Goal: Task Accomplishment & Management: Manage account settings

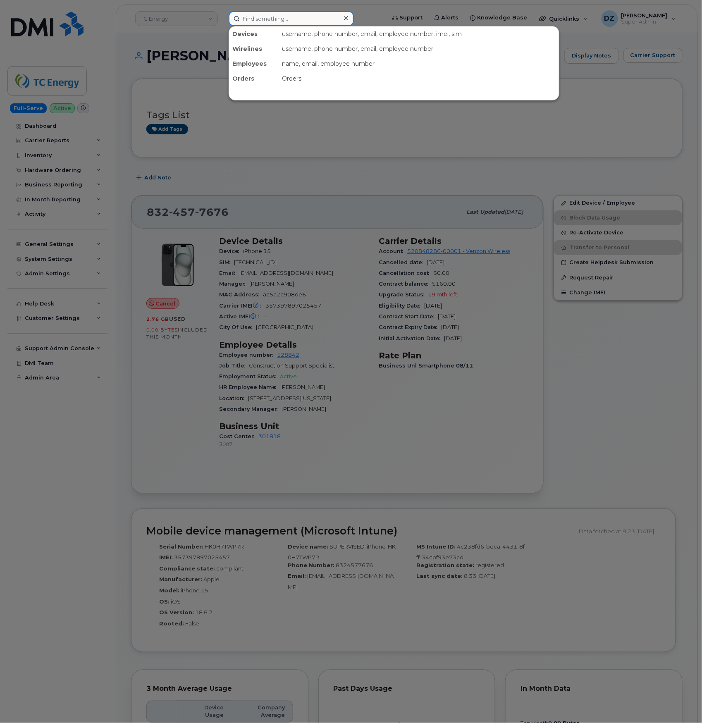
click at [290, 15] on input at bounding box center [291, 18] width 125 height 15
paste input "587-437-0857"
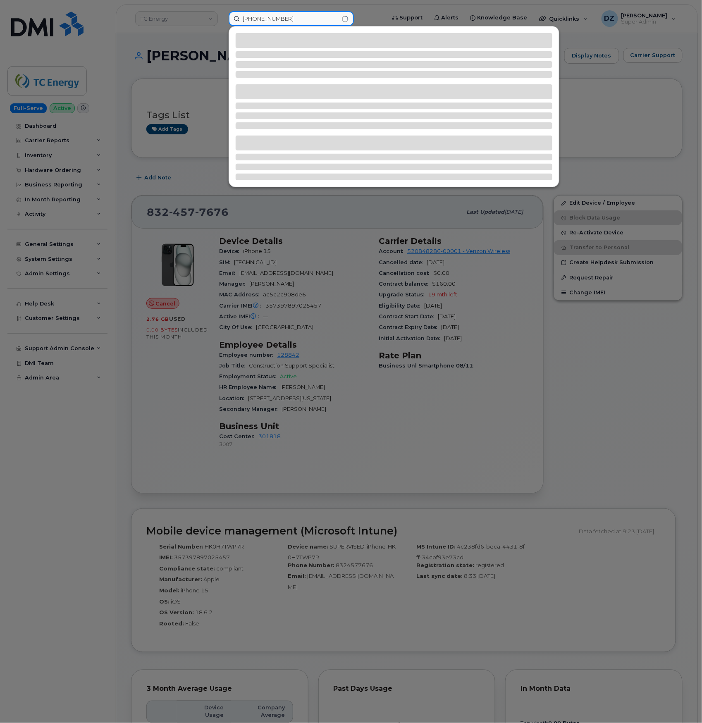
type input "587-437-0857"
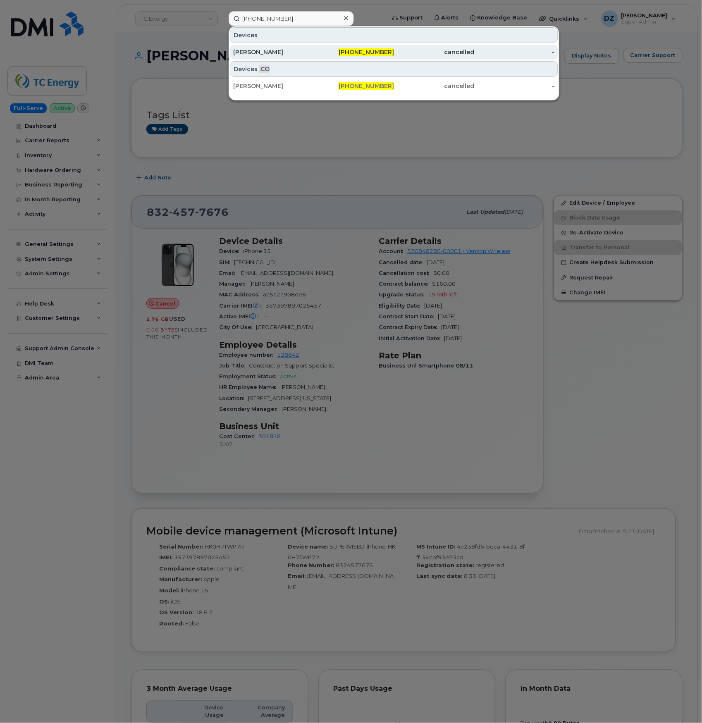
click at [310, 57] on div "[PERSON_NAME]" at bounding box center [273, 52] width 81 height 15
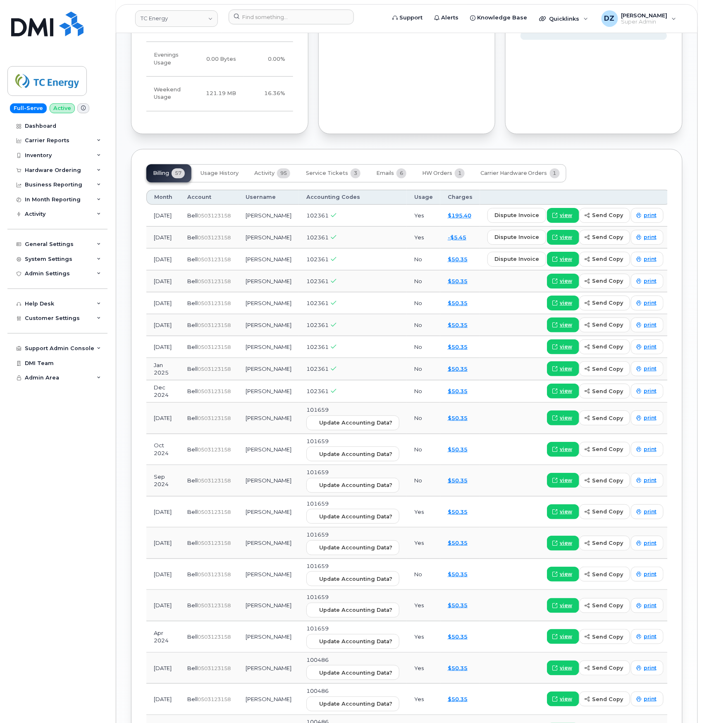
scroll to position [606, 0]
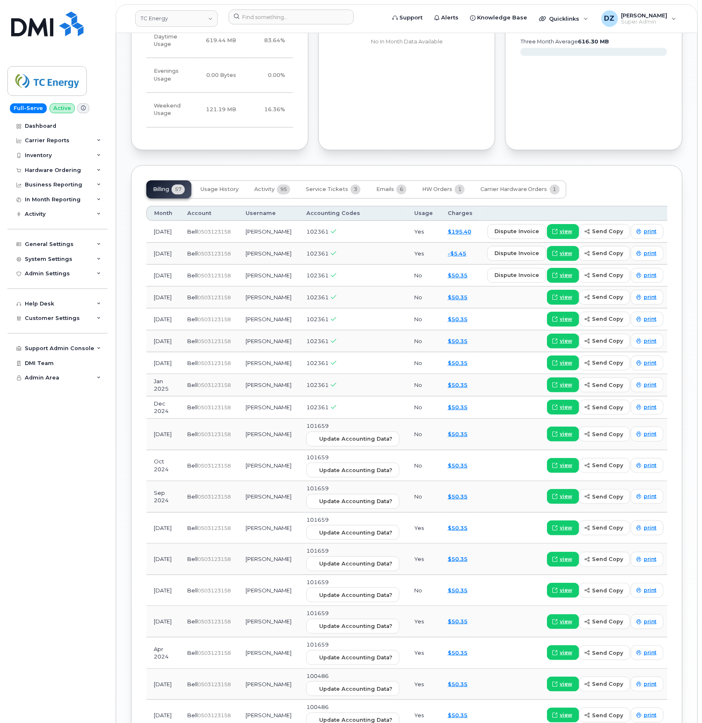
drag, startPoint x: 99, startPoint y: 141, endPoint x: 126, endPoint y: 77, distance: 69.1
click at [126, 77] on div "Last Months Data Behavior Usage Device Usage Percentage Daytime Usage 619.44 MB…" at bounding box center [219, 56] width 187 height 198
drag, startPoint x: 199, startPoint y: 215, endPoint x: 690, endPoint y: 150, distance: 495.7
click at [690, 150] on div "Margaret Stuart Cancel Display Notes Carrier Support Tags List Add tags Add Not…" at bounding box center [407, 203] width 582 height 1552
drag, startPoint x: 654, startPoint y: 153, endPoint x: 687, endPoint y: 143, distance: 34.9
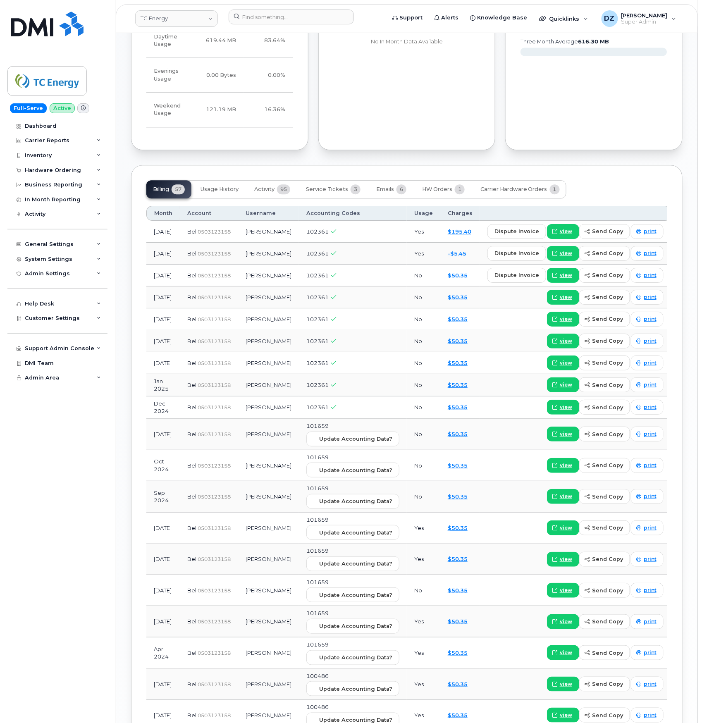
click at [687, 143] on div "Margaret Stuart Cancel Display Notes Carrier Support Tags List Add tags Add Not…" at bounding box center [407, 203] width 582 height 1552
drag, startPoint x: 686, startPoint y: 143, endPoint x: 689, endPoint y: 133, distance: 10.7
click at [689, 133] on div "Margaret Stuart Cancel Display Notes Carrier Support Tags List Add tags Add Not…" at bounding box center [407, 203] width 582 height 1552
drag, startPoint x: 689, startPoint y: 133, endPoint x: 692, endPoint y: 116, distance: 17.0
click at [692, 116] on div "Margaret Stuart Cancel Display Notes Carrier Support Tags List Add tags Add Not…" at bounding box center [407, 203] width 582 height 1552
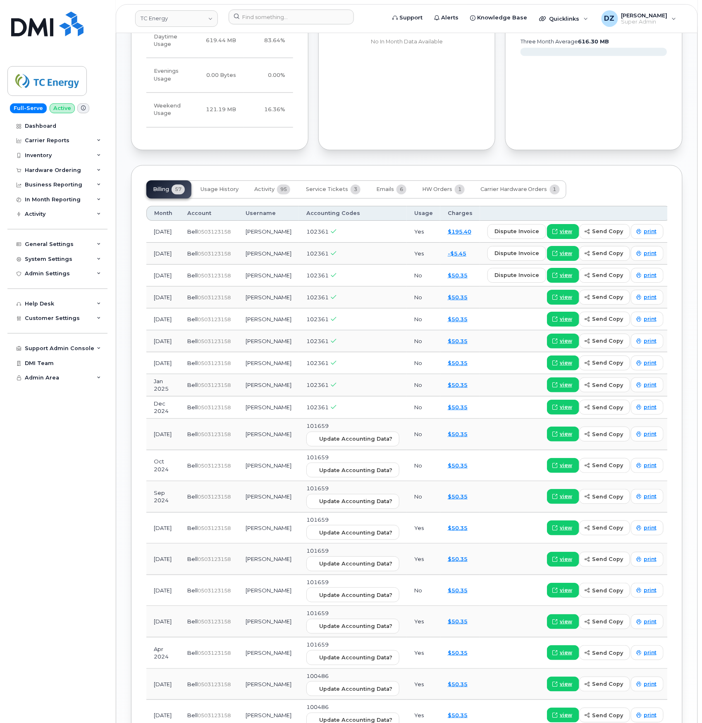
drag, startPoint x: 692, startPoint y: 116, endPoint x: 689, endPoint y: 105, distance: 11.6
click at [689, 105] on div "Margaret Stuart Cancel Display Notes Carrier Support Tags List Add tags Add Not…" at bounding box center [407, 203] width 582 height 1552
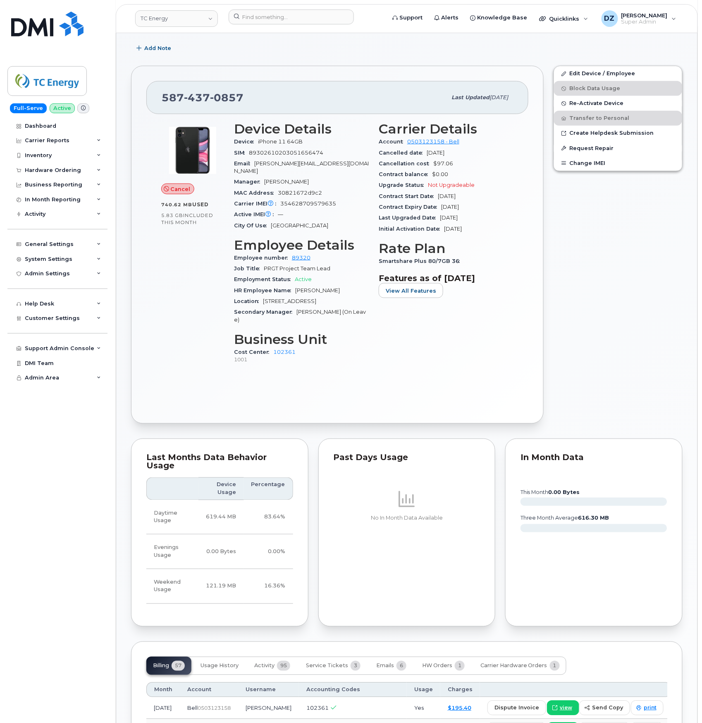
scroll to position [110, 0]
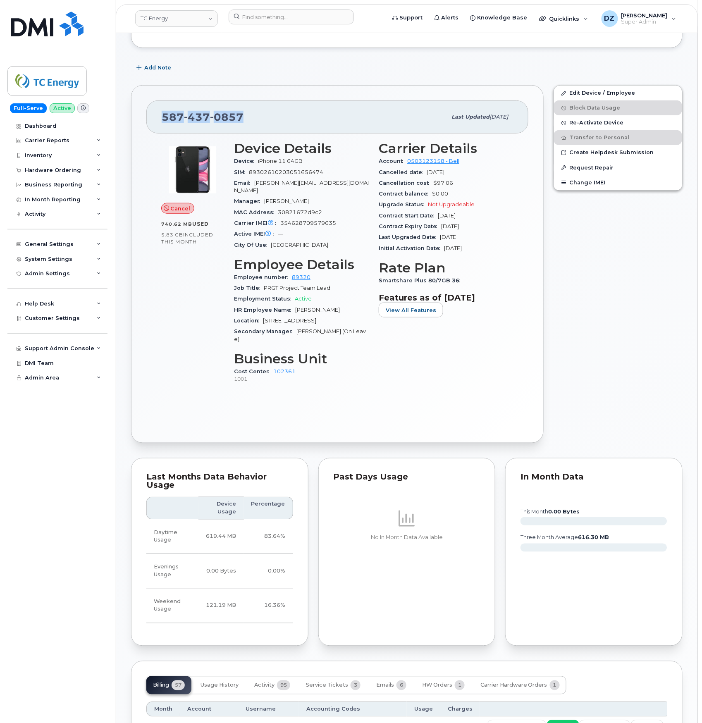
drag, startPoint x: 244, startPoint y: 115, endPoint x: 163, endPoint y: 113, distance: 81.5
click at [163, 113] on div "587 437 0857" at bounding box center [304, 116] width 285 height 17
copy span "587 437 0857"
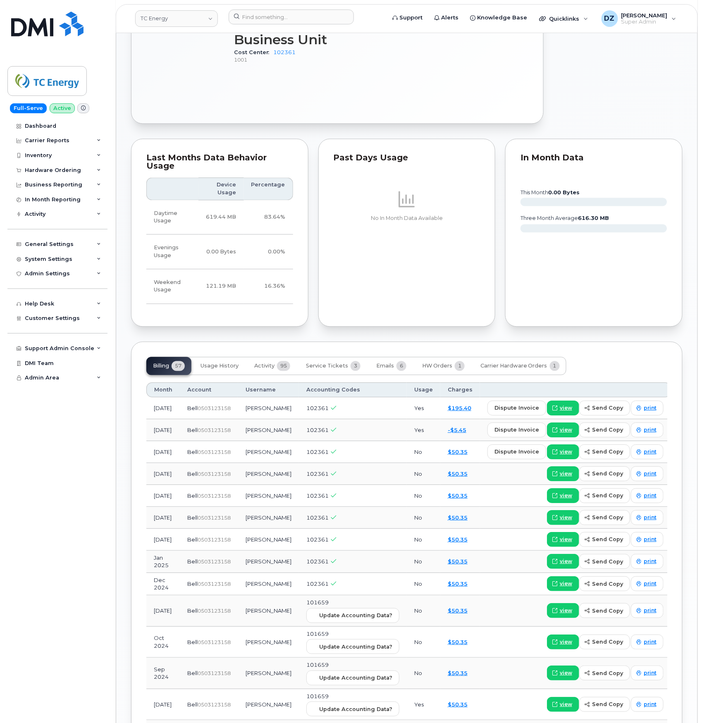
scroll to position [441, 0]
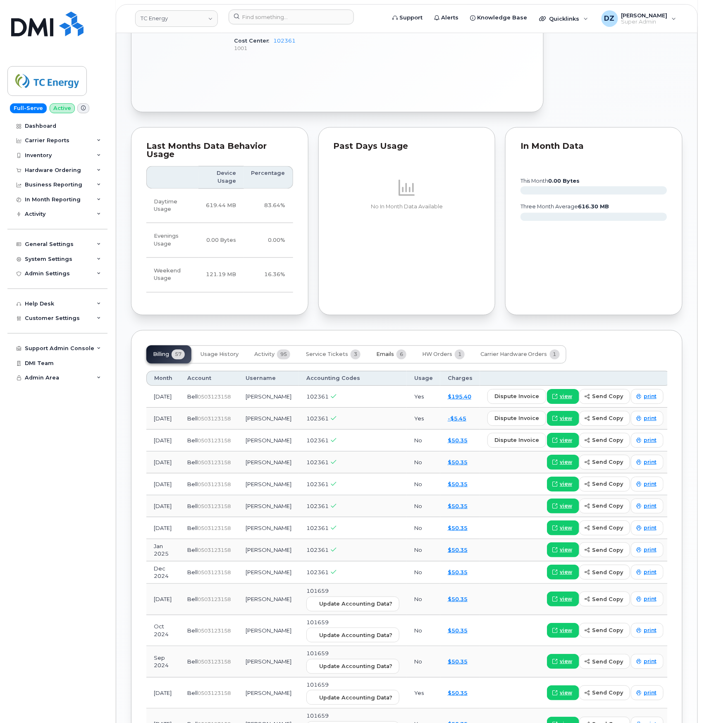
click at [385, 352] on span "Emails" at bounding box center [385, 355] width 18 height 7
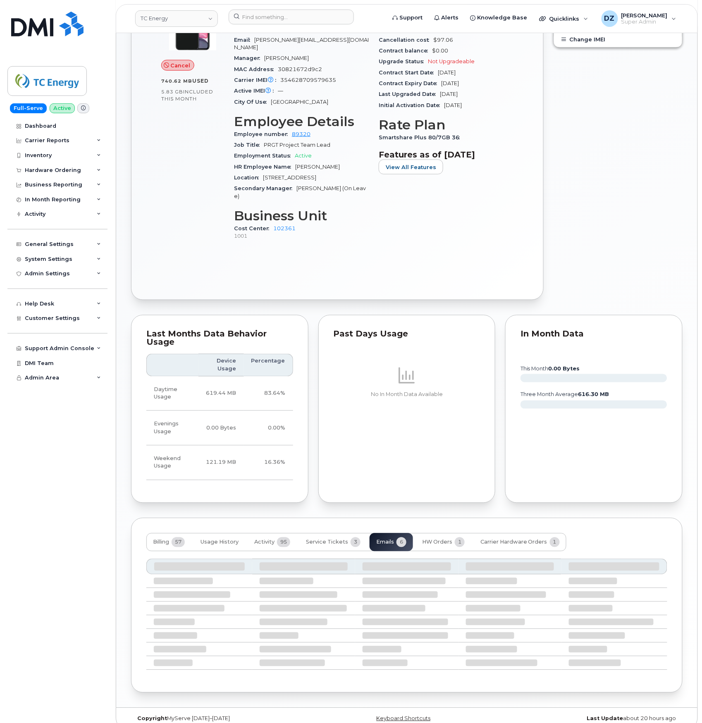
scroll to position [245, 0]
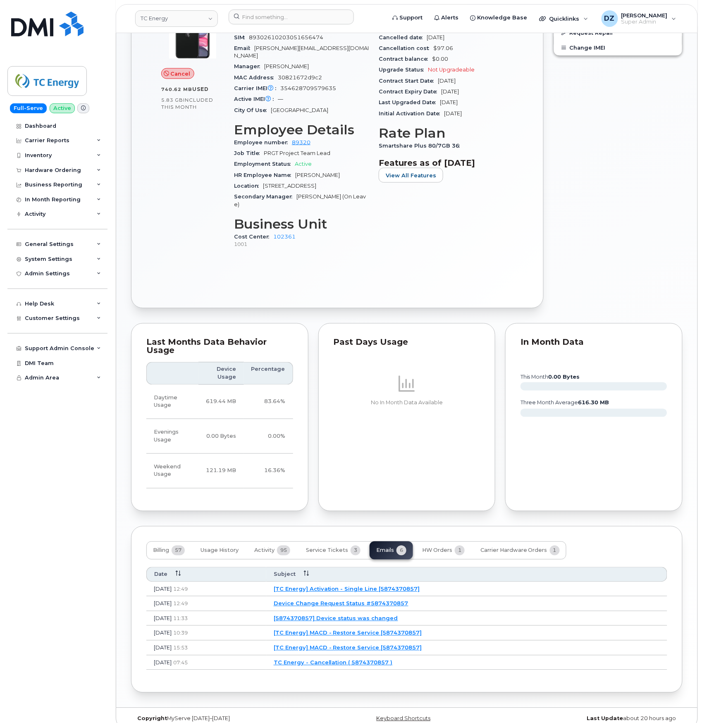
click at [350, 645] on link "[TC Energy] MACD - Restore Service [5874370857]" at bounding box center [348, 648] width 148 height 7
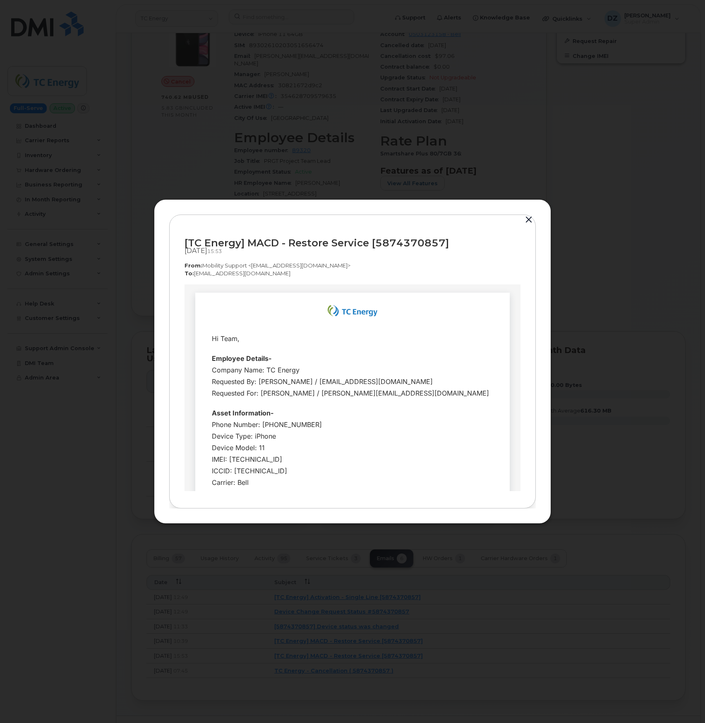
scroll to position [0, 0]
click at [526, 221] on button "button" at bounding box center [528, 220] width 12 height 12
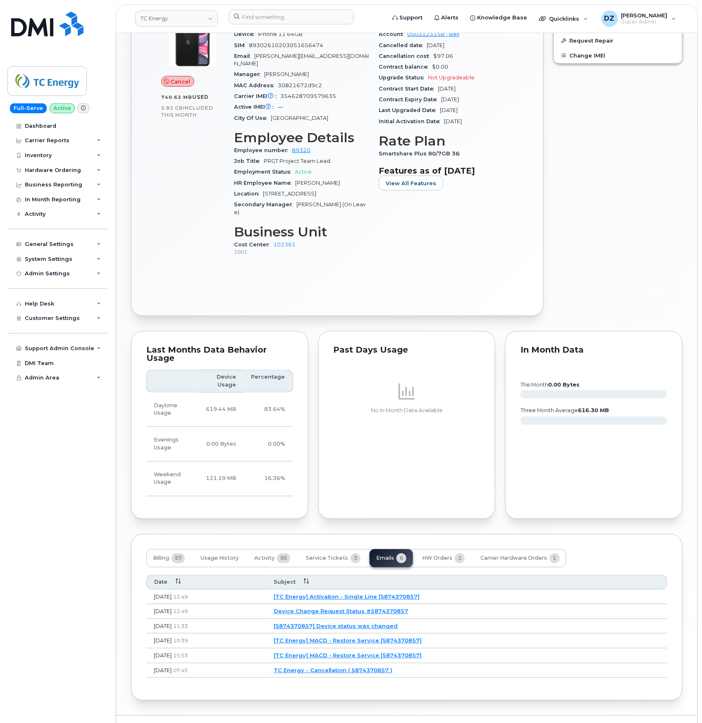
click at [364, 638] on link "[TC Energy] MACD - Restore Service [5874370857]" at bounding box center [348, 641] width 148 height 7
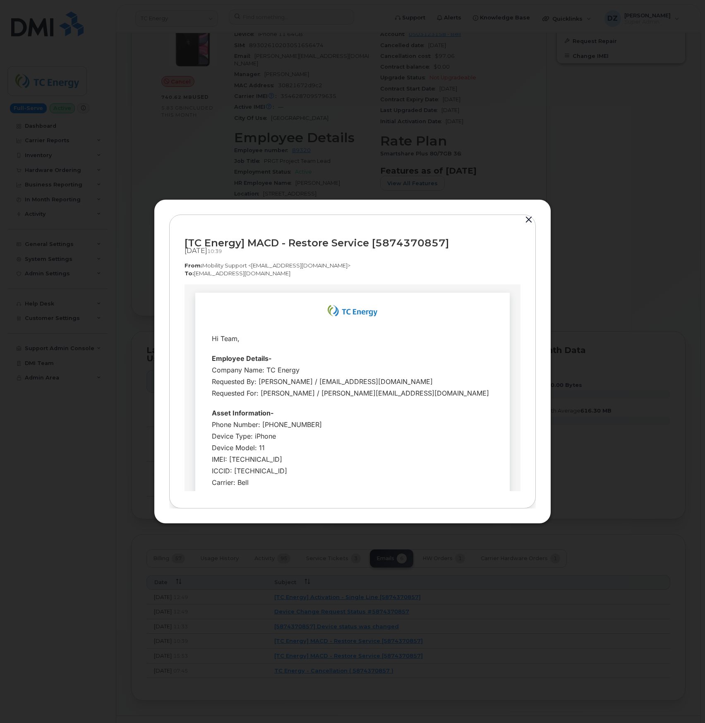
click at [530, 218] on button "button" at bounding box center [528, 220] width 12 height 12
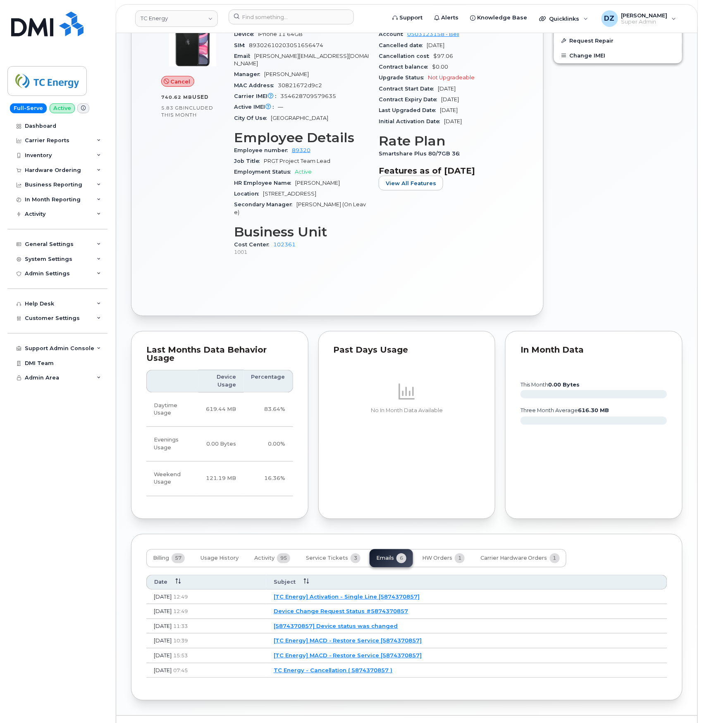
click at [368, 623] on link "[5874370857] Device status was changed" at bounding box center [336, 626] width 125 height 7
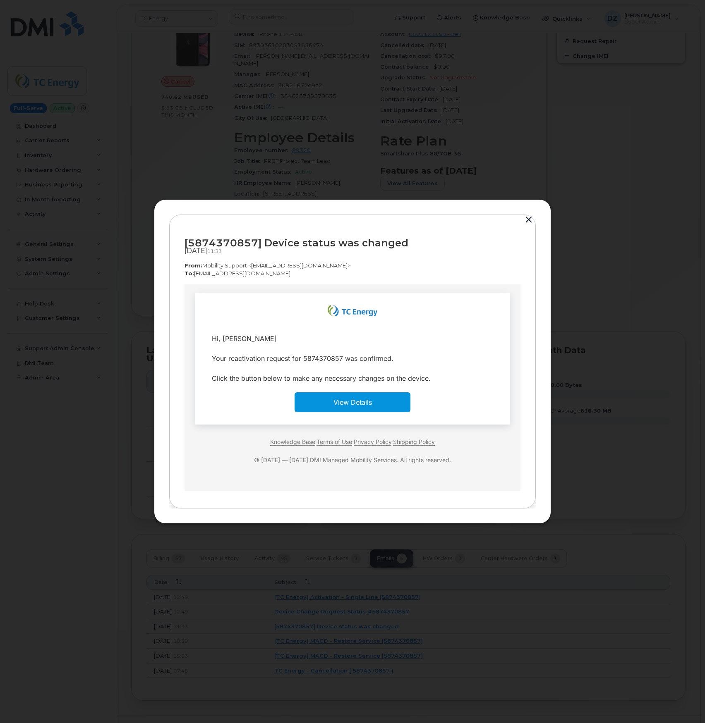
click at [528, 220] on button "button" at bounding box center [528, 220] width 12 height 12
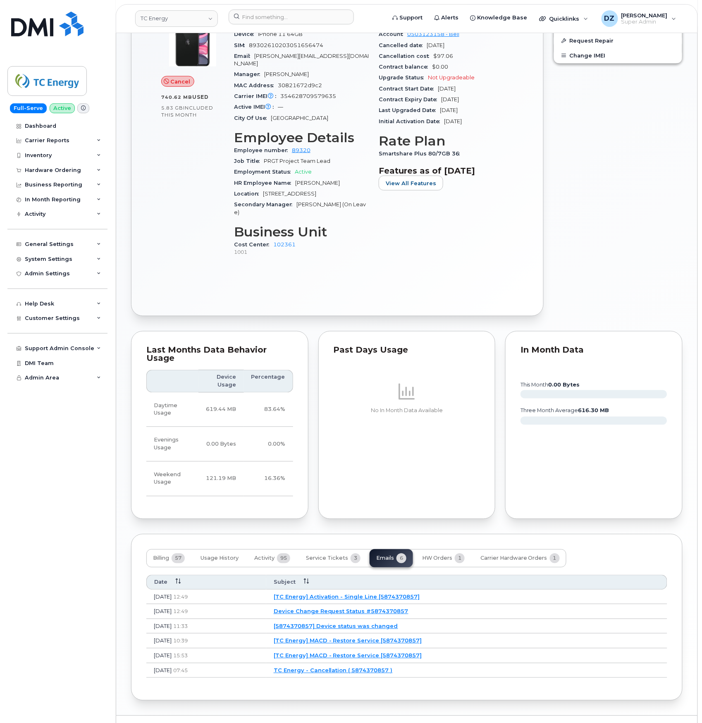
click at [352, 608] on link "Device Change Request Status #5874370857" at bounding box center [341, 611] width 135 height 7
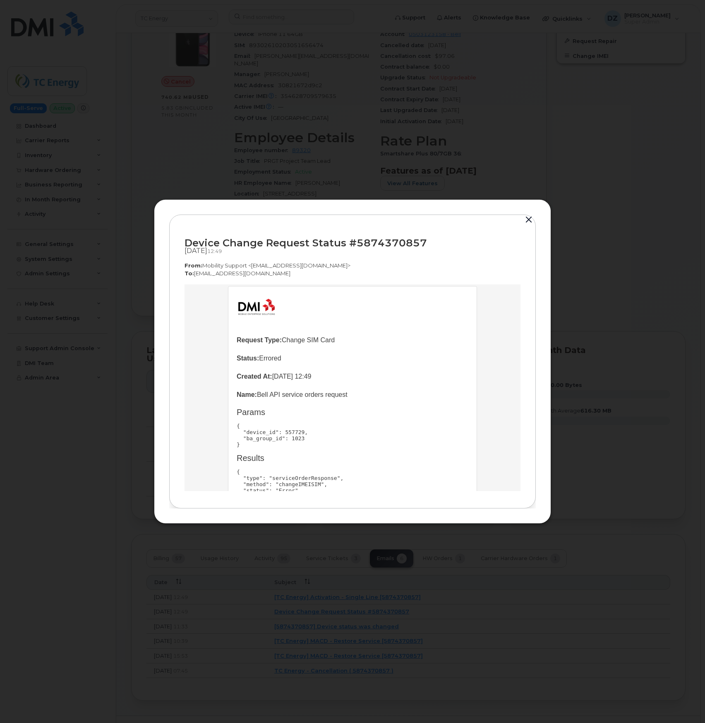
scroll to position [55, 0]
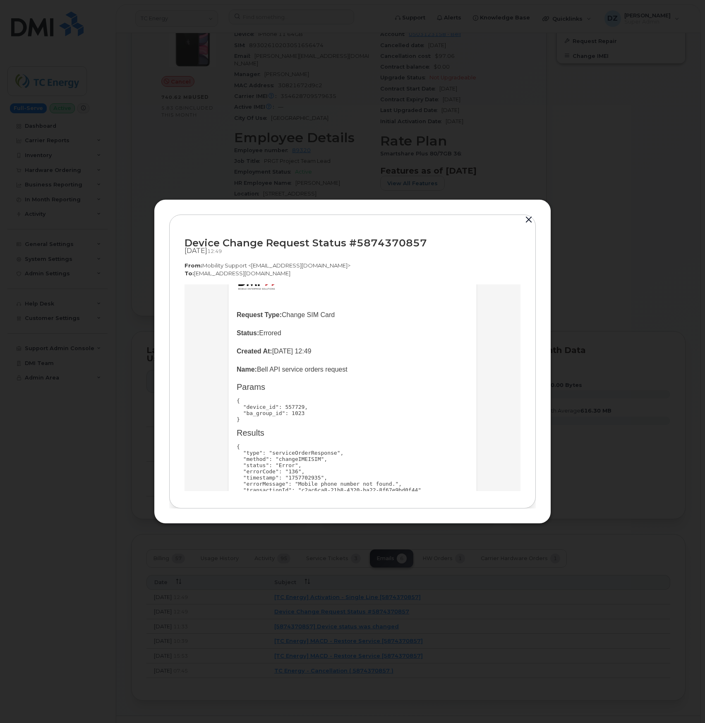
click at [528, 224] on button "button" at bounding box center [528, 220] width 12 height 12
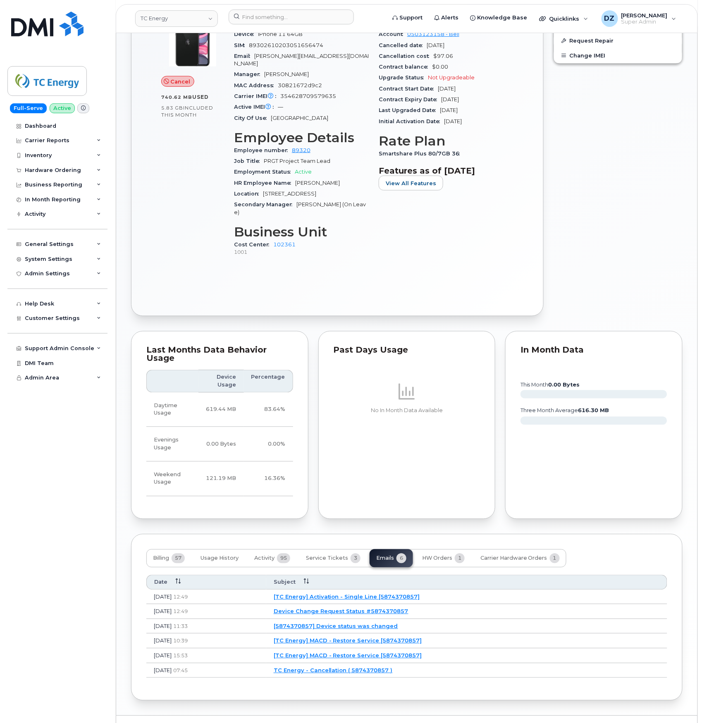
click at [348, 594] on link "[TC Energy] Activation - Single Line [5874370857]" at bounding box center [347, 597] width 146 height 7
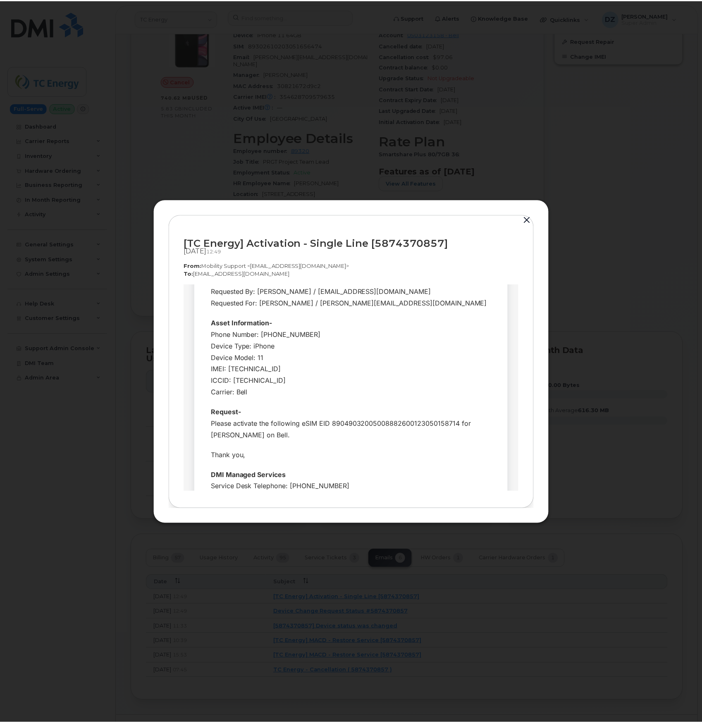
scroll to position [110, 0]
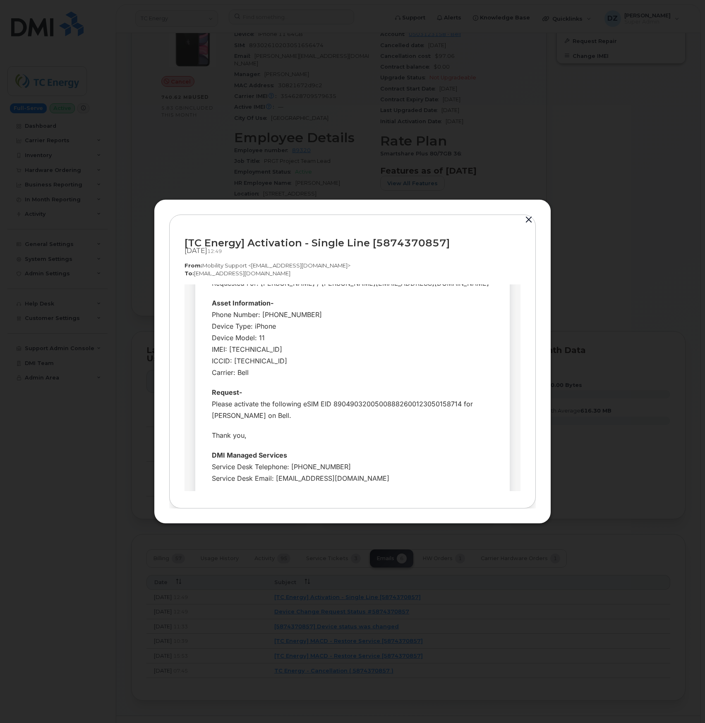
click at [528, 219] on button "button" at bounding box center [528, 220] width 12 height 12
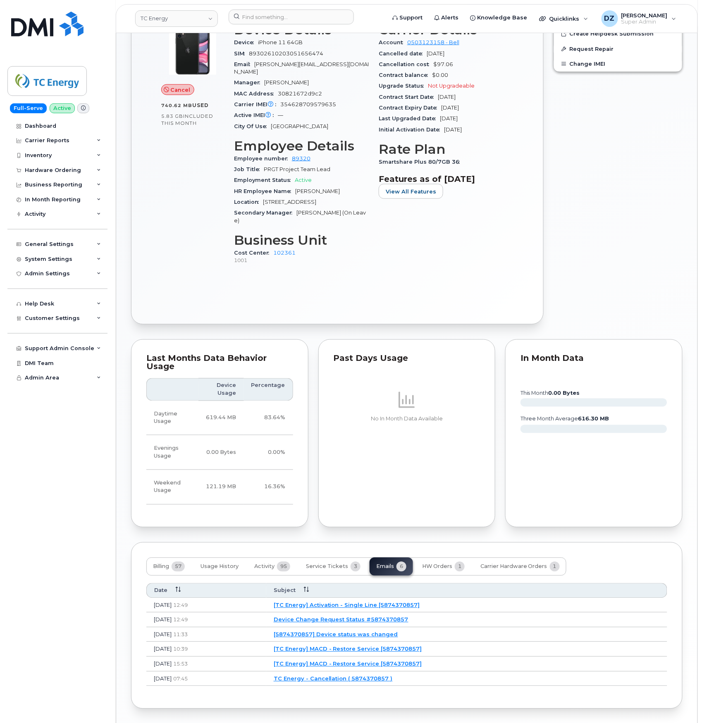
scroll to position [0, 0]
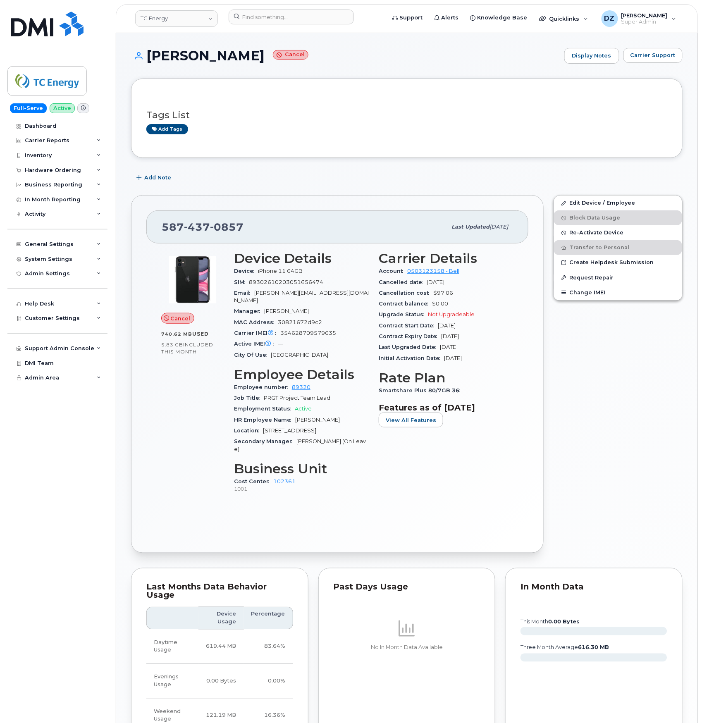
click at [196, 227] on span "437" at bounding box center [197, 227] width 26 height 12
copy span "587 437 0857"
drag, startPoint x: 147, startPoint y: 52, endPoint x: 256, endPoint y: 66, distance: 109.3
click at [256, 66] on div "Margaret Stuart Cancel Display Notes Carrier Support" at bounding box center [407, 63] width 552 height 31
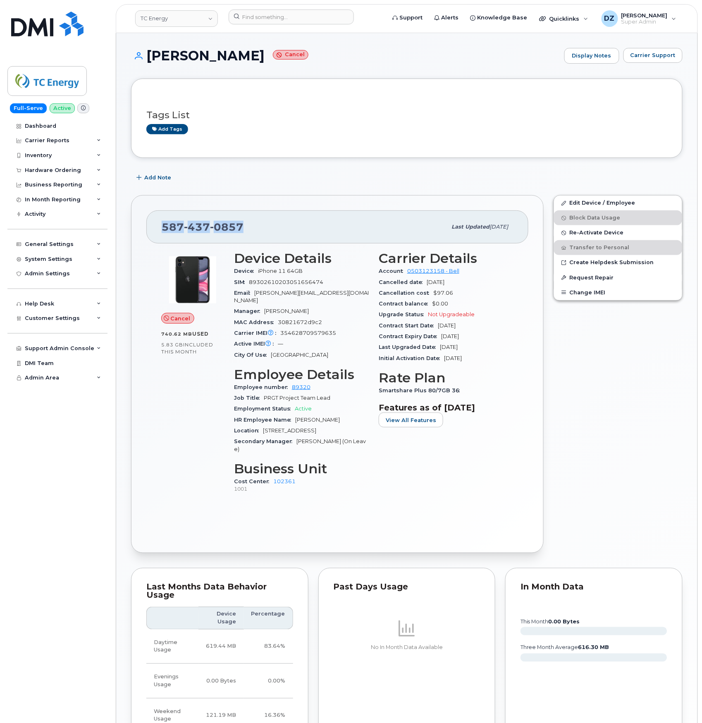
copy h1 "Margaret Stuart"
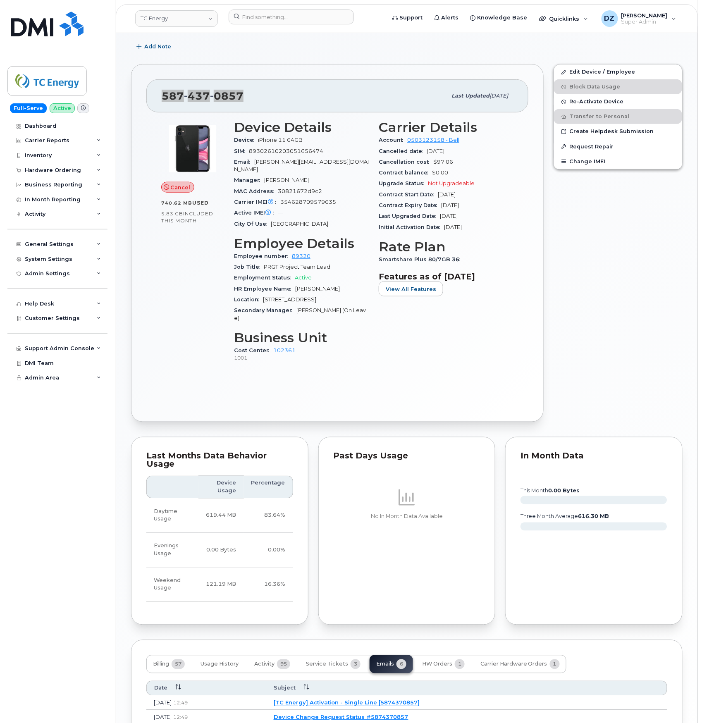
scroll to position [245, 0]
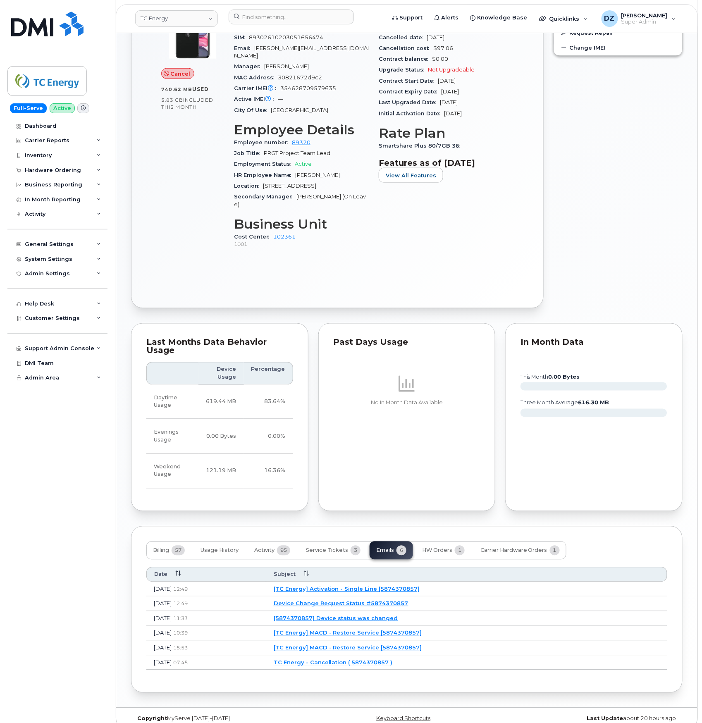
drag, startPoint x: 136, startPoint y: 588, endPoint x: 85, endPoint y: 520, distance: 84.5
click at [85, 520] on div "Dashboard Carrier Reports Monthly Billing Data Daily Data Pooling Data Behavior…" at bounding box center [58, 421] width 102 height 605
drag, startPoint x: 154, startPoint y: 621, endPoint x: 210, endPoint y: 623, distance: 55.9
click at [210, 626] on td "Aug 26, 2025 10:39" at bounding box center [206, 633] width 120 height 15
click at [223, 626] on td "Aug 26, 2025 10:39" at bounding box center [206, 633] width 120 height 15
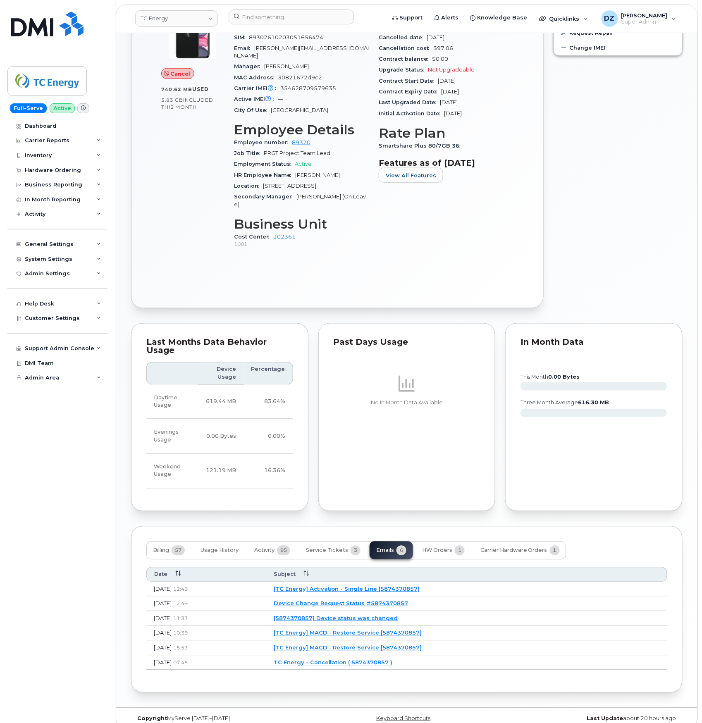
click at [422, 630] on link "[TC Energy] MACD - Restore Service [5874370857]" at bounding box center [348, 633] width 148 height 7
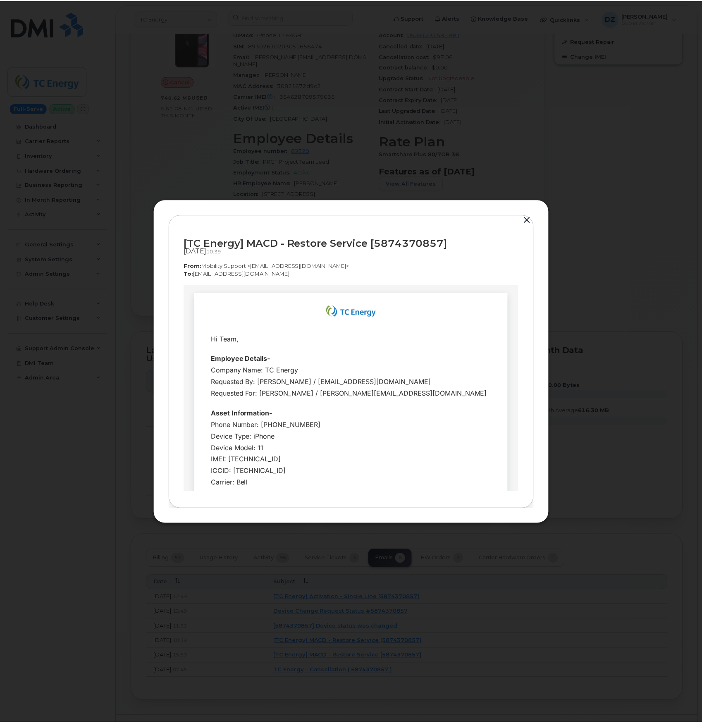
scroll to position [0, 0]
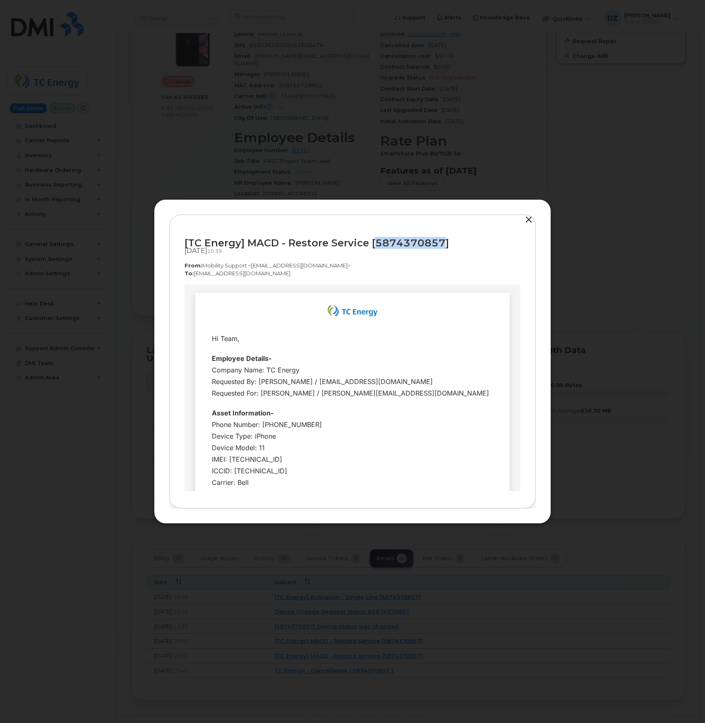
drag, startPoint x: 443, startPoint y: 244, endPoint x: 376, endPoint y: 240, distance: 66.7
click at [376, 240] on div "[TC Energy] MACD - Restore Service [5874370857]" at bounding box center [352, 242] width 336 height 11
copy div "5874370857"
click at [526, 218] on button "button" at bounding box center [528, 220] width 12 height 12
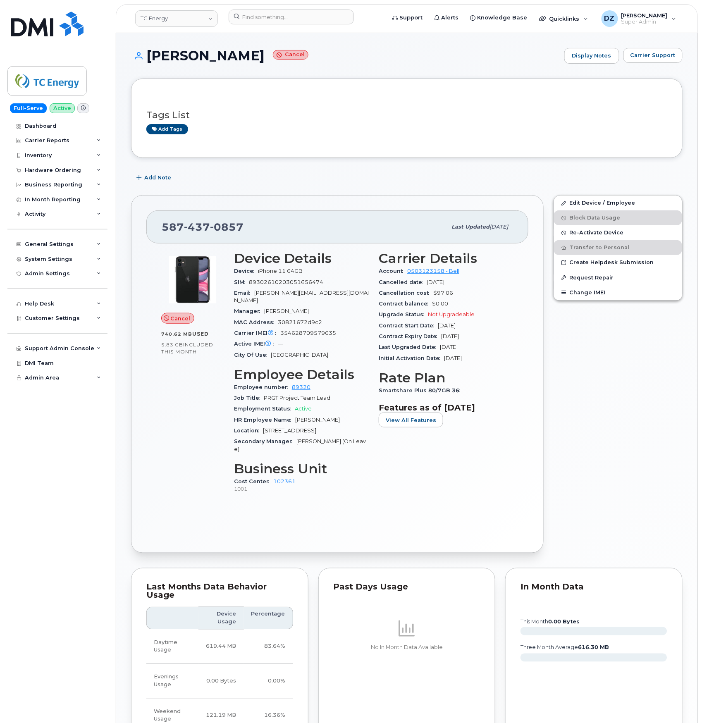
click at [172, 225] on span "587 437 0857" at bounding box center [203, 227] width 82 height 12
copy span "587 437 0857"
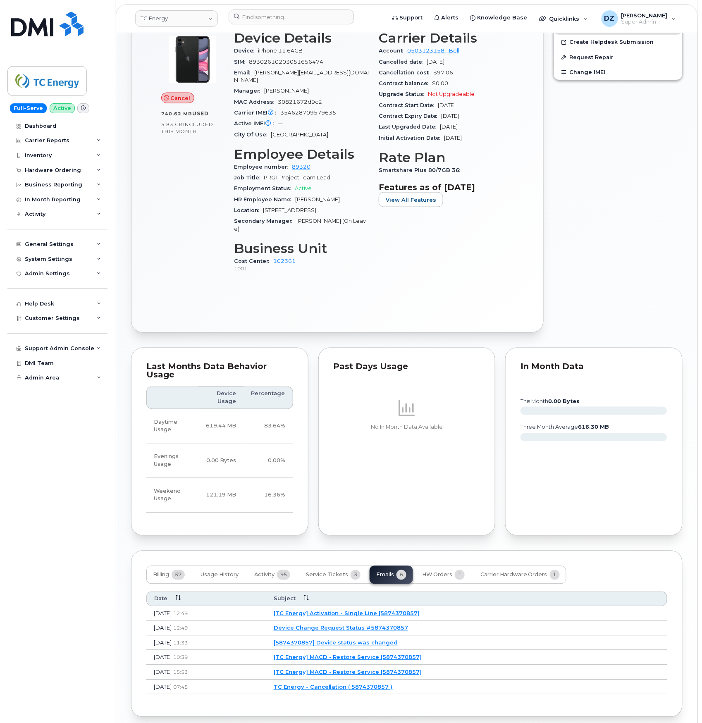
scroll to position [245, 0]
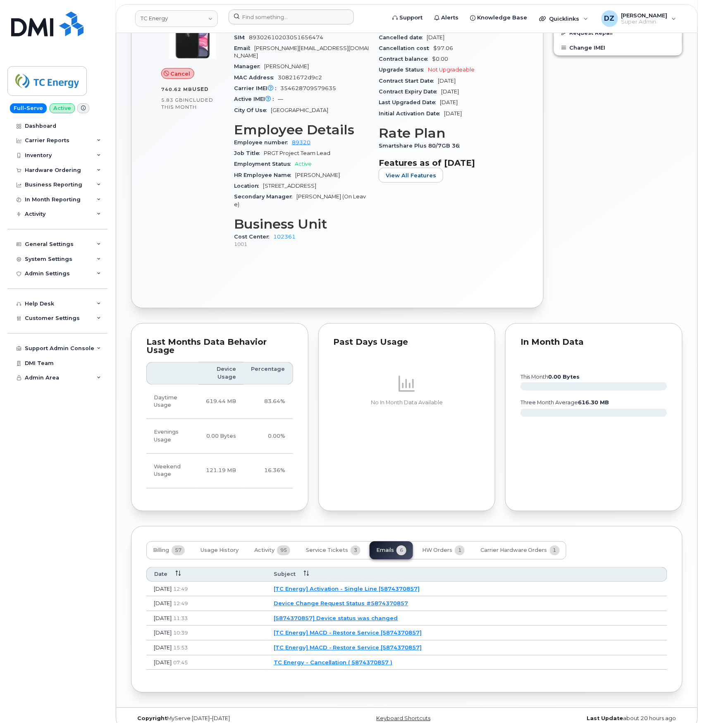
click at [287, 25] on div at bounding box center [304, 19] width 165 height 18
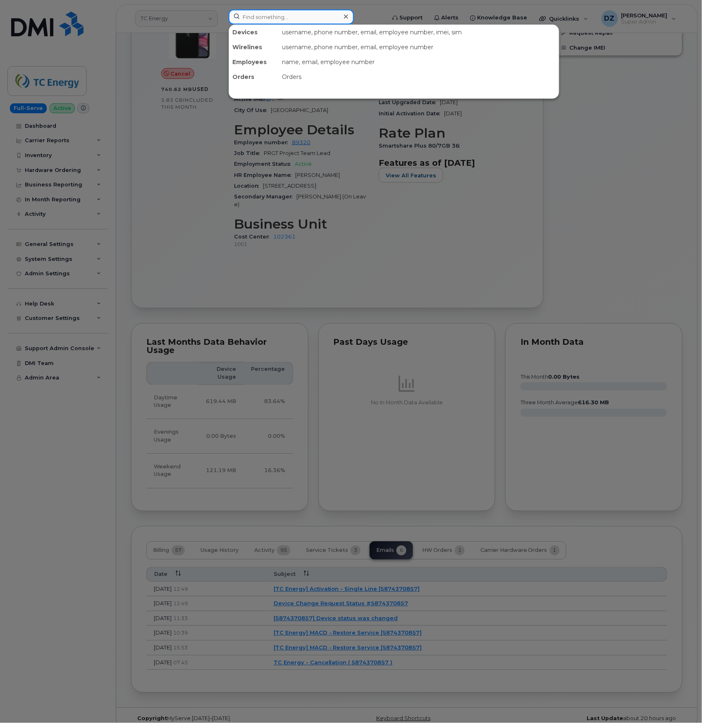
click at [287, 20] on input at bounding box center [291, 17] width 125 height 15
click at [289, 13] on input "Erick wells" at bounding box center [291, 17] width 125 height 15
paste input "4034637181"
click at [289, 13] on input "Erick wells4034637181" at bounding box center [291, 17] width 125 height 15
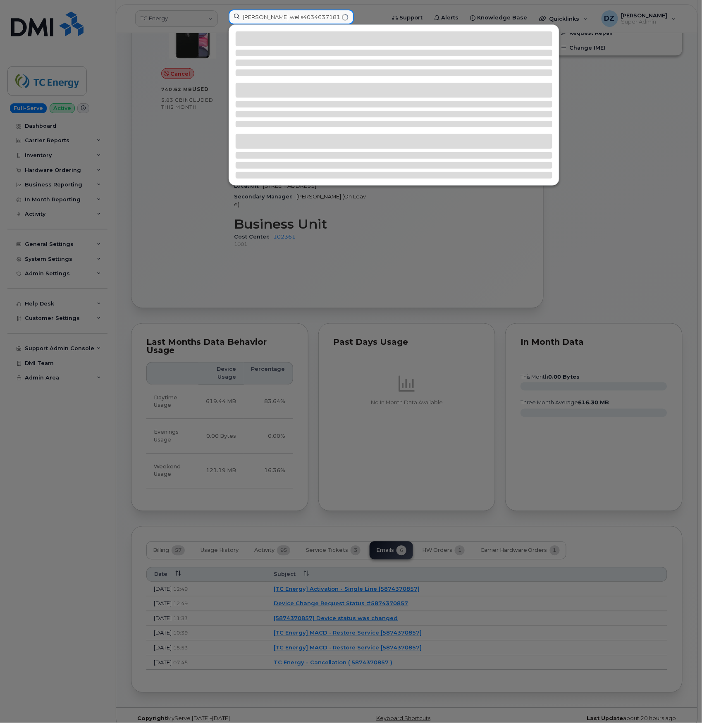
click at [289, 13] on input "Erick wells4034637181" at bounding box center [291, 17] width 125 height 15
paste input
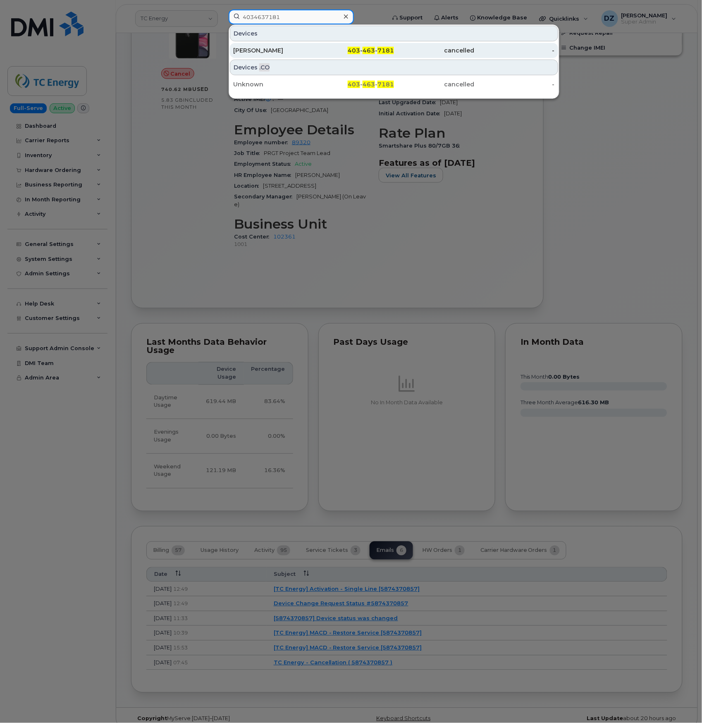
type input "4034637181"
click at [302, 47] on div "ERIC WILLETT" at bounding box center [273, 50] width 81 height 15
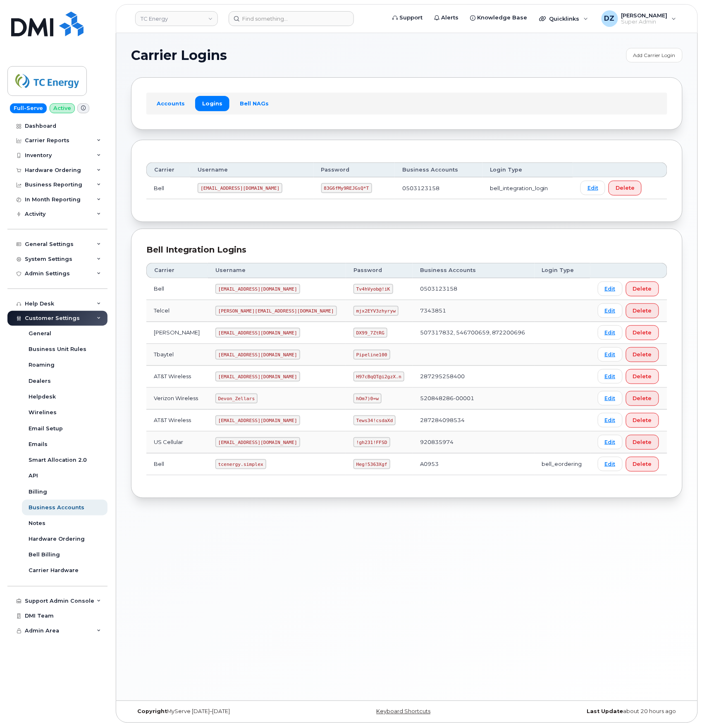
click at [227, 467] on code "tcenergy.simplex" at bounding box center [241, 465] width 51 height 10
click at [247, 469] on code "tcenergy.simplex" at bounding box center [241, 465] width 51 height 10
copy code "tcenergy.simplex"
click at [354, 469] on code "Heg!5363Xgf" at bounding box center [372, 465] width 37 height 10
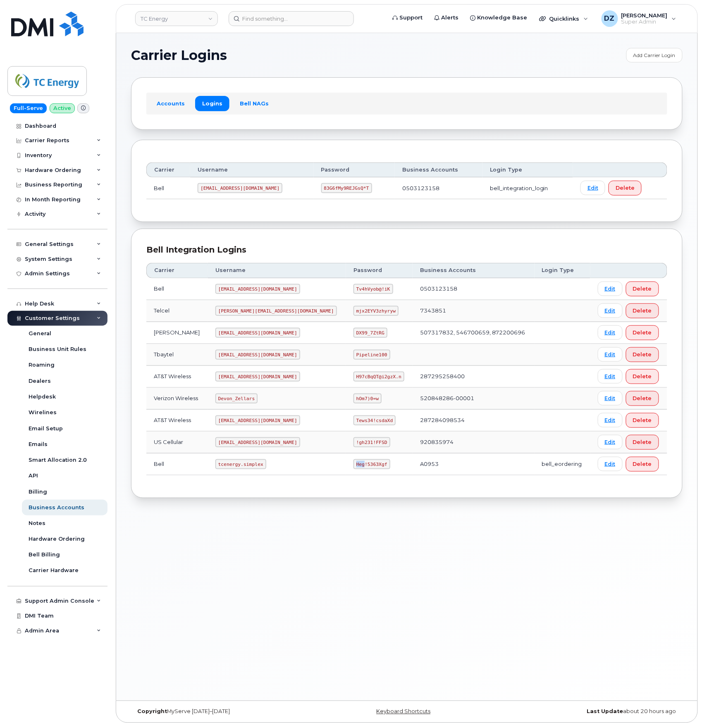
click at [354, 469] on code "Heg!5363Xgf" at bounding box center [372, 465] width 37 height 10
click at [357, 469] on code "Heg!5363Xgf" at bounding box center [372, 465] width 37 height 10
copy code "Heg!5363Xgf"
click at [225, 293] on code "tcenergy@myserve.ca" at bounding box center [258, 289] width 85 height 10
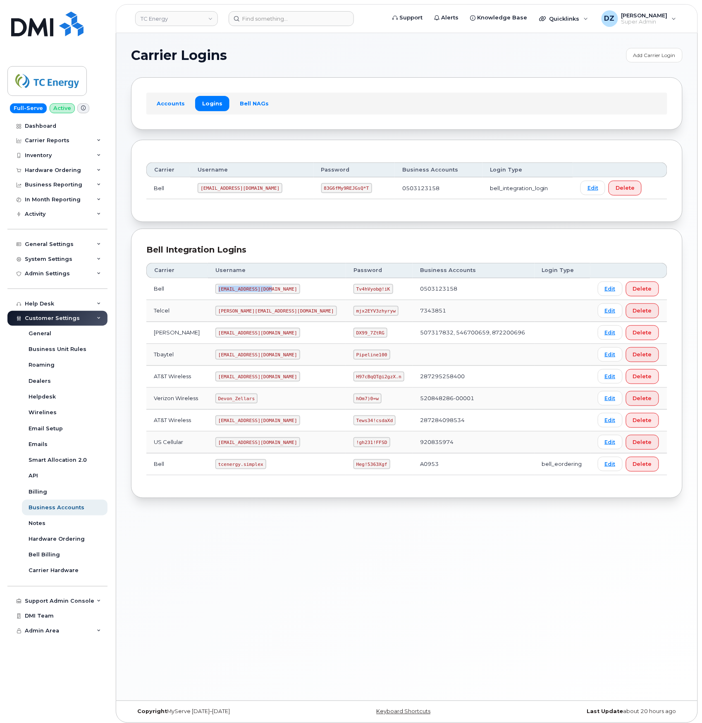
click at [271, 292] on code "tcenergy@myserve.ca" at bounding box center [258, 289] width 85 height 10
copy code "tcenergy@myserve.ca"
click at [354, 293] on code "Tv4hVyob@!iK" at bounding box center [373, 289] width 39 height 10
click at [363, 292] on code "Tv4hVyob@!iK" at bounding box center [373, 289] width 39 height 10
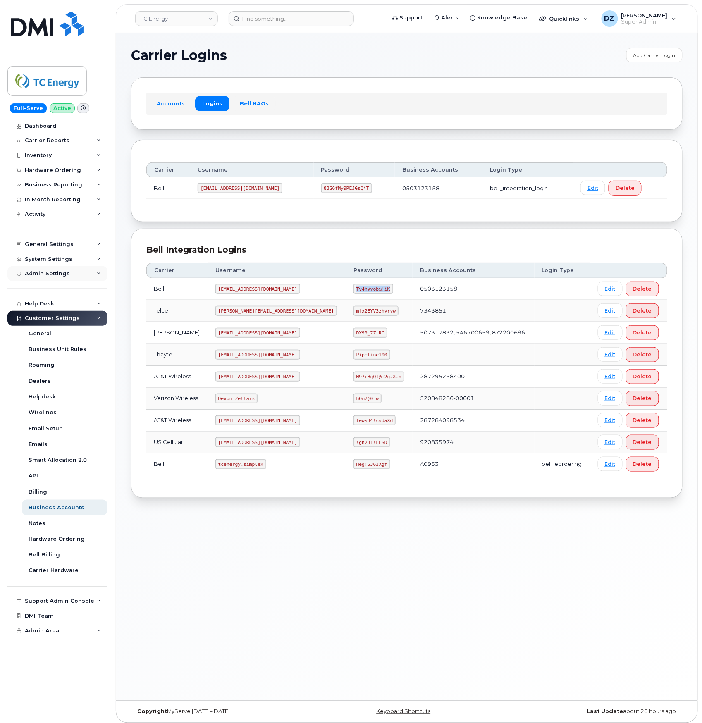
copy code "Tv4hVyob@!iK"
click at [69, 245] on div "General Settings" at bounding box center [49, 244] width 49 height 7
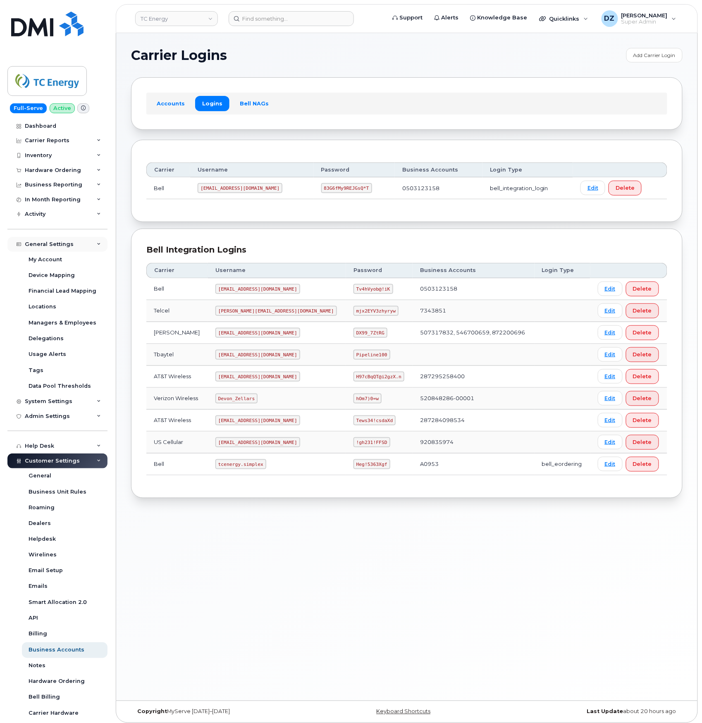
click at [69, 242] on div "General Settings" at bounding box center [49, 244] width 49 height 7
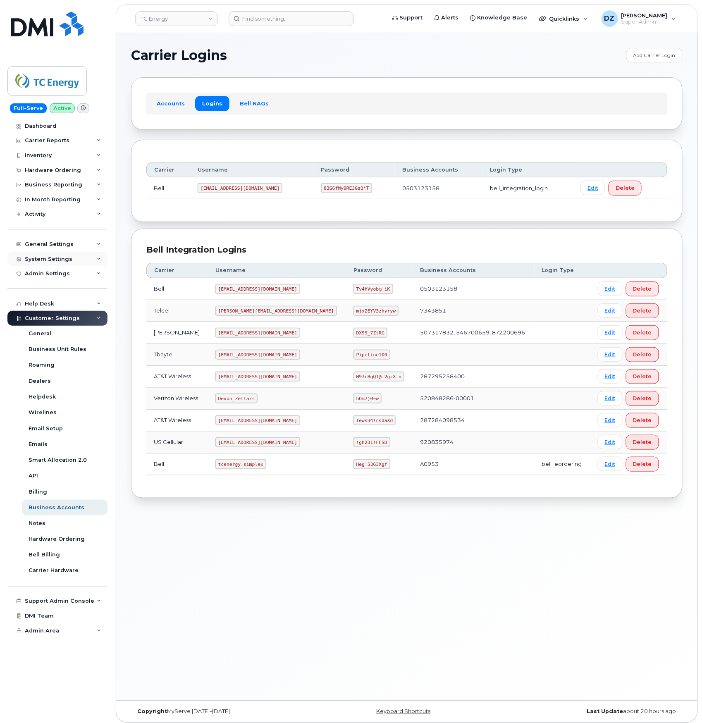
click at [69, 259] on div "System Settings" at bounding box center [57, 259] width 100 height 15
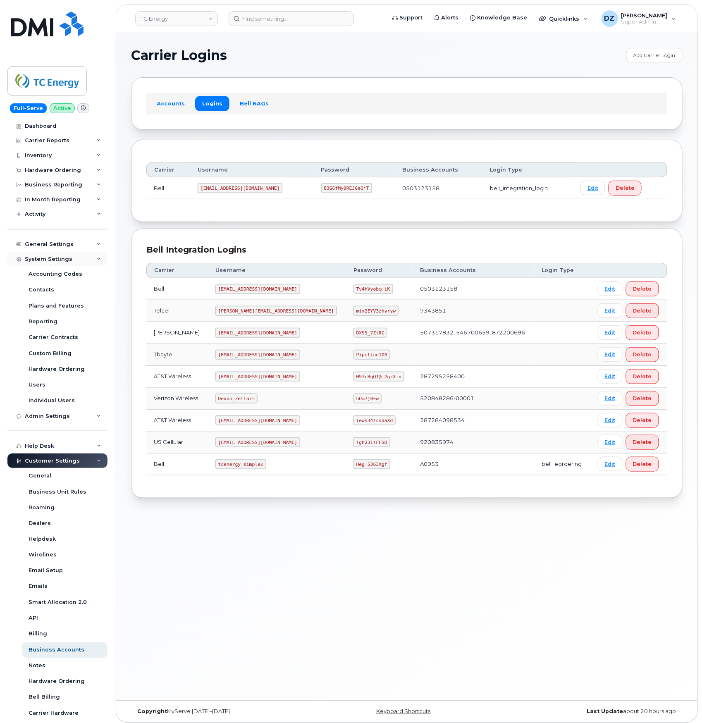
click at [69, 259] on div "System Settings" at bounding box center [49, 259] width 48 height 7
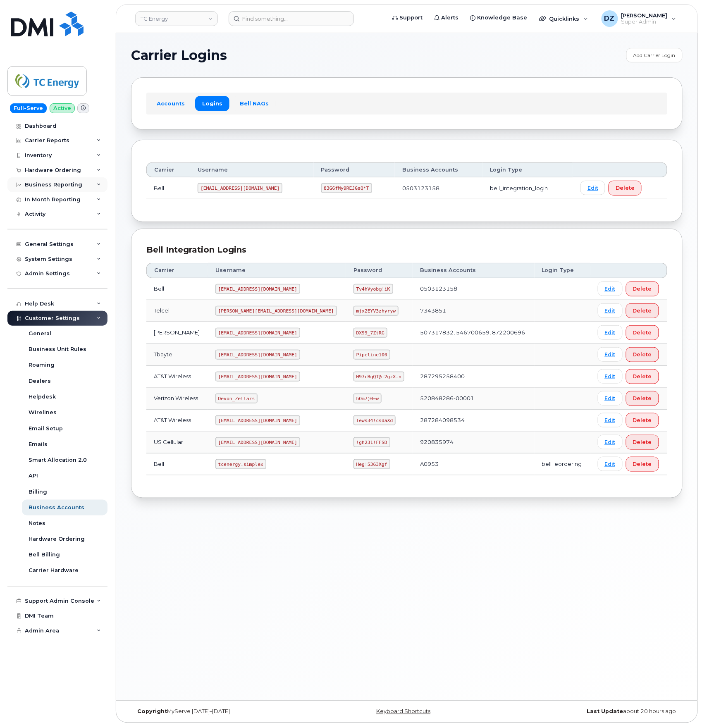
click at [75, 186] on div "Business Reporting" at bounding box center [53, 185] width 57 height 7
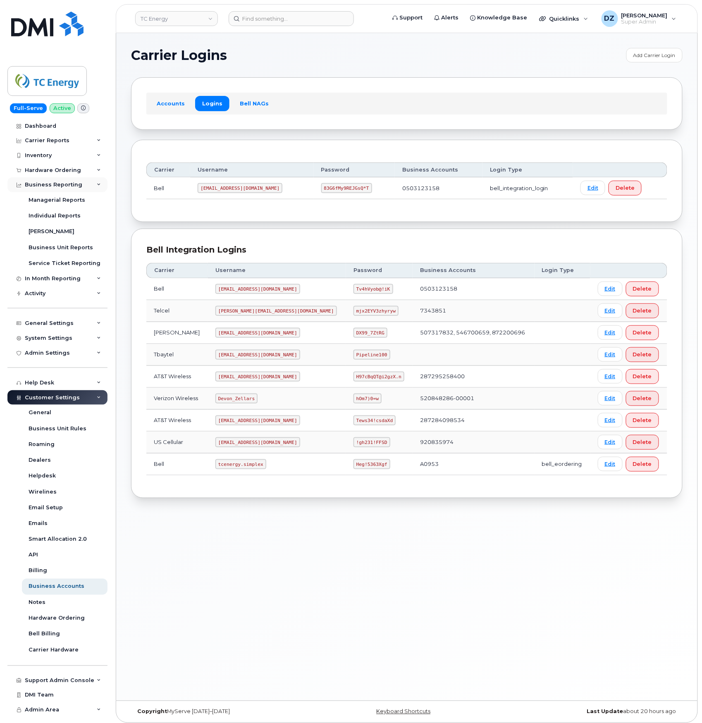
click at [70, 186] on div "Business Reporting" at bounding box center [53, 185] width 57 height 7
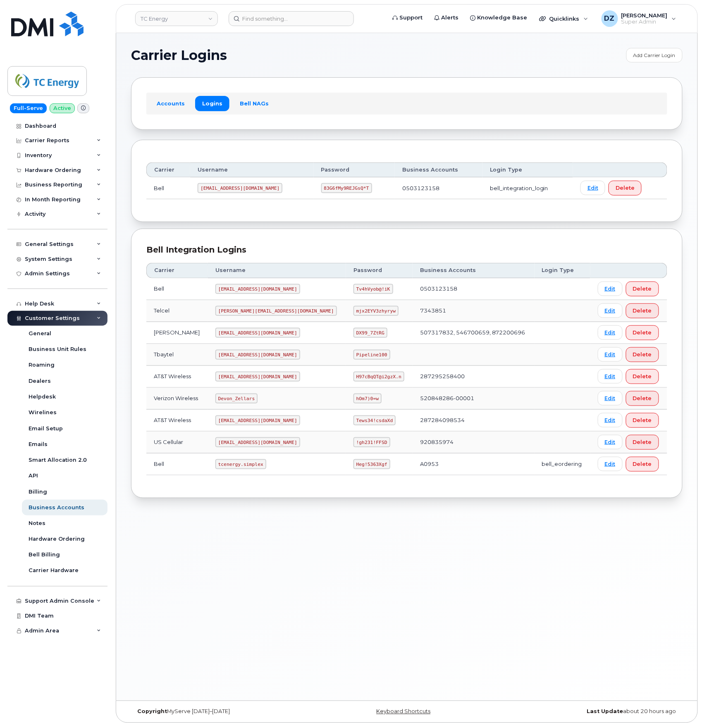
click at [81, 319] on div "Customer Settings" at bounding box center [57, 318] width 100 height 15
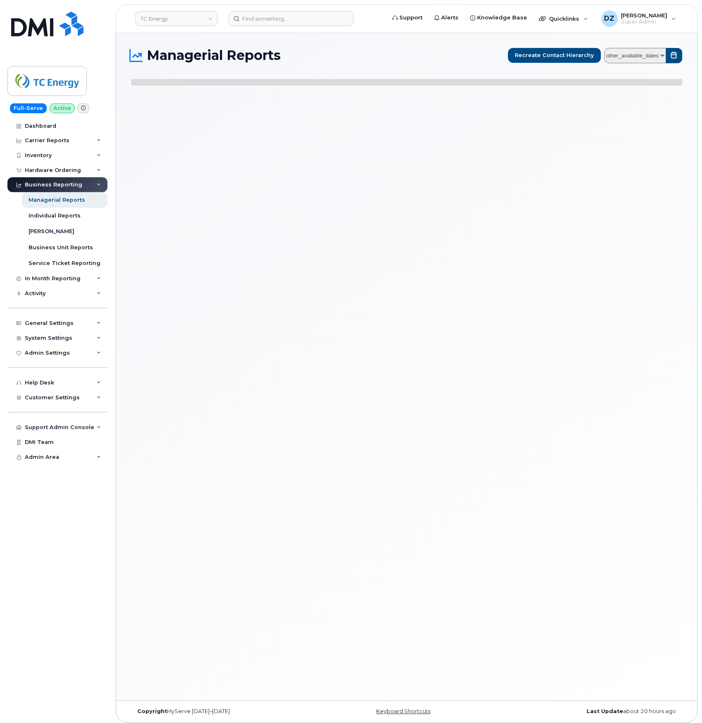
select select
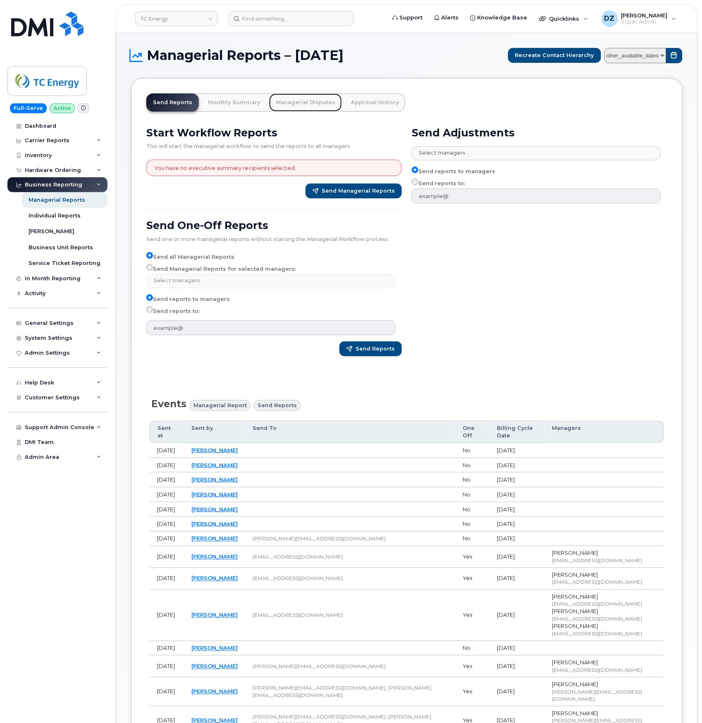
click at [300, 106] on link "Managerial Disputes" at bounding box center [305, 102] width 73 height 18
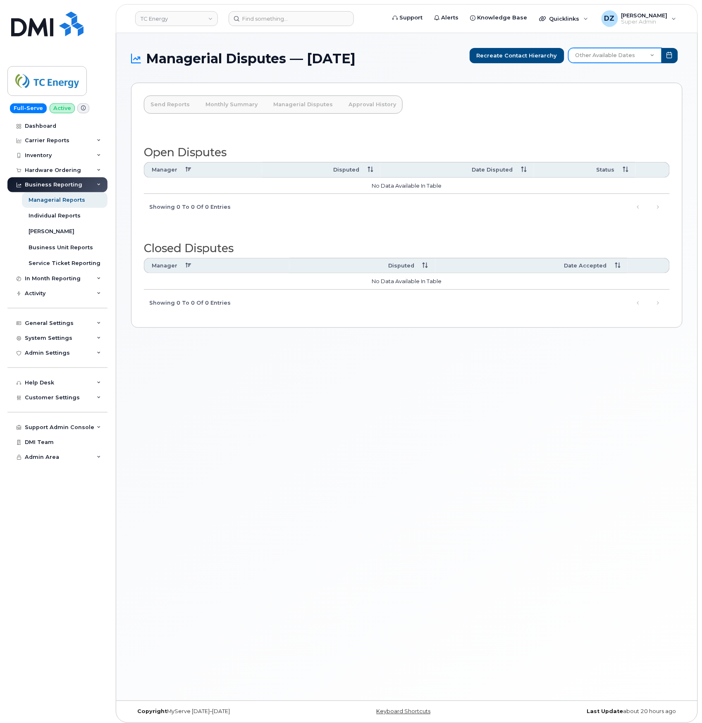
click at [637, 54] on select "Other Available Dates September August July June May April March February Janua…" at bounding box center [615, 55] width 93 height 15
select select "/customer/a96a42c8-a90e-489f-b4a8-8a2d988e56d0/reports/873e5646-7888-11f0-9a88-…"
click at [570, 48] on select "Other Available Dates September August July June May April March February Janua…" at bounding box center [615, 55] width 93 height 15
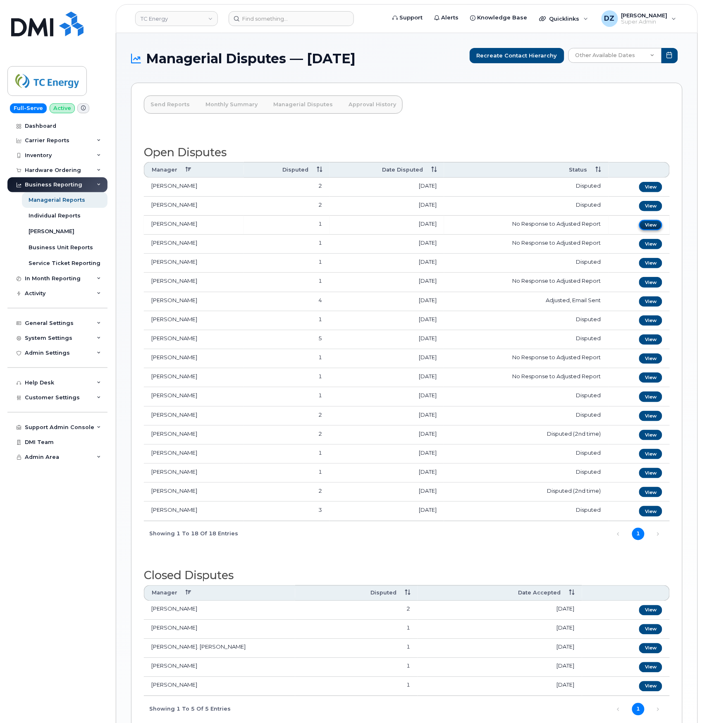
click at [651, 225] on link "View" at bounding box center [650, 225] width 23 height 10
click at [654, 208] on link "View" at bounding box center [650, 206] width 23 height 10
click at [654, 189] on link "View" at bounding box center [650, 187] width 23 height 10
click at [650, 267] on link "View" at bounding box center [650, 263] width 23 height 10
click at [648, 287] on link "View" at bounding box center [650, 282] width 23 height 10
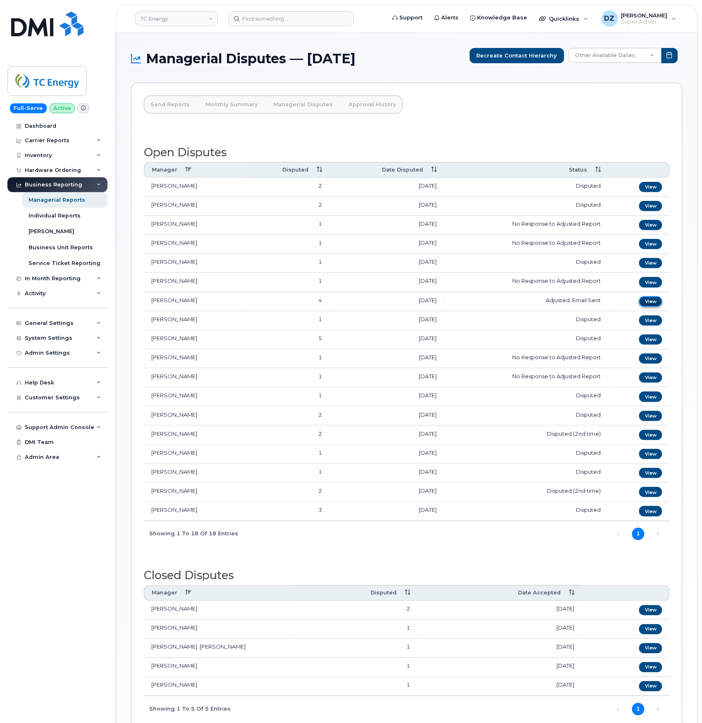
click at [648, 304] on link "View" at bounding box center [650, 302] width 23 height 10
click at [645, 325] on link "View" at bounding box center [650, 321] width 23 height 10
click at [653, 345] on link "View" at bounding box center [650, 340] width 23 height 10
click at [647, 362] on link "View" at bounding box center [650, 359] width 23 height 10
click at [652, 362] on link "View" at bounding box center [650, 359] width 23 height 10
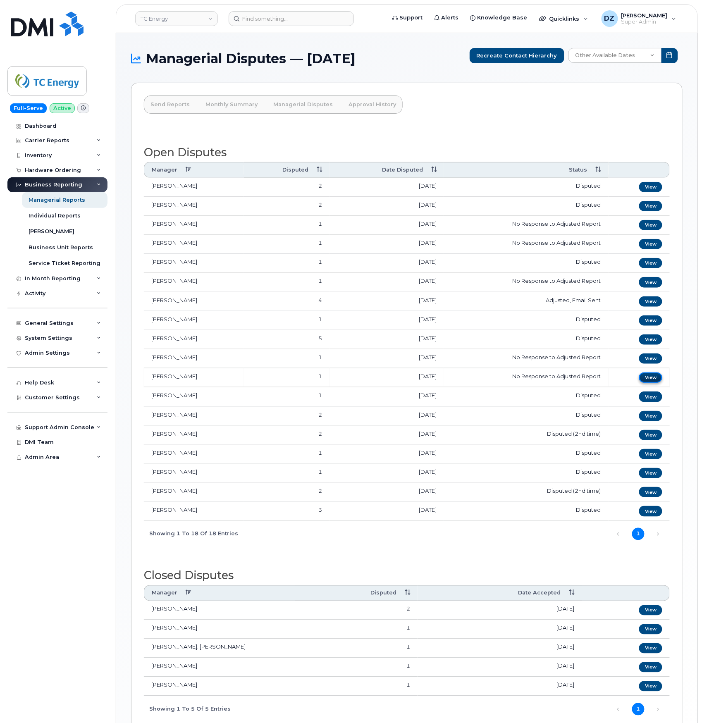
click at [649, 381] on link "View" at bounding box center [650, 378] width 23 height 10
click at [652, 401] on link "View" at bounding box center [650, 397] width 23 height 10
click at [652, 402] on link "View" at bounding box center [650, 397] width 23 height 10
click at [654, 421] on link "View" at bounding box center [650, 416] width 23 height 10
click at [652, 441] on link "View" at bounding box center [650, 435] width 23 height 10
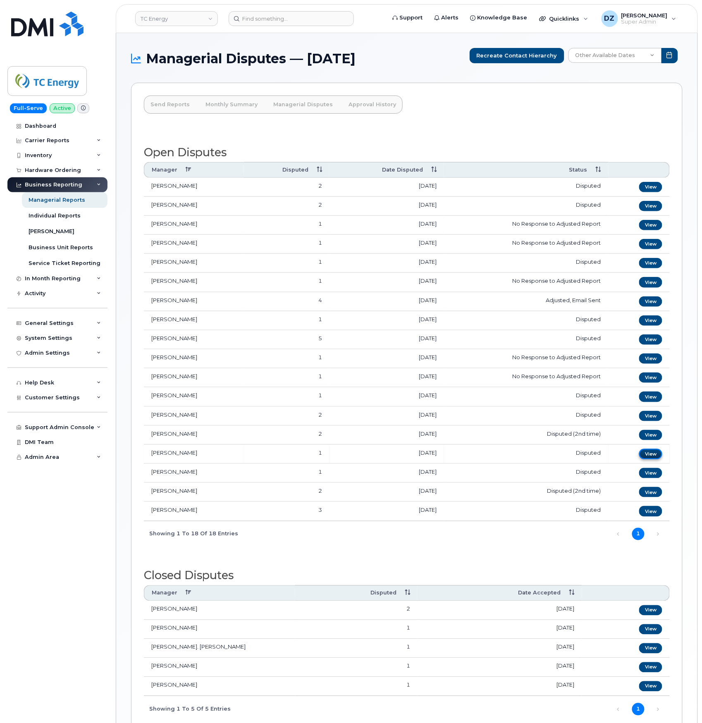
click at [646, 460] on link "View" at bounding box center [650, 454] width 23 height 10
click at [654, 479] on link "View" at bounding box center [650, 473] width 23 height 10
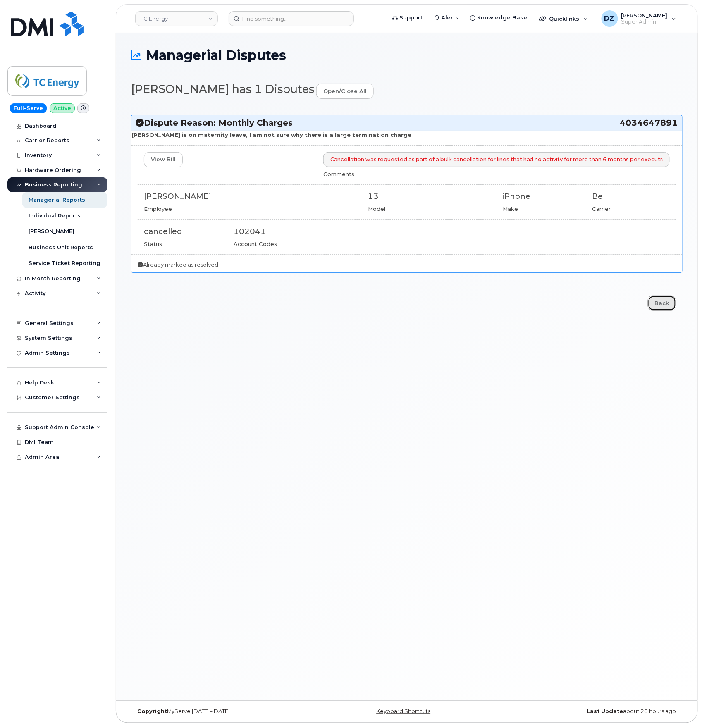
click at [661, 307] on link "Back" at bounding box center [662, 303] width 29 height 15
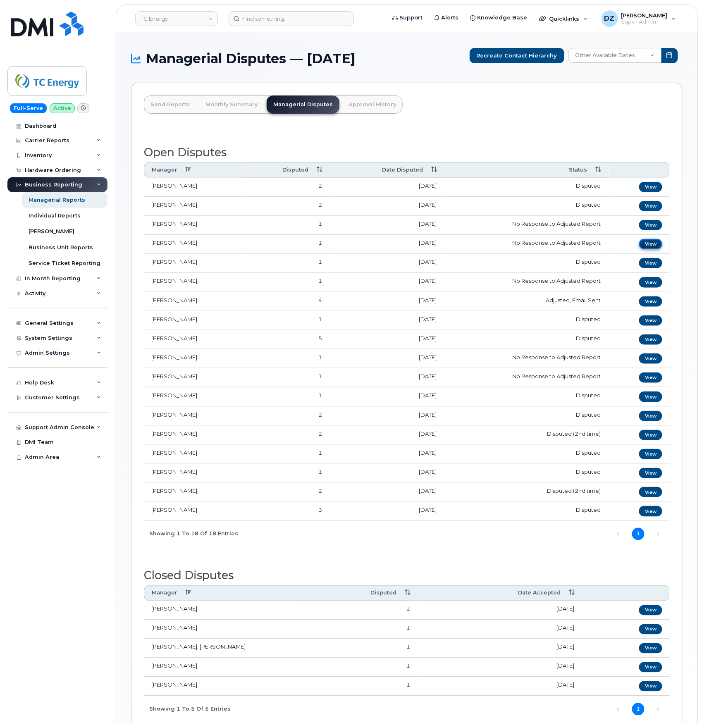
click at [652, 249] on link "View" at bounding box center [650, 244] width 23 height 10
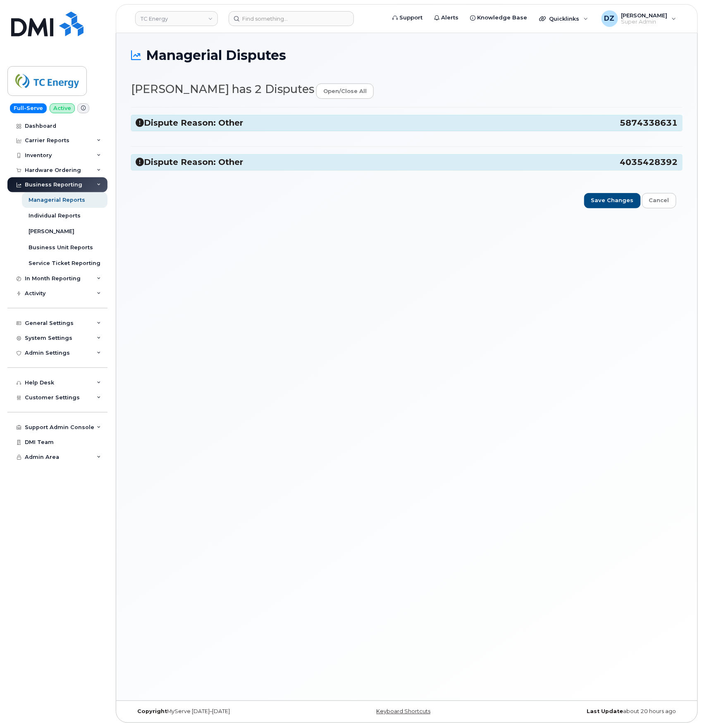
click at [629, 120] on span "5874338631" at bounding box center [649, 122] width 58 height 11
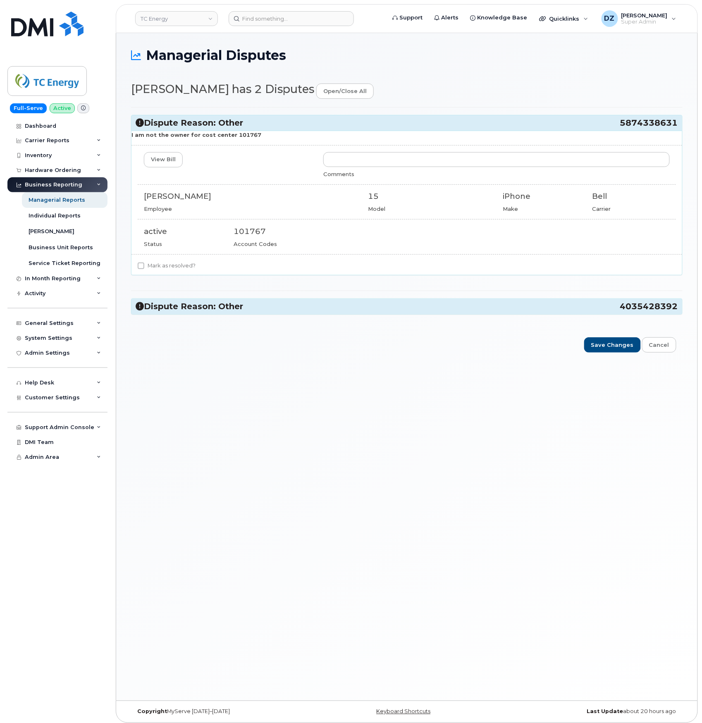
click at [629, 120] on span "5874338631" at bounding box center [649, 122] width 58 height 11
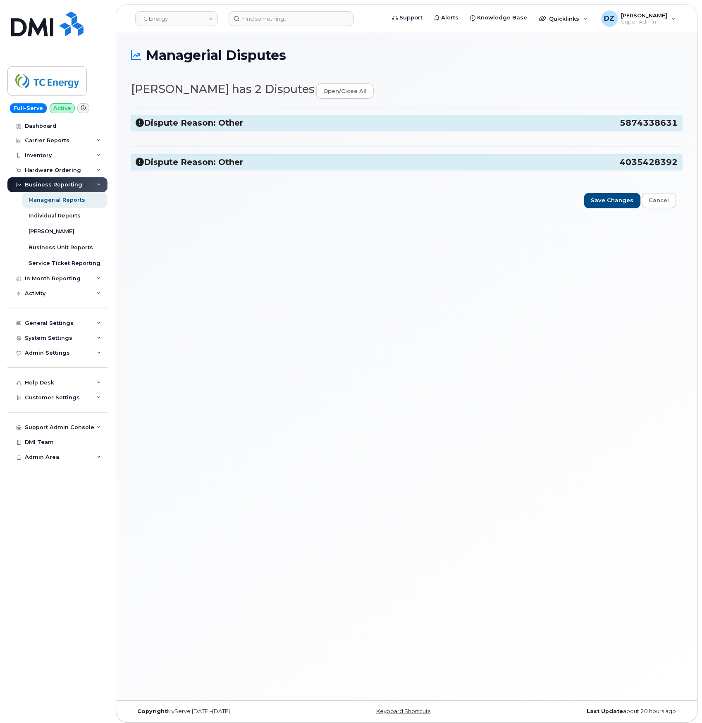
click at [608, 159] on h3 "Dispute Reason: Other 4035428392" at bounding box center [407, 162] width 543 height 11
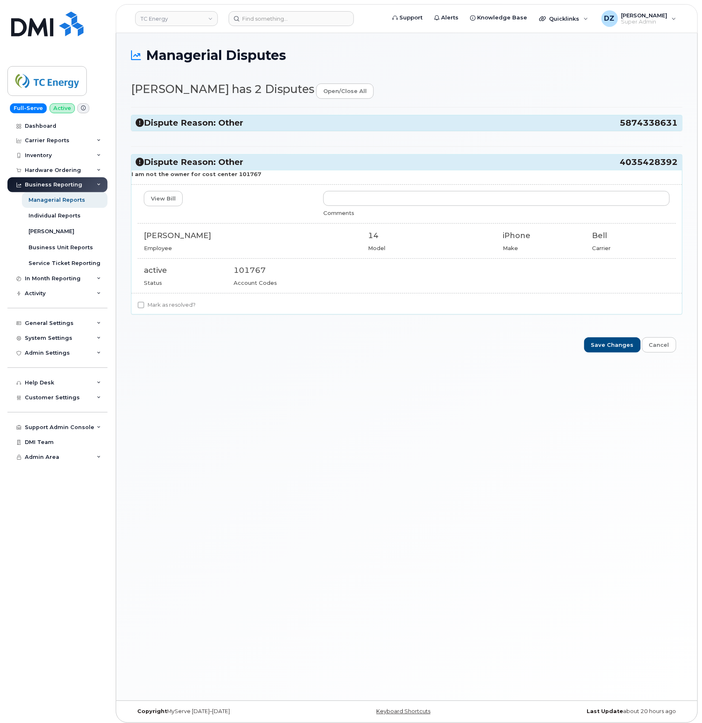
click at [608, 159] on h3 "Dispute Reason: Other 4035428392" at bounding box center [407, 162] width 543 height 11
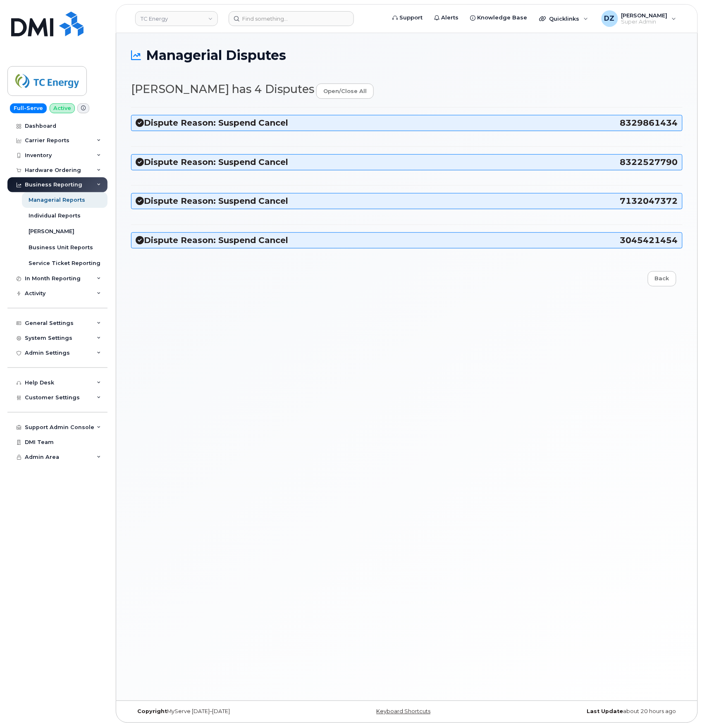
click at [633, 123] on span "8329861434" at bounding box center [649, 122] width 58 height 11
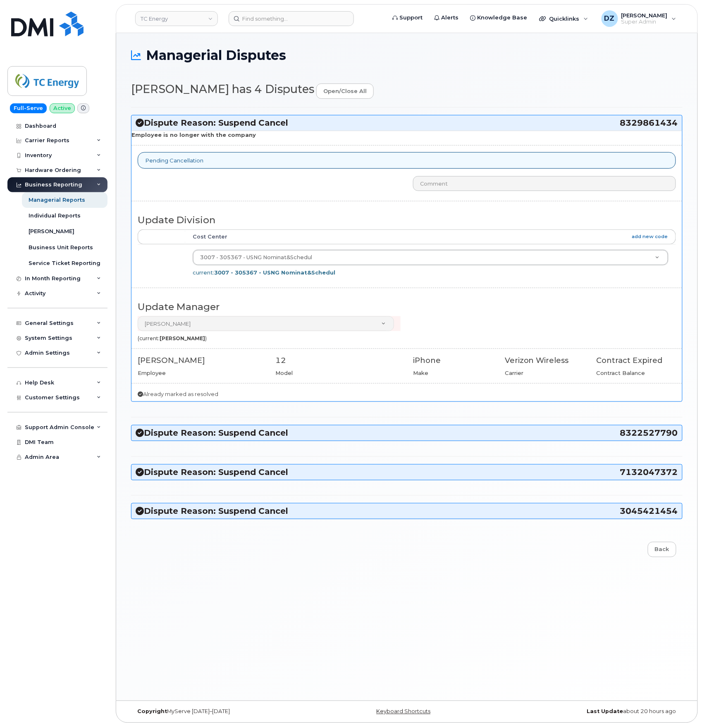
click at [384, 437] on h3 "Dispute Reason: Suspend Cancel 8322527790" at bounding box center [407, 433] width 543 height 11
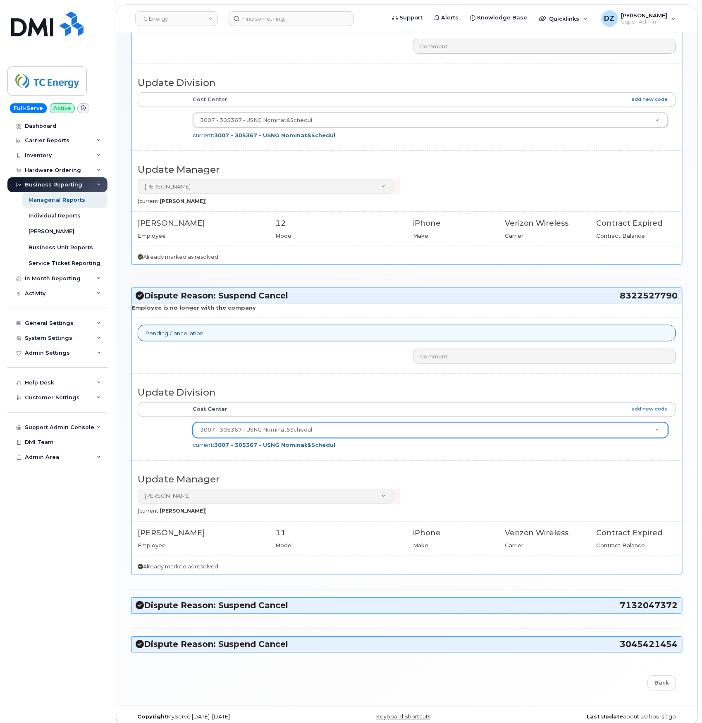
scroll to position [152, 0]
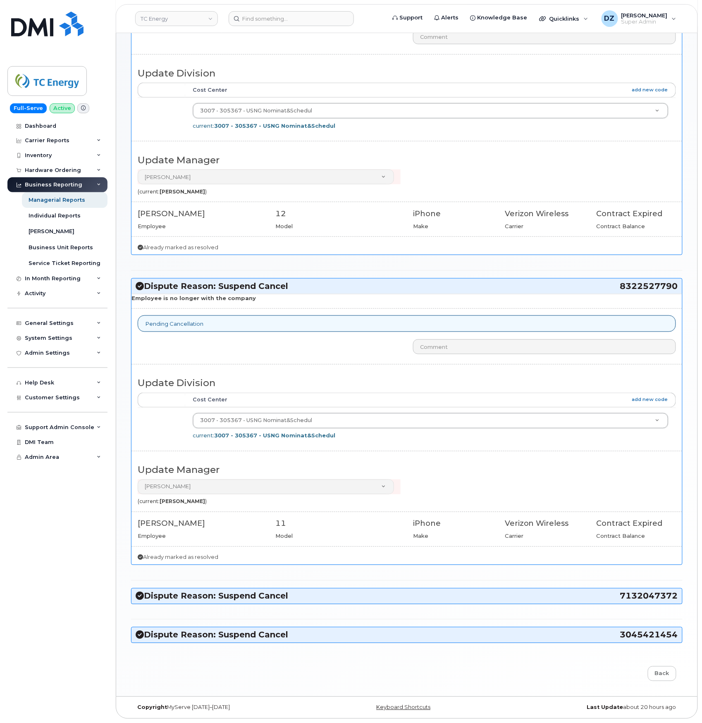
click at [295, 595] on h3 "Dispute Reason: Suspend Cancel 7132047372" at bounding box center [407, 596] width 543 height 11
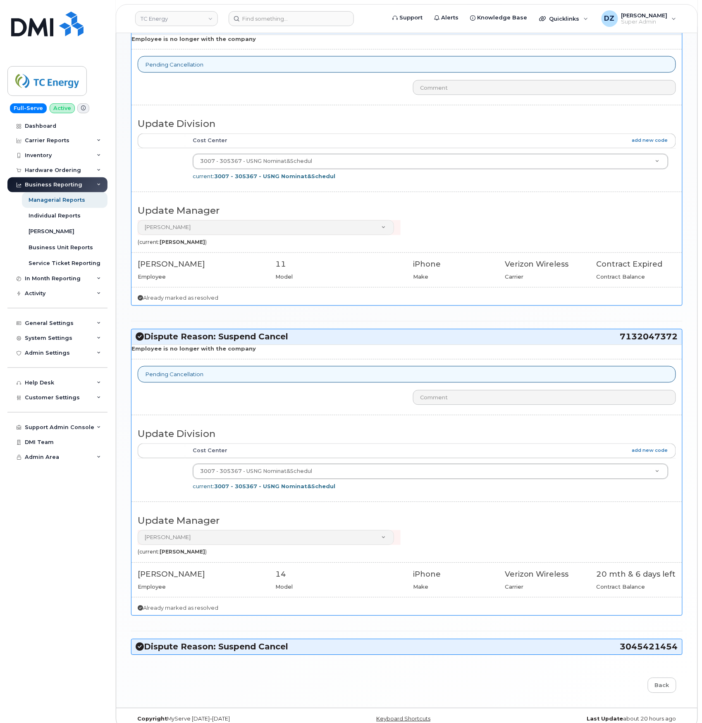
scroll to position [425, 0]
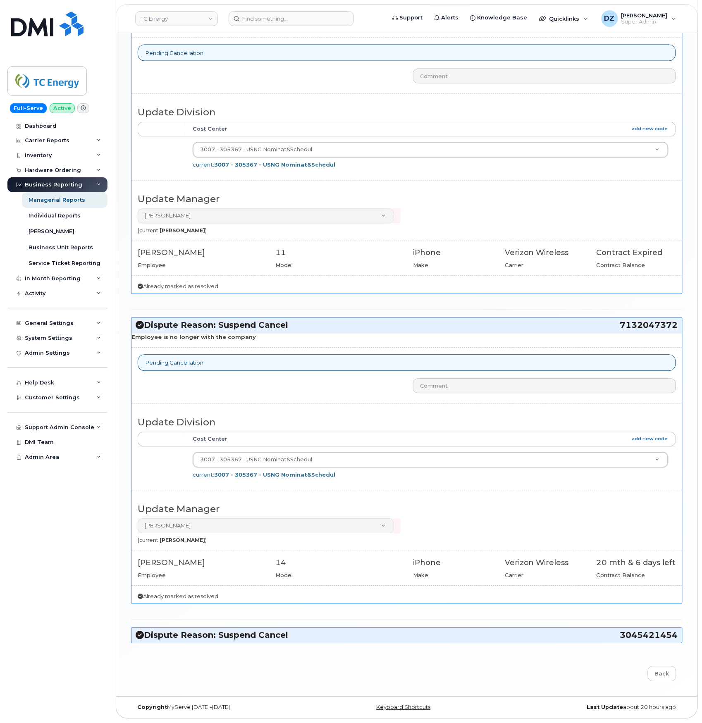
click at [265, 630] on h3 "Dispute Reason: Suspend Cancel 3045421454" at bounding box center [407, 635] width 543 height 11
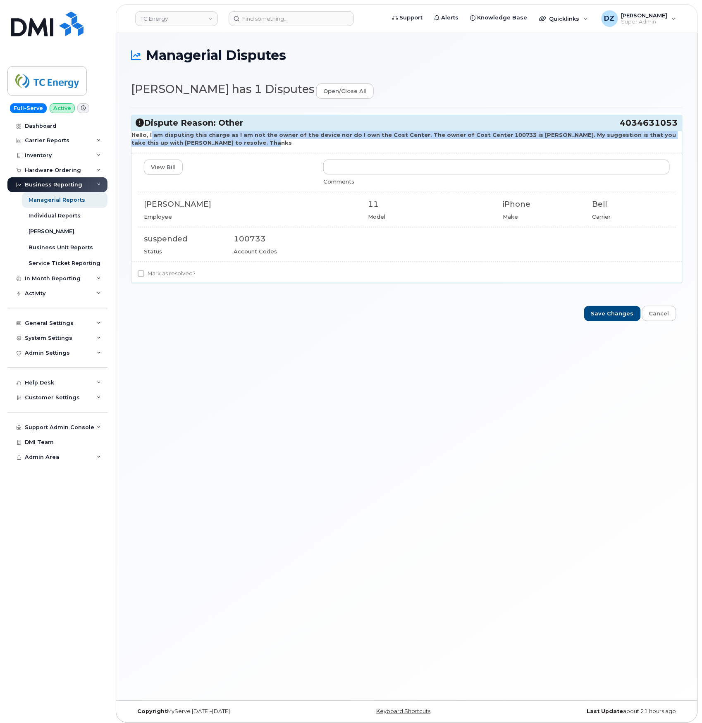
drag, startPoint x: 151, startPoint y: 132, endPoint x: 670, endPoint y: 140, distance: 520.0
click at [670, 140] on p "Hello, I am disputing this charge as I am not the owner of the device nor do I …" at bounding box center [407, 138] width 551 height 15
click at [222, 144] on p "Hello, I am disputing this charge as I am not the owner of the device nor do I …" at bounding box center [407, 138] width 551 height 15
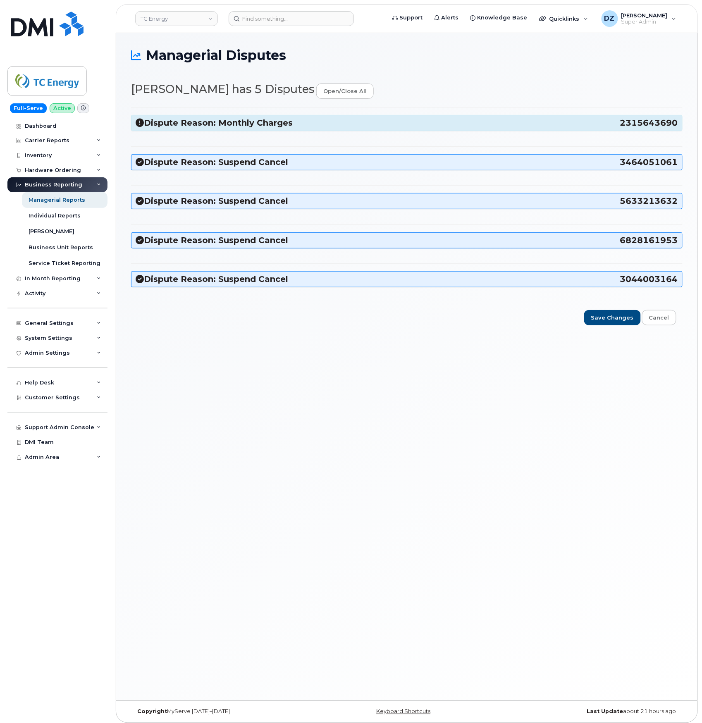
click at [338, 123] on h3 "Dispute Reason: Monthly Charges 2315643690" at bounding box center [407, 122] width 543 height 11
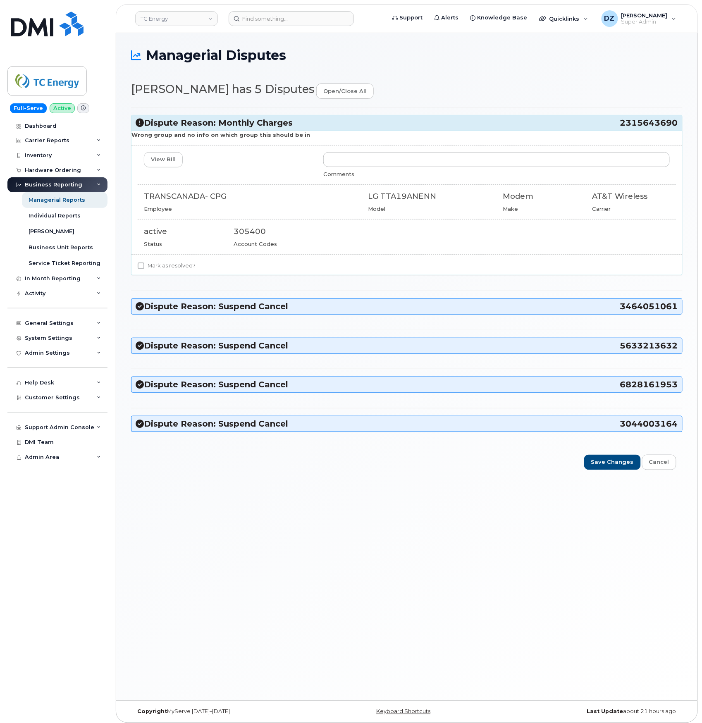
click at [338, 123] on h3 "Dispute Reason: Monthly Charges 2315643690" at bounding box center [407, 122] width 543 height 11
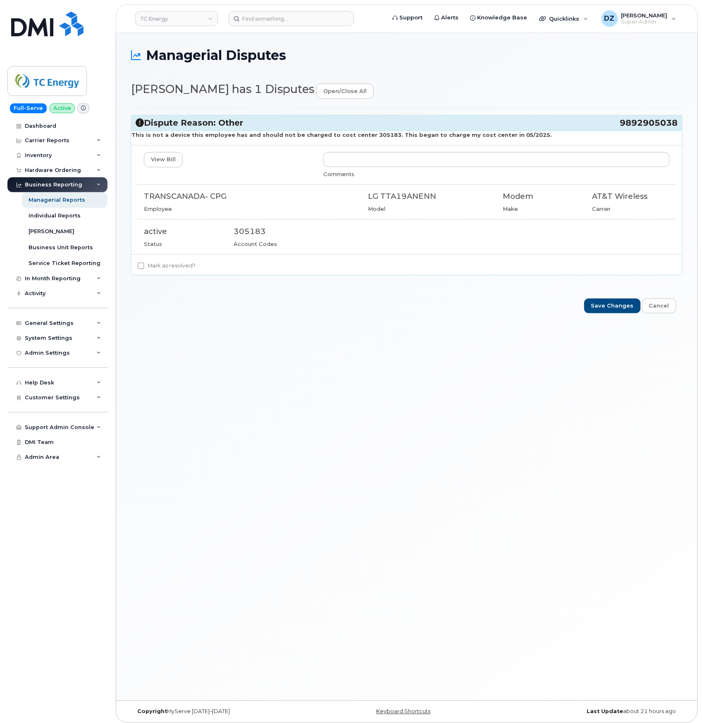
drag, startPoint x: 0, startPoint y: 0, endPoint x: 374, endPoint y: 375, distance: 529.4
click at [374, 375] on div "Managerial Disputes Kevin Sinsheimer has 1 Disputes open/close all Dispute Reas…" at bounding box center [407, 367] width 582 height 668
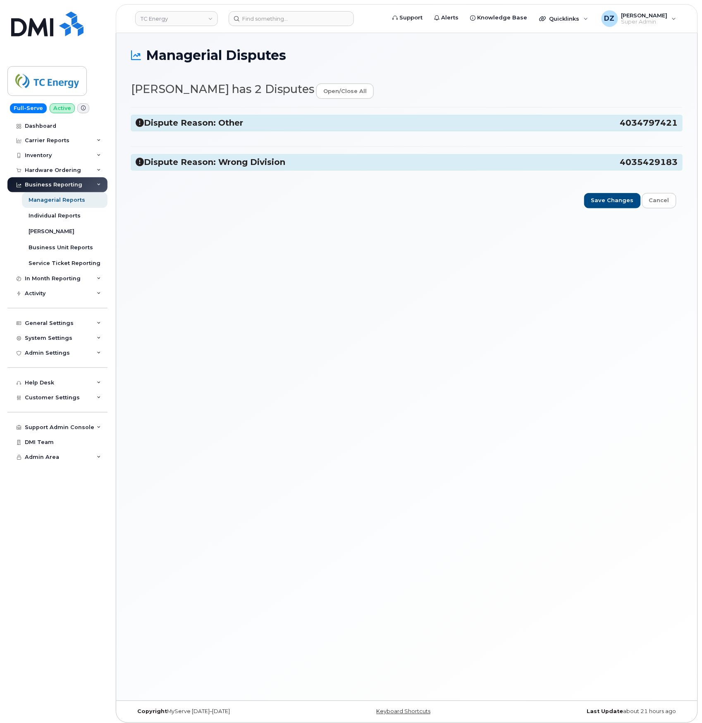
click at [310, 116] on div "Dispute Reason: Other 4034797421" at bounding box center [407, 122] width 551 height 15
click at [271, 123] on h3 "Dispute Reason: Other 4034797421" at bounding box center [407, 122] width 543 height 11
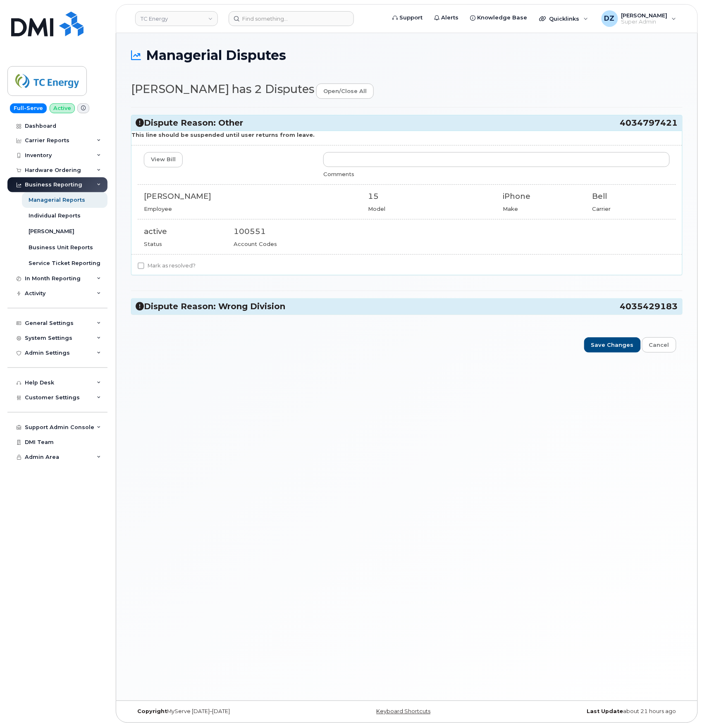
click at [306, 123] on h3 "Dispute Reason: Other 4034797421" at bounding box center [407, 122] width 543 height 11
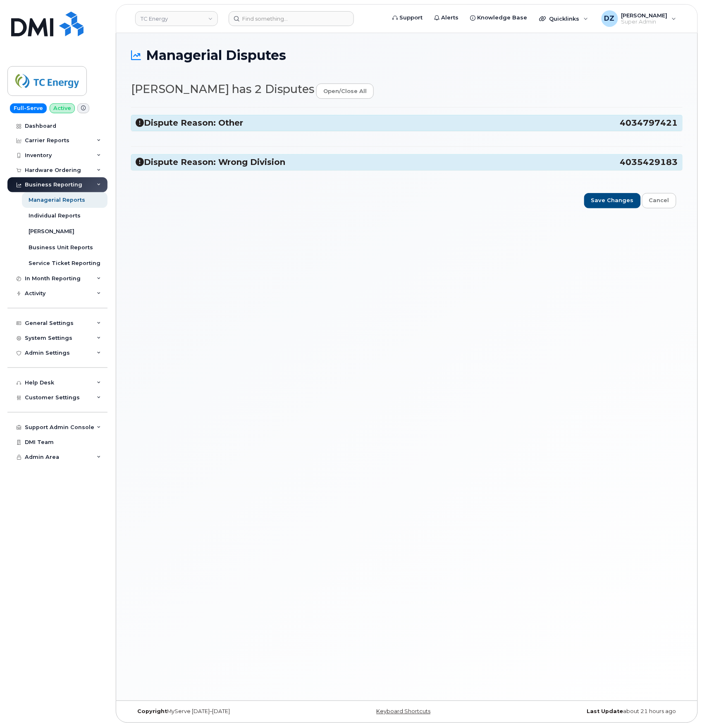
click at [289, 161] on h3 "Dispute Reason: Wrong Division 4035429183" at bounding box center [407, 162] width 543 height 11
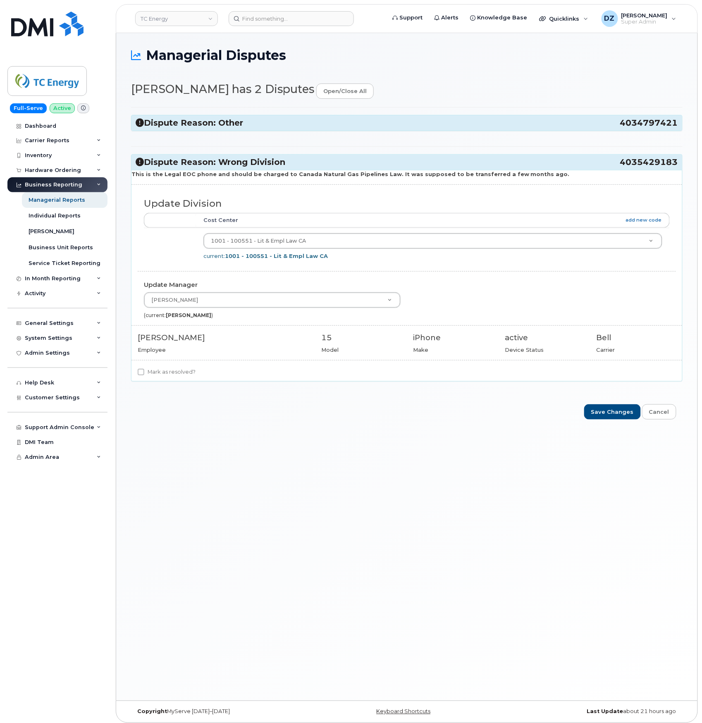
click at [290, 161] on h3 "Dispute Reason: Wrong Division 4035429183" at bounding box center [407, 162] width 543 height 11
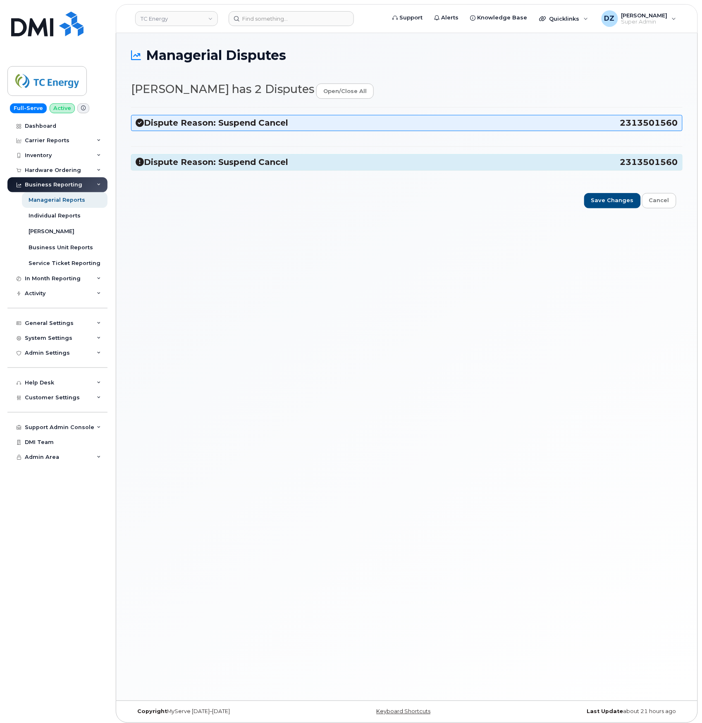
click at [285, 128] on h3 "Dispute Reason: Suspend Cancel 2313501560" at bounding box center [407, 122] width 543 height 11
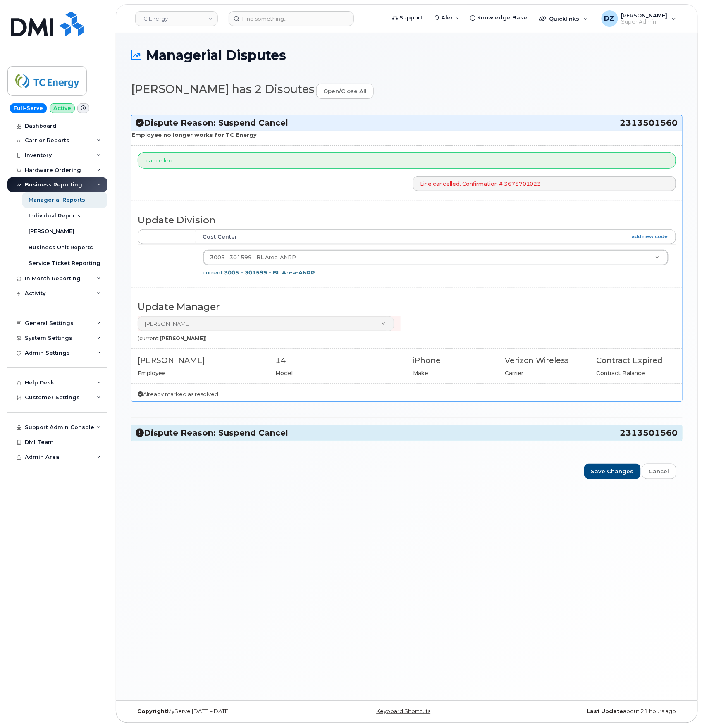
click at [285, 128] on h3 "Dispute Reason: Suspend Cancel 2313501560" at bounding box center [407, 122] width 543 height 11
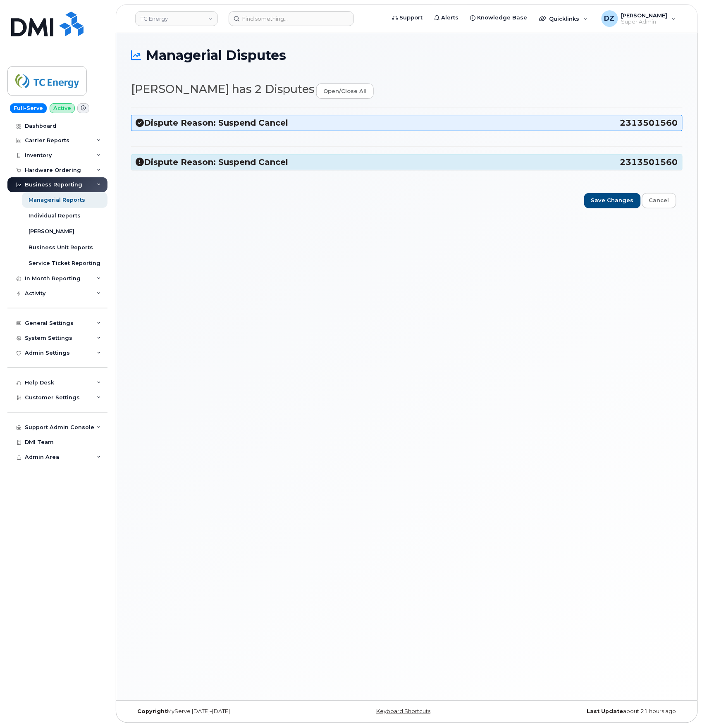
click at [241, 166] on h3 "Dispute Reason: Suspend Cancel 2313501560" at bounding box center [407, 162] width 543 height 11
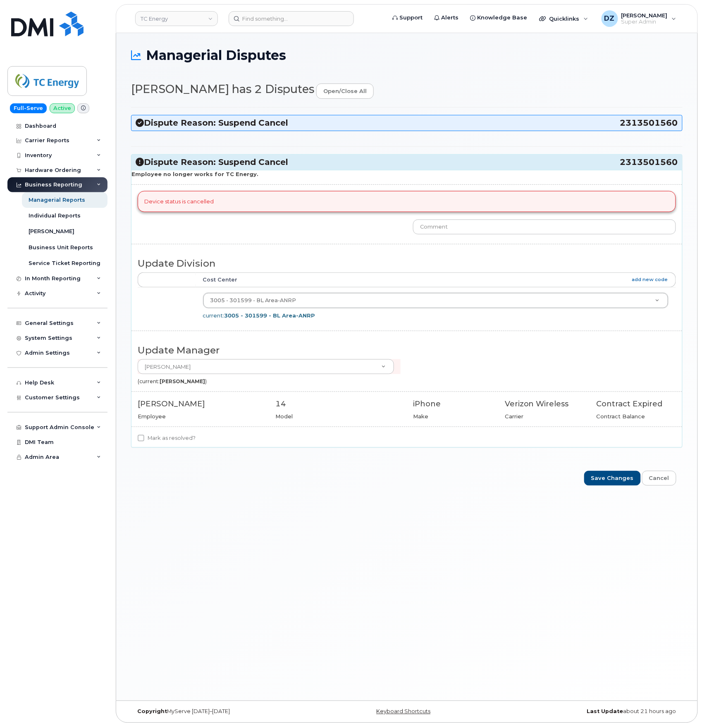
drag, startPoint x: 241, startPoint y: 166, endPoint x: 154, endPoint y: 242, distance: 115.2
click at [154, 242] on div "Employee no longer works for TC Energy. Device status is cancelled Update Divis…" at bounding box center [407, 309] width 551 height 278
click at [144, 439] on input "Mark as resolved?" at bounding box center [141, 438] width 7 height 7
checkbox input "true"
click at [622, 486] on input "Save Changes" at bounding box center [612, 478] width 57 height 15
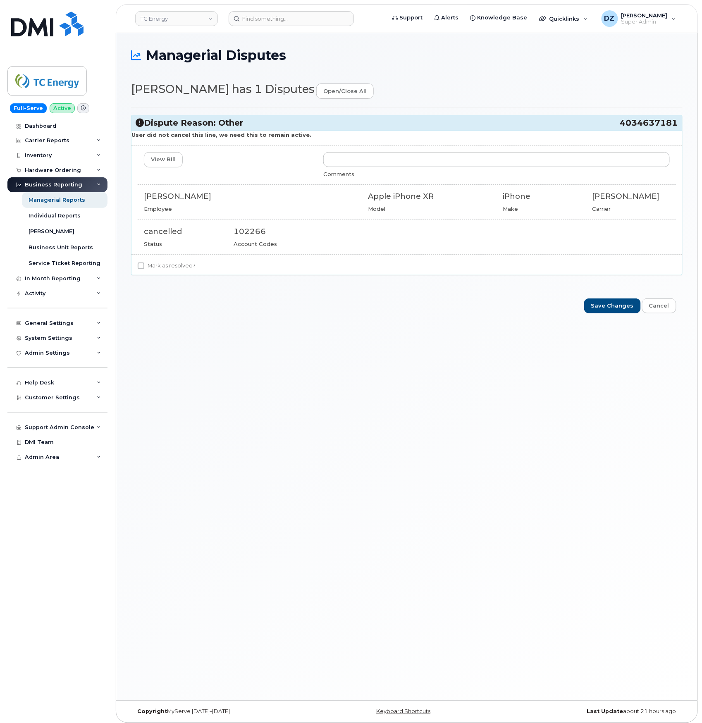
drag, startPoint x: 622, startPoint y: 125, endPoint x: 679, endPoint y: 127, distance: 56.7
click at [679, 127] on div "Dispute Reason: Other 4034637181" at bounding box center [407, 122] width 551 height 15
click at [695, 218] on div "Managerial Disputes [PERSON_NAME] has 1 Disputes open/close all Dispute Reason:…" at bounding box center [407, 367] width 582 height 668
drag, startPoint x: 622, startPoint y: 123, endPoint x: 676, endPoint y: 128, distance: 54.0
click at [676, 128] on h3 "Dispute Reason: Other 4034637181" at bounding box center [407, 122] width 543 height 11
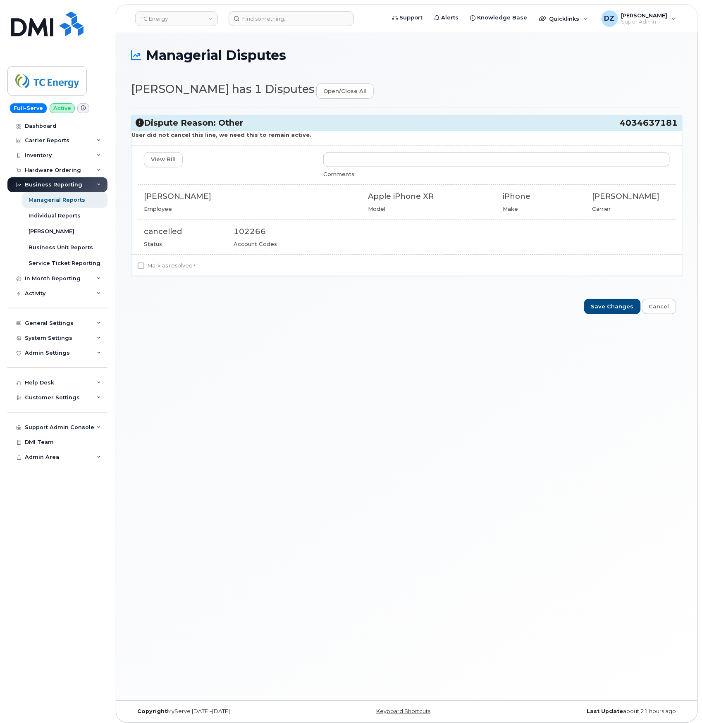
copy h3 "4034637181"
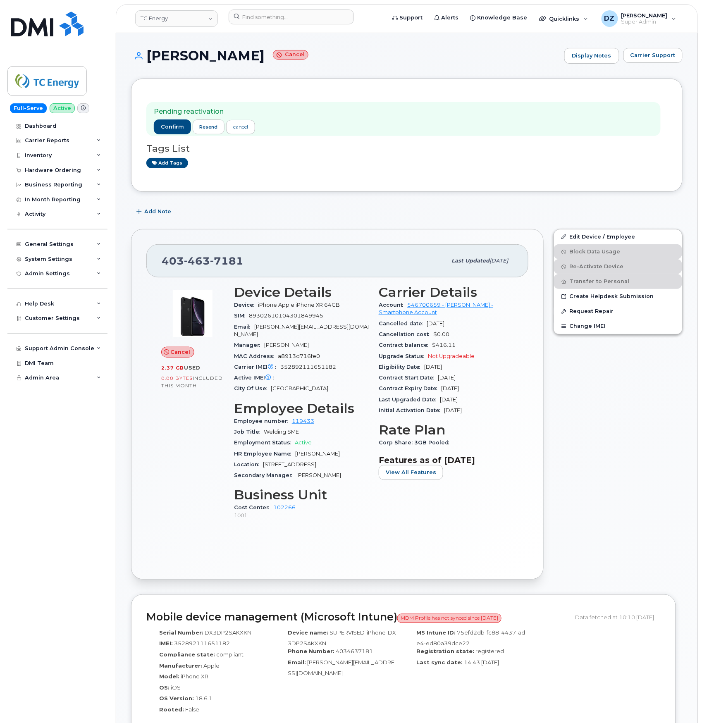
drag, startPoint x: 386, startPoint y: 219, endPoint x: 343, endPoint y: 214, distance: 43.8
click at [343, 214] on div "Add Note" at bounding box center [407, 211] width 552 height 15
drag, startPoint x: 341, startPoint y: 213, endPoint x: 302, endPoint y: 204, distance: 40.7
click at [302, 204] on div "Add Note" at bounding box center [407, 211] width 552 height 15
click at [243, 208] on div "Add Note" at bounding box center [407, 211] width 552 height 15
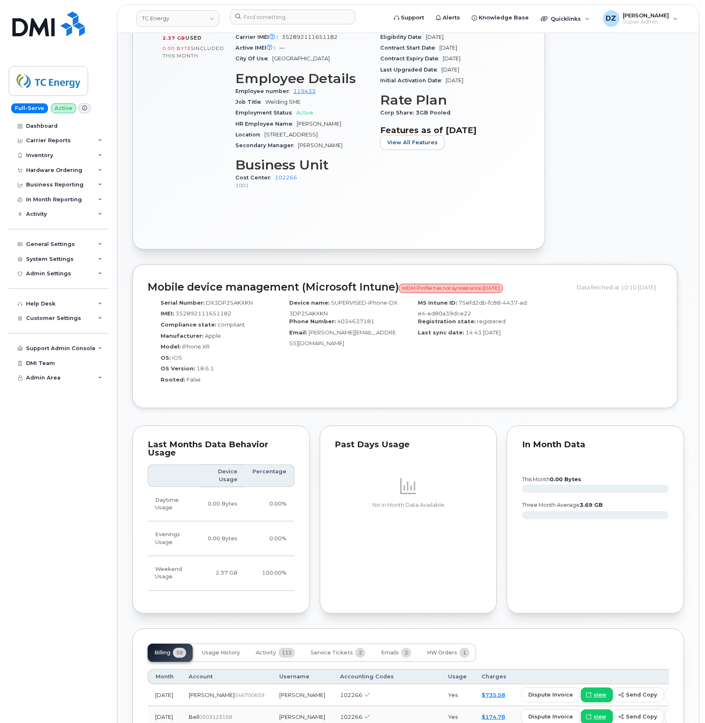
scroll to position [331, 0]
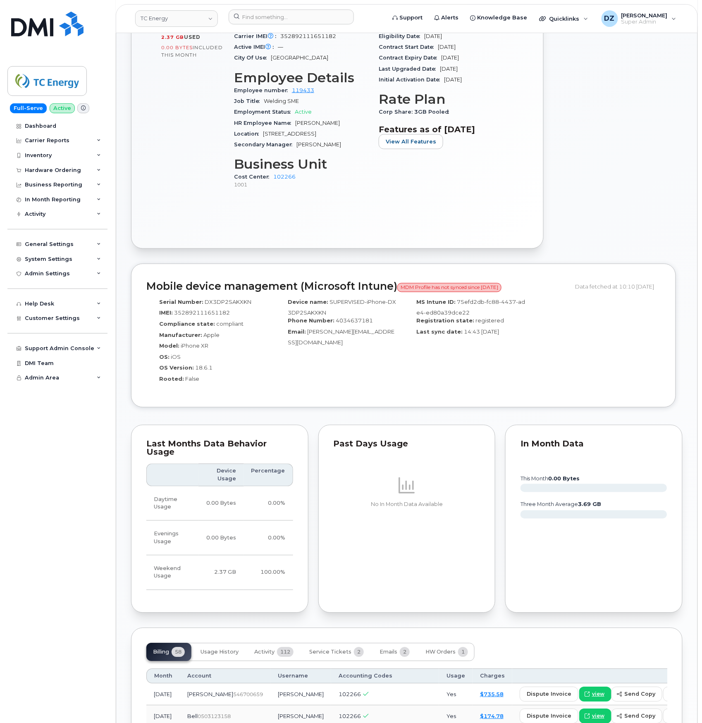
click at [575, 412] on div "Mobile device management (Microsoft Intune) MDM Profile has not synced since 19…" at bounding box center [407, 342] width 552 height 157
click at [391, 652] on button "Emails 2" at bounding box center [394, 653] width 43 height 18
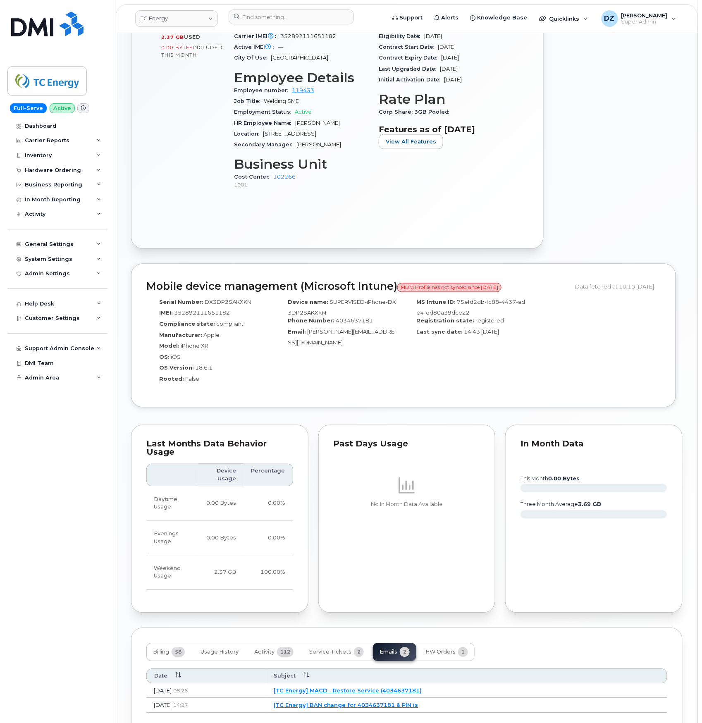
click at [343, 688] on link "[TC Energy] MACD - Restore Service (4034637181)" at bounding box center [348, 691] width 148 height 7
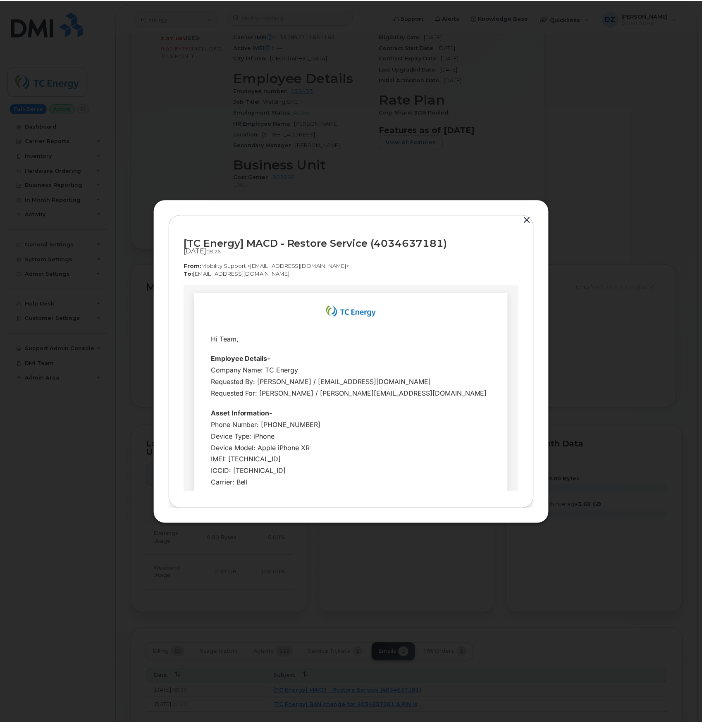
scroll to position [0, 0]
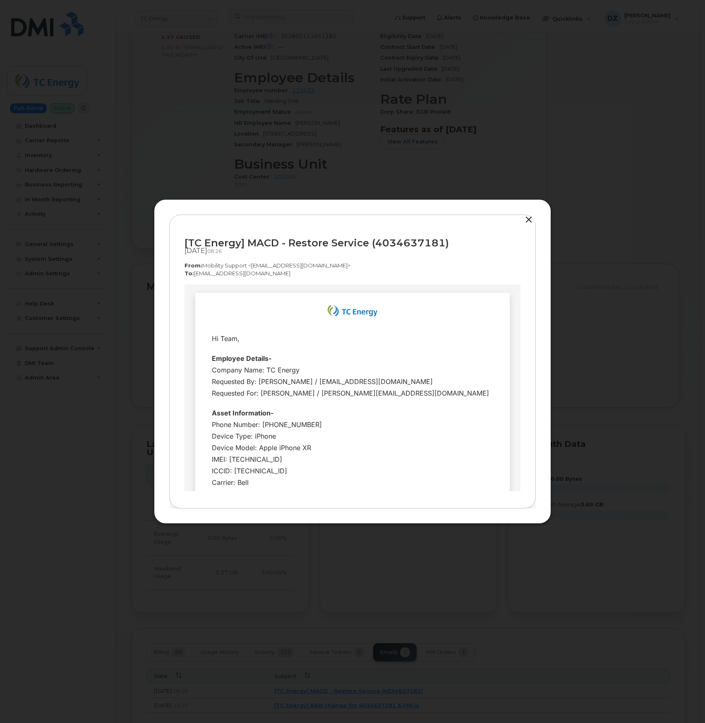
click at [526, 218] on button "button" at bounding box center [528, 220] width 12 height 12
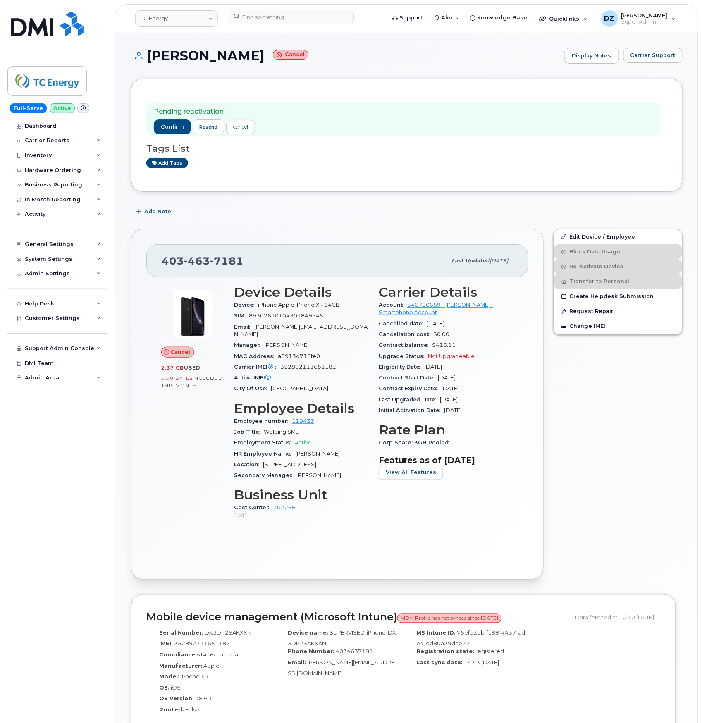
click at [456, 201] on div "Pending reactivation confirm resend cancel Tags List Add tags Add Note 403 463 …" at bounding box center [407, 573] width 552 height 989
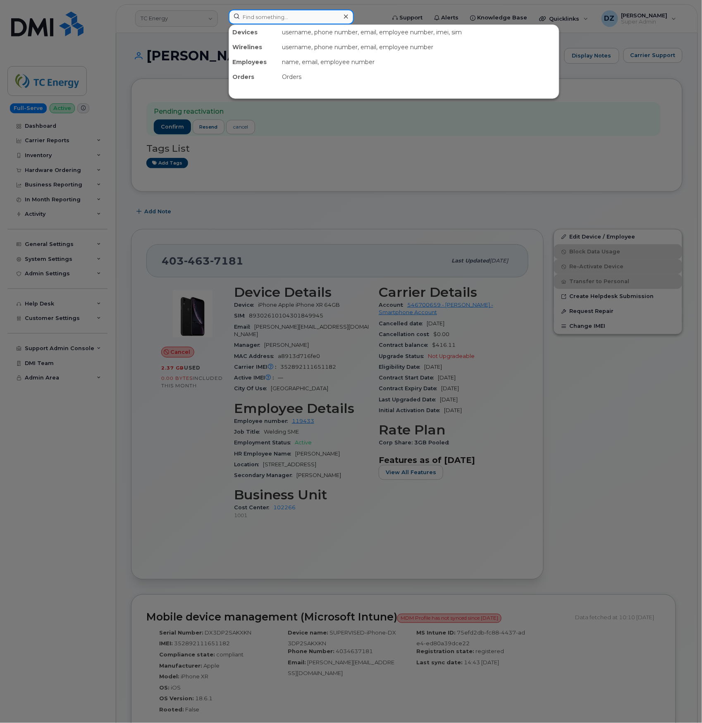
click at [284, 17] on input at bounding box center [291, 17] width 125 height 15
paste input "5874370857"
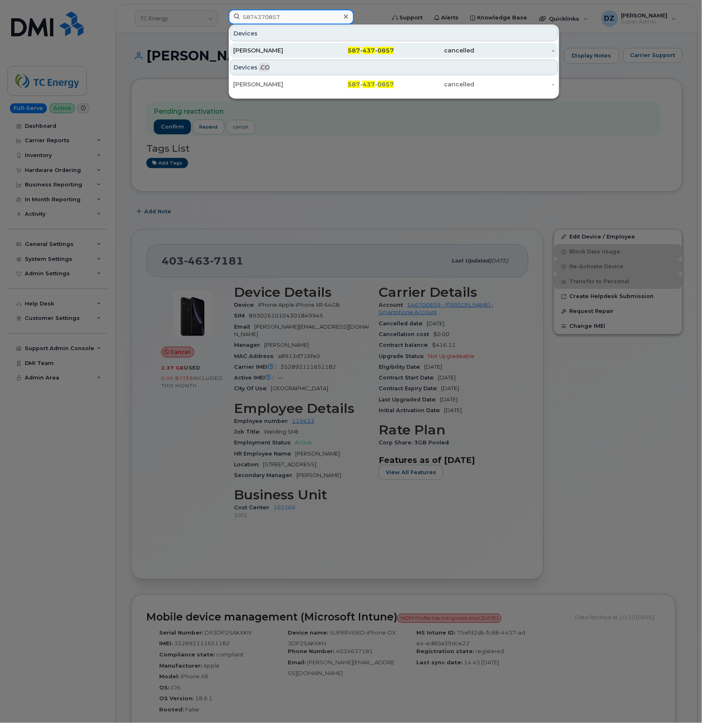
type input "5874370857"
click at [300, 48] on div "Margaret Stuart" at bounding box center [273, 50] width 81 height 8
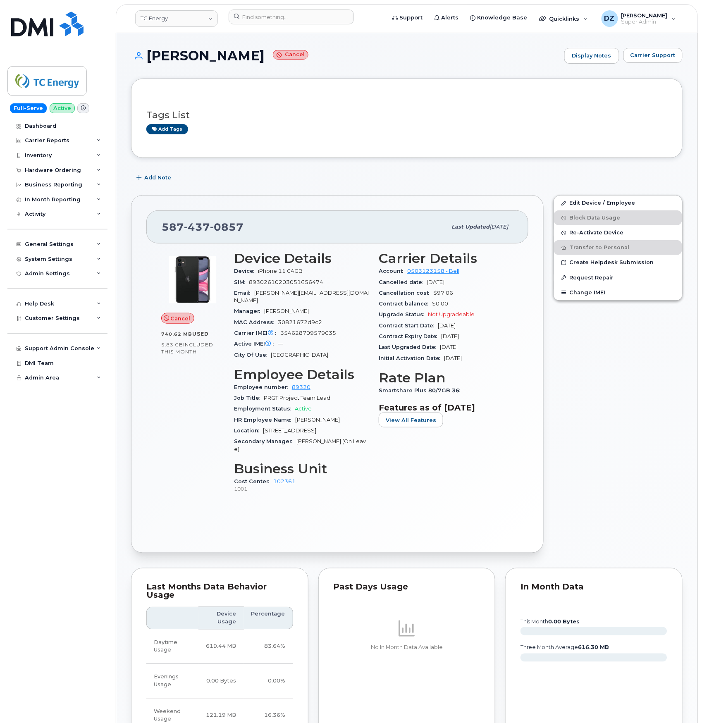
drag, startPoint x: 0, startPoint y: 0, endPoint x: 127, endPoint y: 76, distance: 147.7
click at [282, 20] on input at bounding box center [291, 17] width 125 height 15
paste input "Kaitlynn Woods"
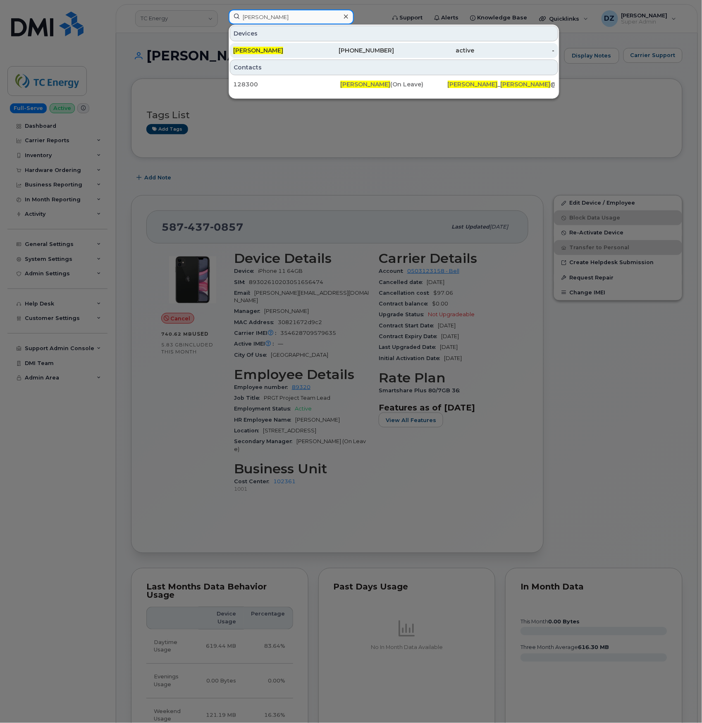
type input "Kaitlynn Woods"
click at [296, 49] on div "Kaitlynn Woods" at bounding box center [273, 50] width 81 height 8
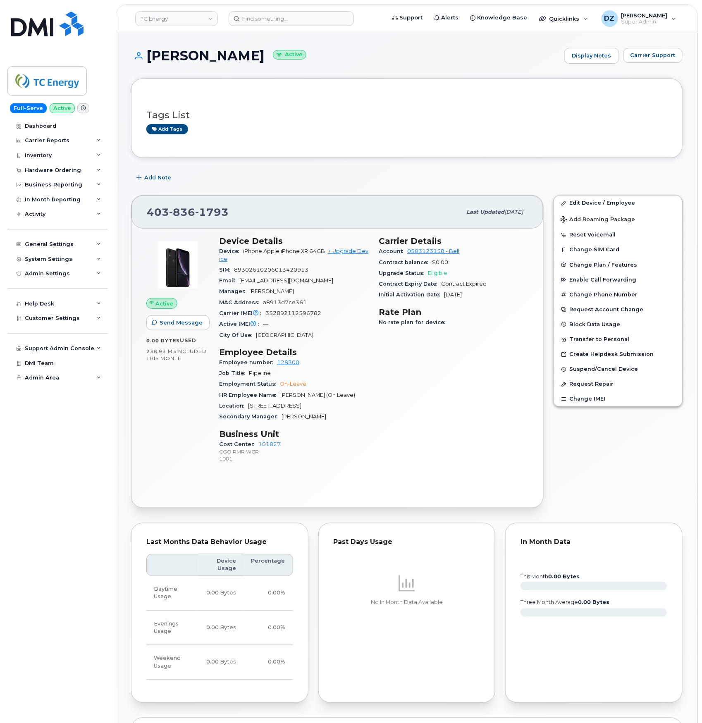
click at [182, 218] on span "[PHONE_NUMBER]" at bounding box center [188, 212] width 82 height 12
click at [184, 213] on span "836" at bounding box center [182, 212] width 26 height 12
copy span "403 836 1793"
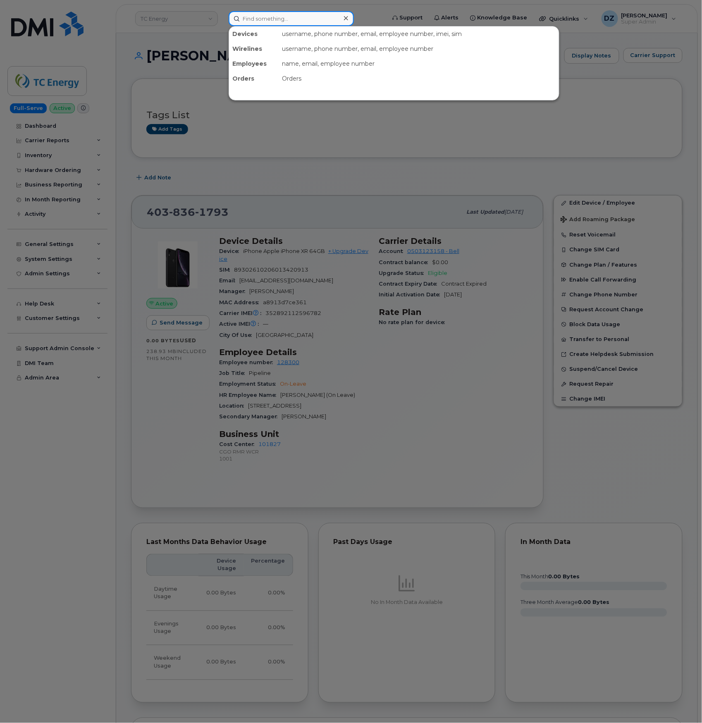
click at [268, 22] on input at bounding box center [291, 18] width 125 height 15
paste input "4034787127"
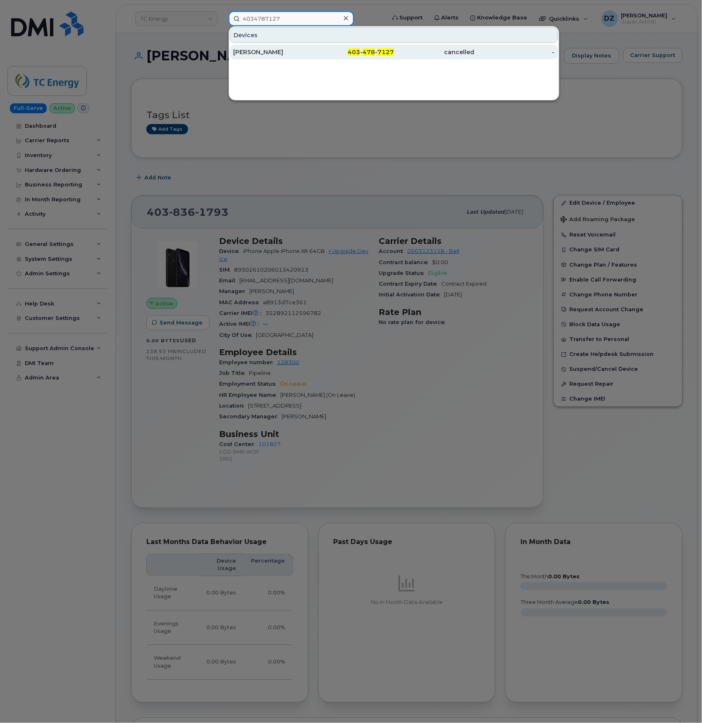
type input "4034787127"
click at [333, 50] on div "403 - 478 - 7127" at bounding box center [354, 52] width 81 height 8
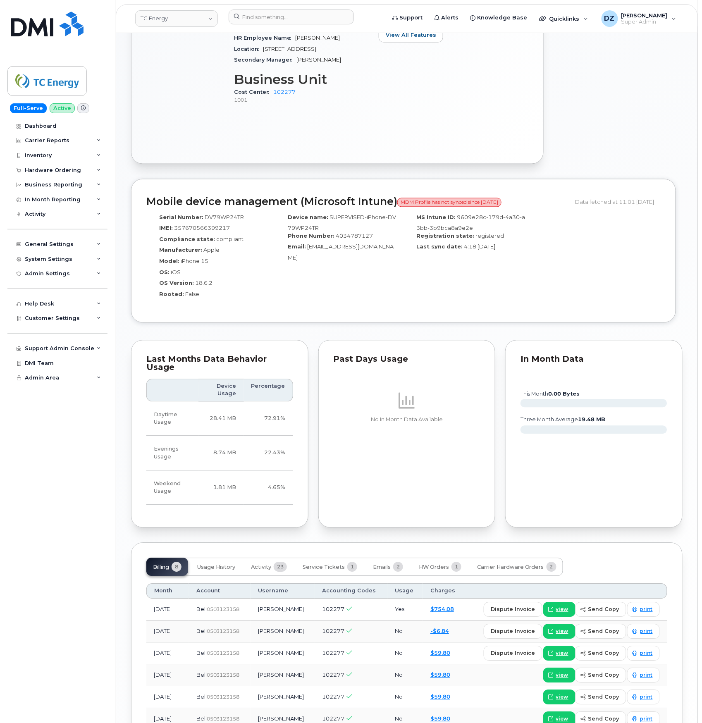
scroll to position [494, 0]
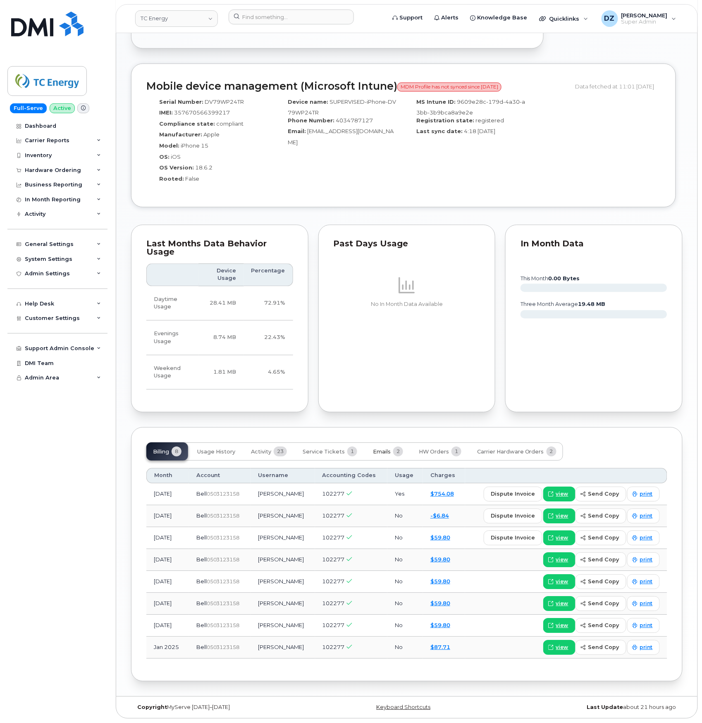
click at [381, 450] on span "Emails" at bounding box center [382, 452] width 18 height 7
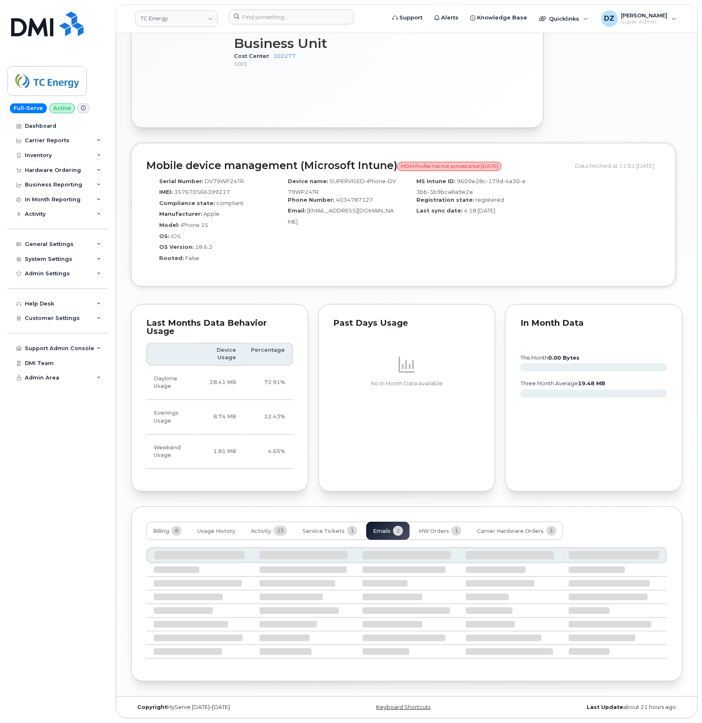
scroll to position [347, 0]
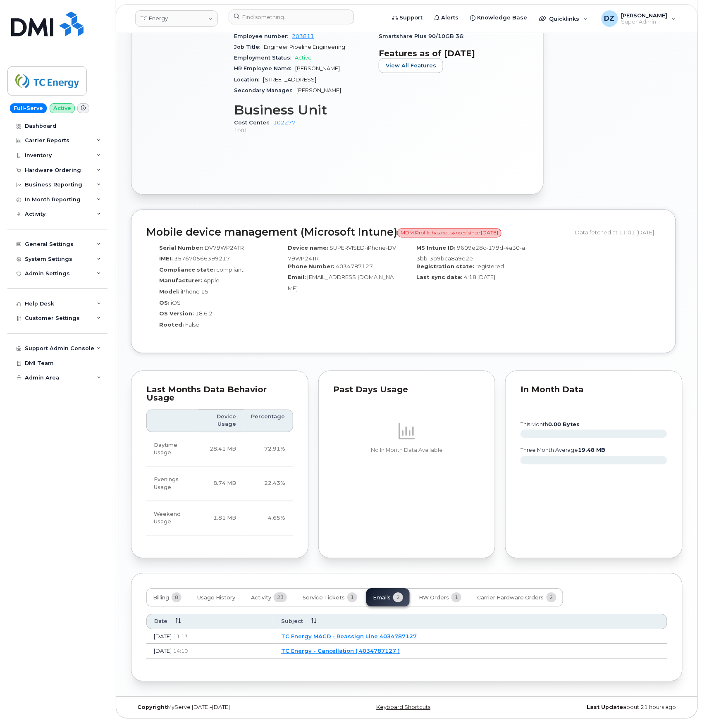
click at [346, 651] on link "TC Energy - Cancellation ( 4034787127 )" at bounding box center [340, 651] width 119 height 7
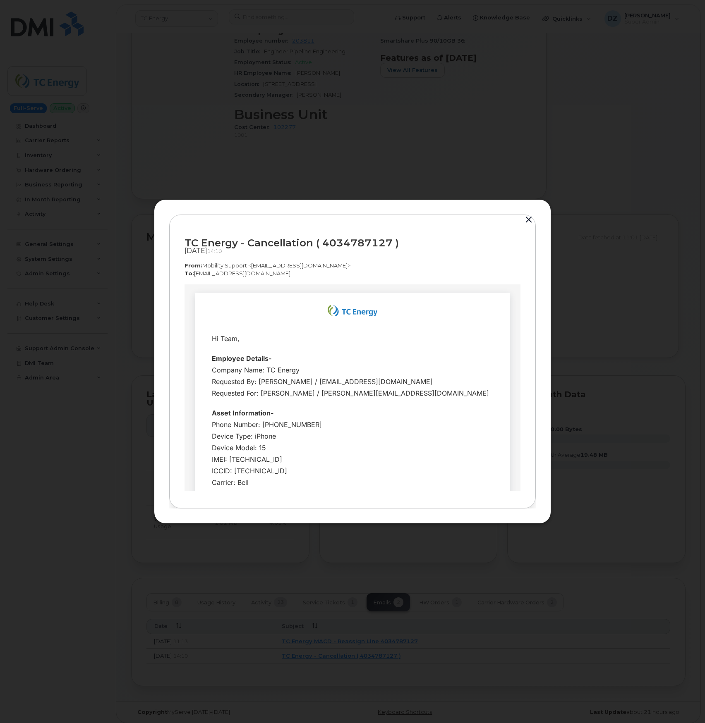
scroll to position [0, 0]
click at [526, 218] on button "button" at bounding box center [528, 220] width 12 height 12
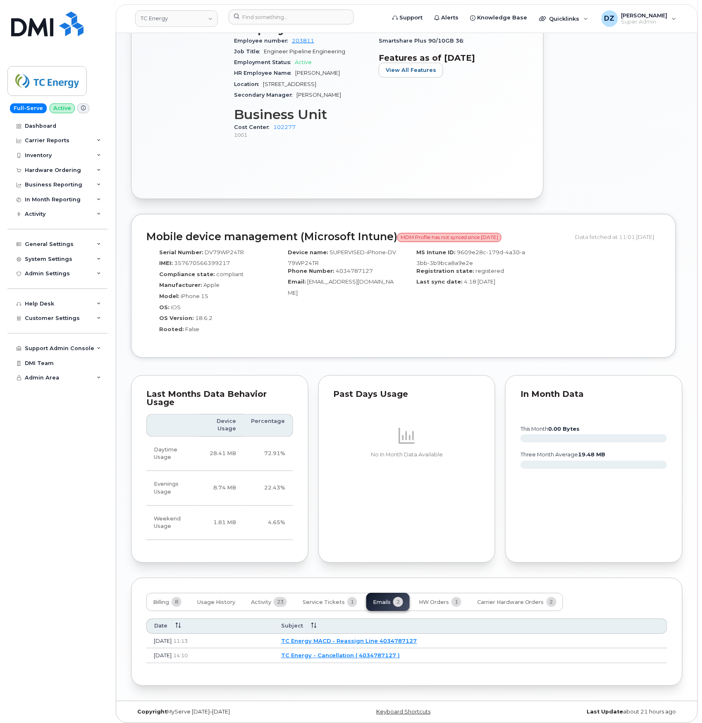
click at [344, 659] on link "TC Energy - Cancellation ( 4034787127 )" at bounding box center [340, 656] width 119 height 7
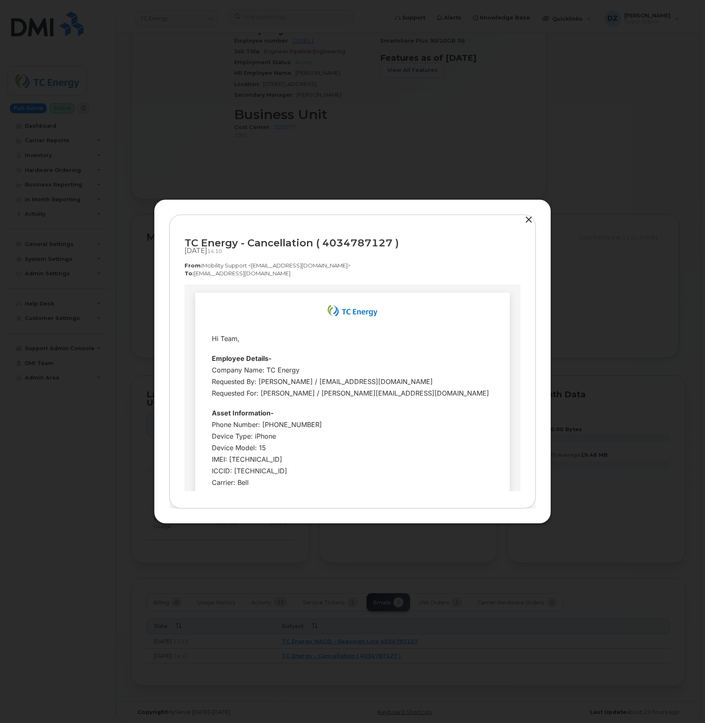
click at [528, 220] on button "button" at bounding box center [528, 220] width 12 height 12
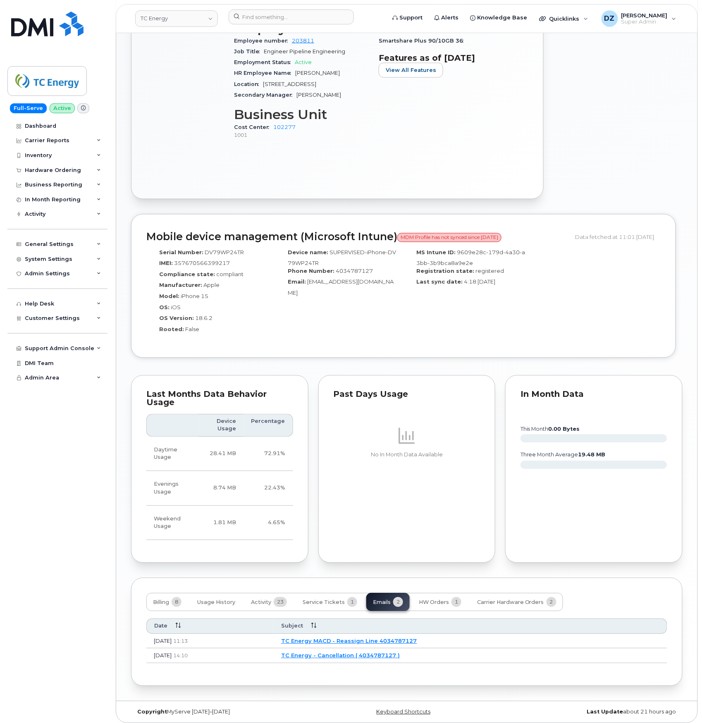
click at [378, 645] on link "TC Energy MACD - Reassign Line 4034787127" at bounding box center [349, 641] width 136 height 7
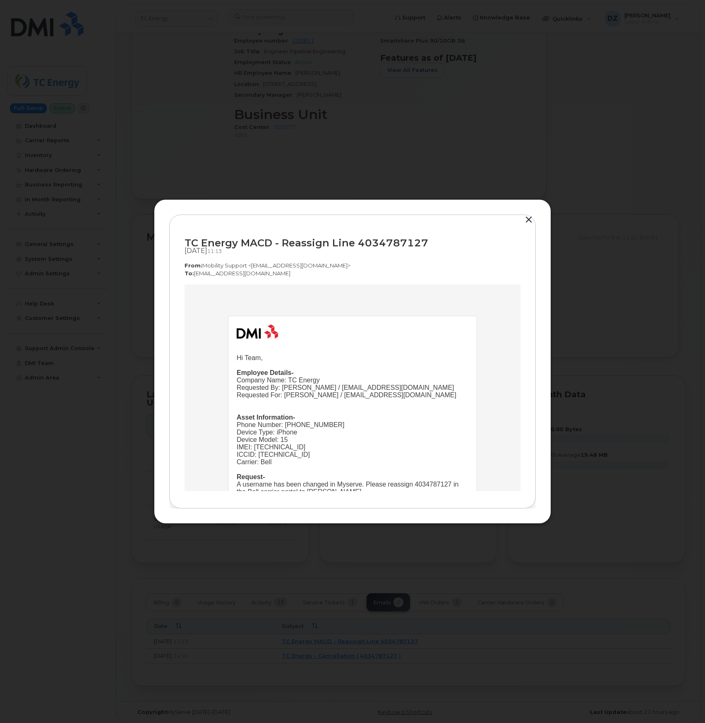
click at [525, 219] on button "button" at bounding box center [528, 220] width 12 height 12
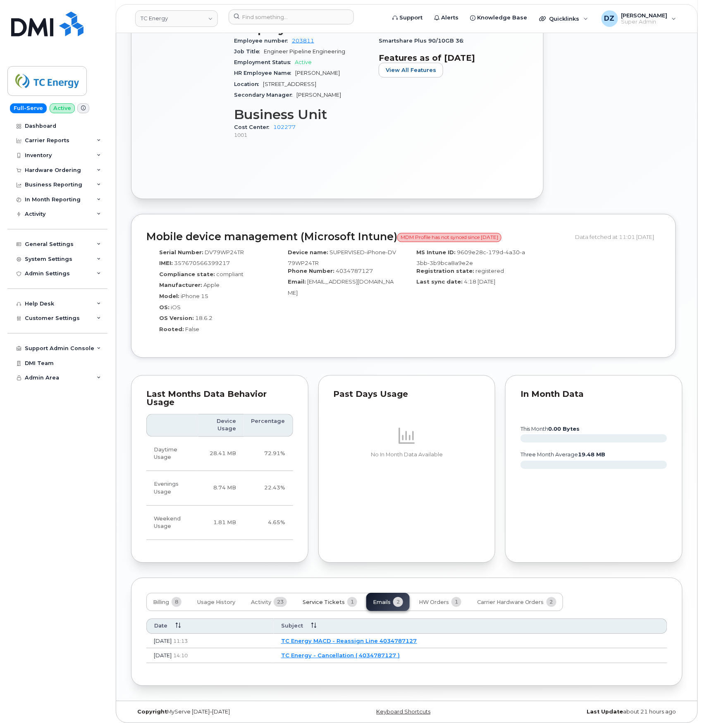
click at [335, 610] on button "Service Tickets 1" at bounding box center [330, 603] width 68 height 18
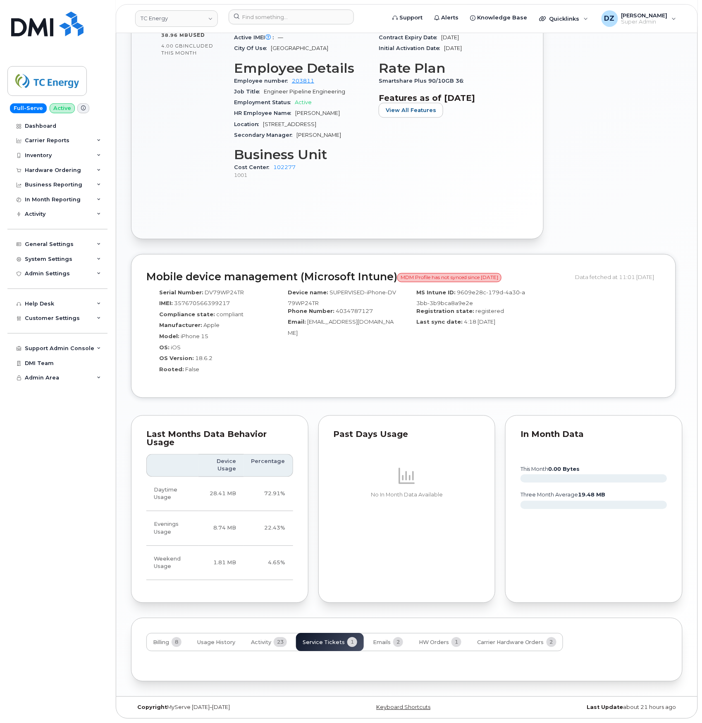
scroll to position [339, 0]
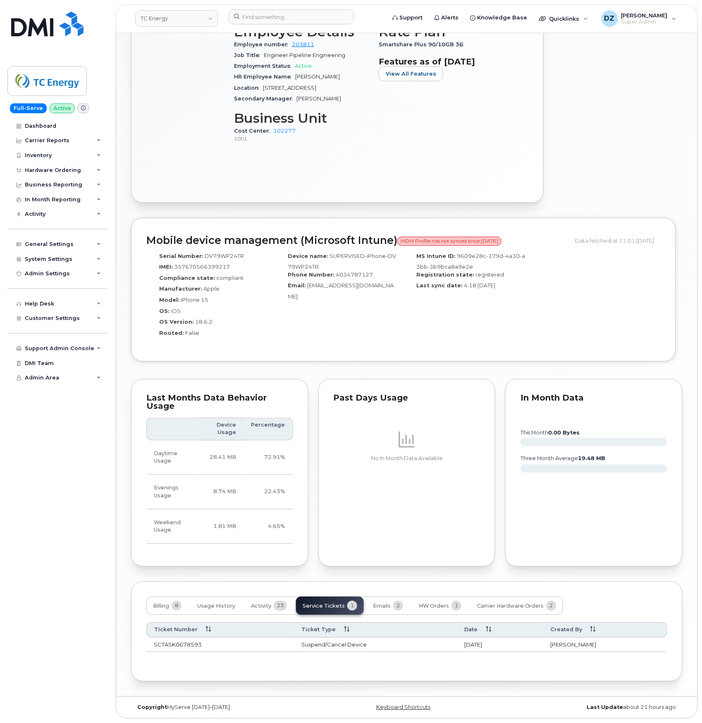
click at [192, 642] on td "SCTASK0678593" at bounding box center [220, 645] width 148 height 15
copy td "SCTASK0678593"
click at [386, 606] on span "Emails" at bounding box center [382, 606] width 18 height 7
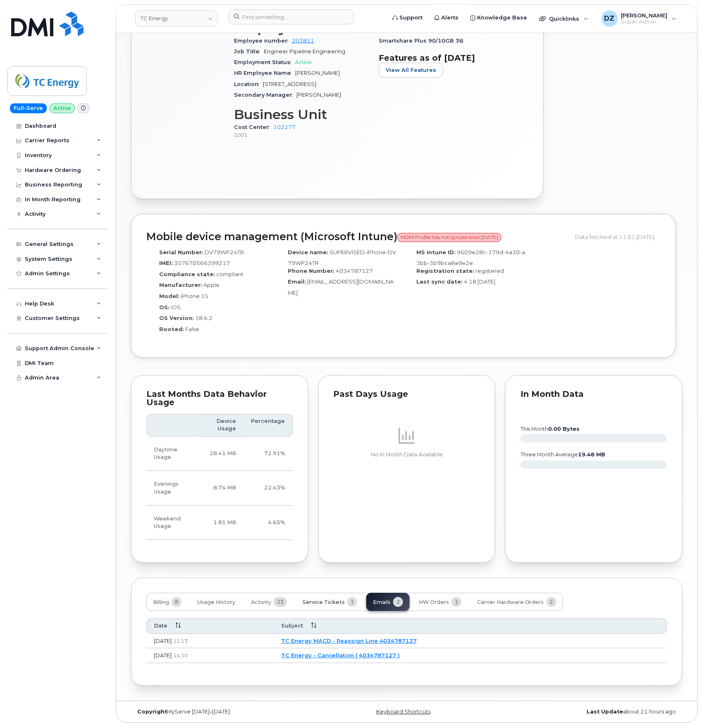
click at [330, 604] on span "Service Tickets" at bounding box center [324, 603] width 42 height 7
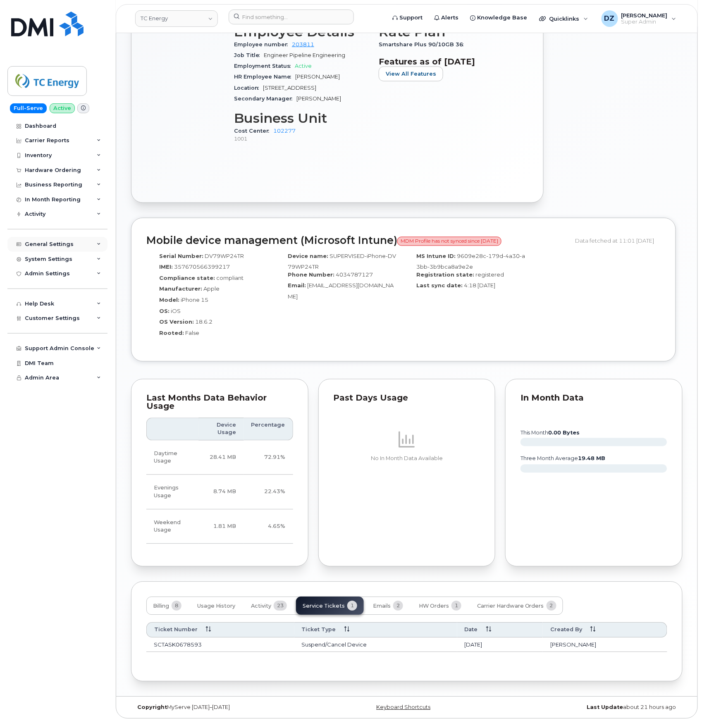
click at [78, 240] on div "General Settings" at bounding box center [57, 244] width 100 height 15
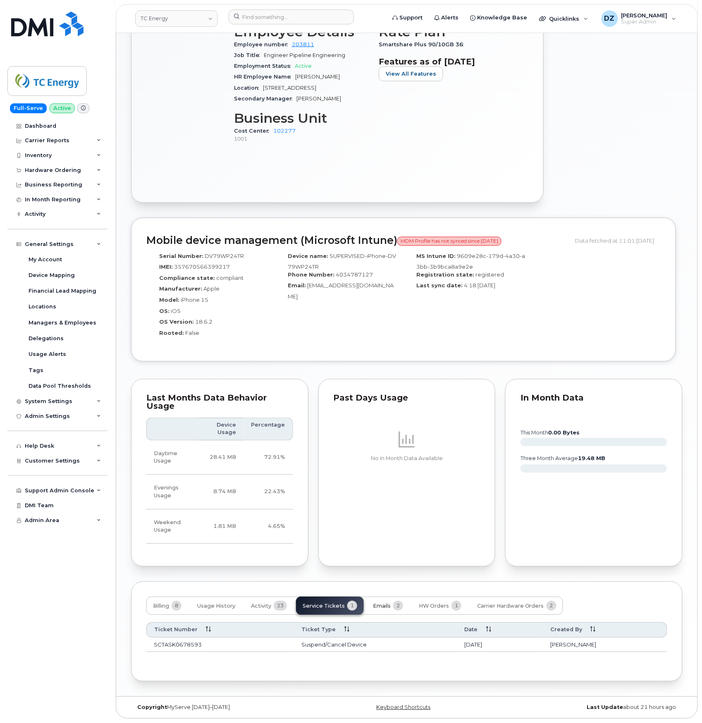
click at [388, 607] on span "Emails" at bounding box center [382, 606] width 18 height 7
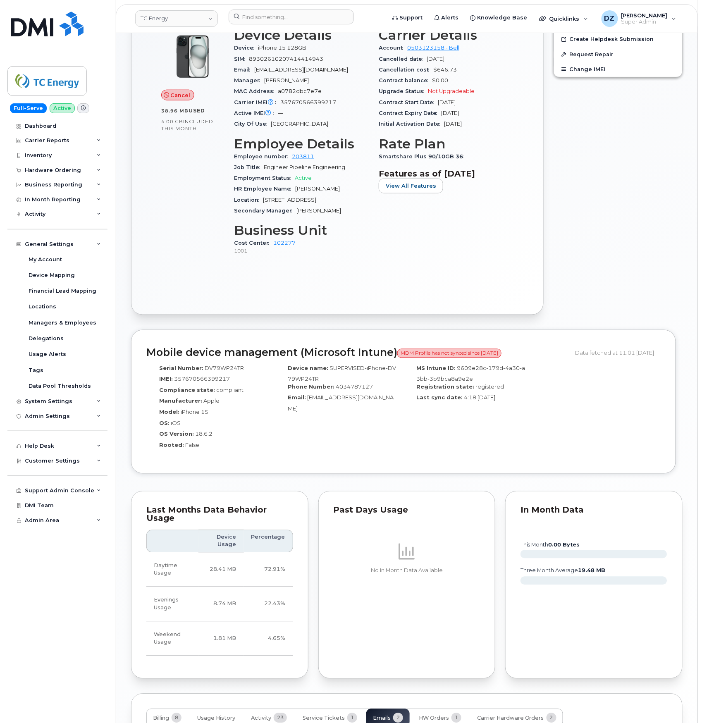
scroll to position [347, 0]
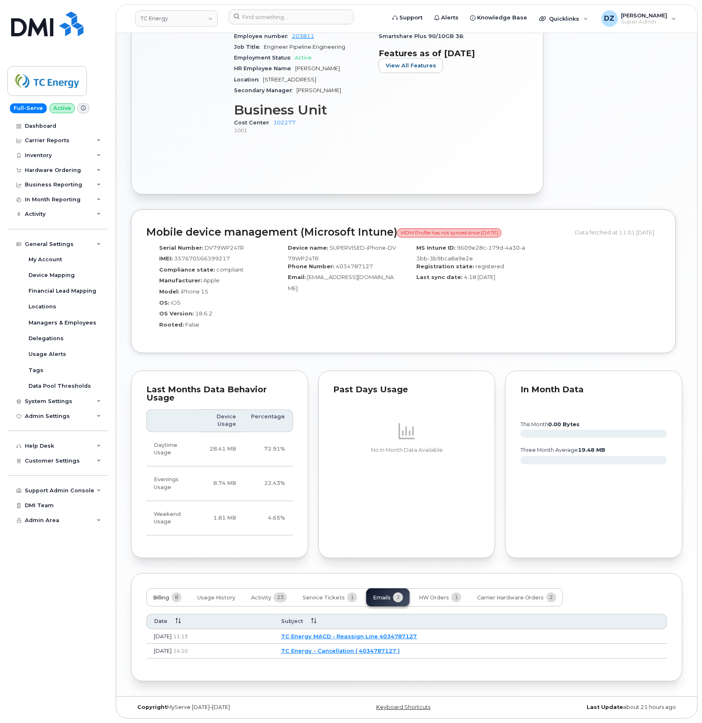
click at [163, 595] on span "Billing" at bounding box center [161, 598] width 16 height 7
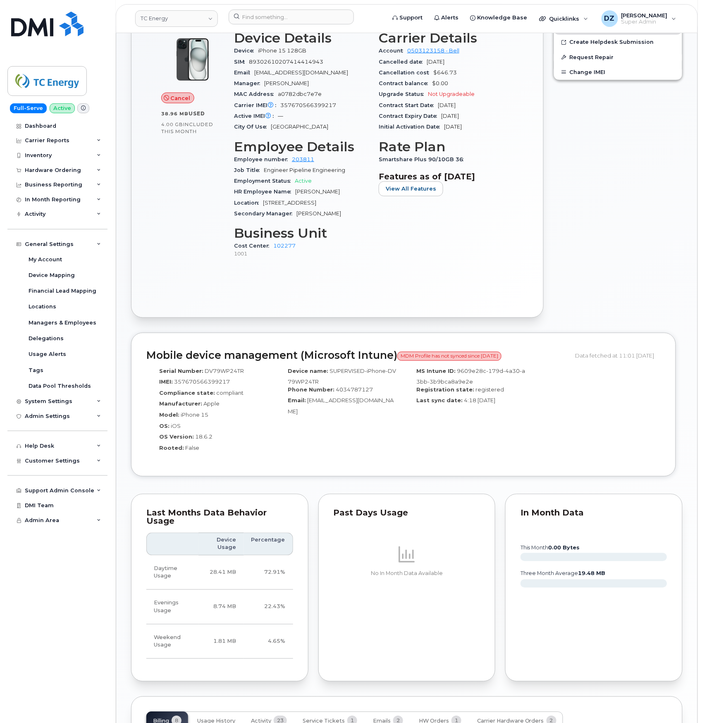
scroll to position [55, 0]
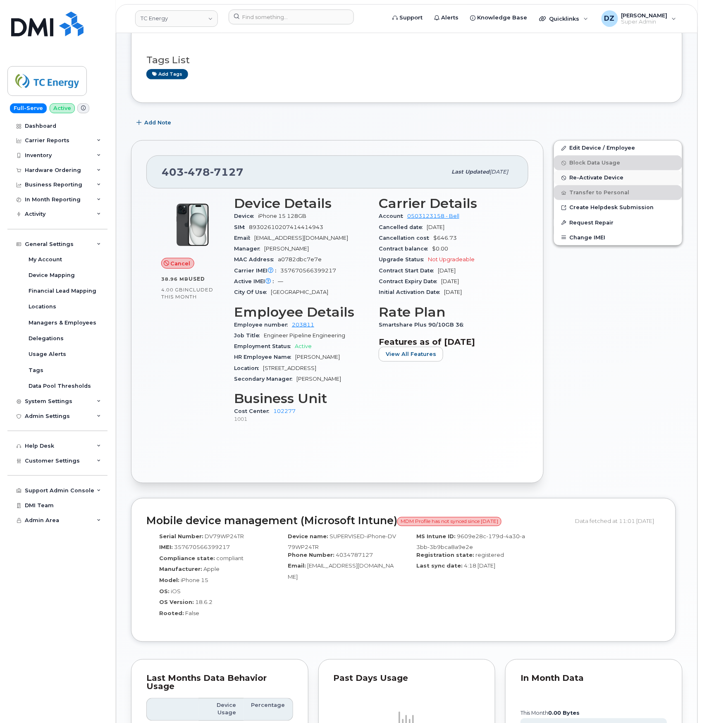
click at [592, 178] on span "Re-Activate Device" at bounding box center [597, 178] width 54 height 6
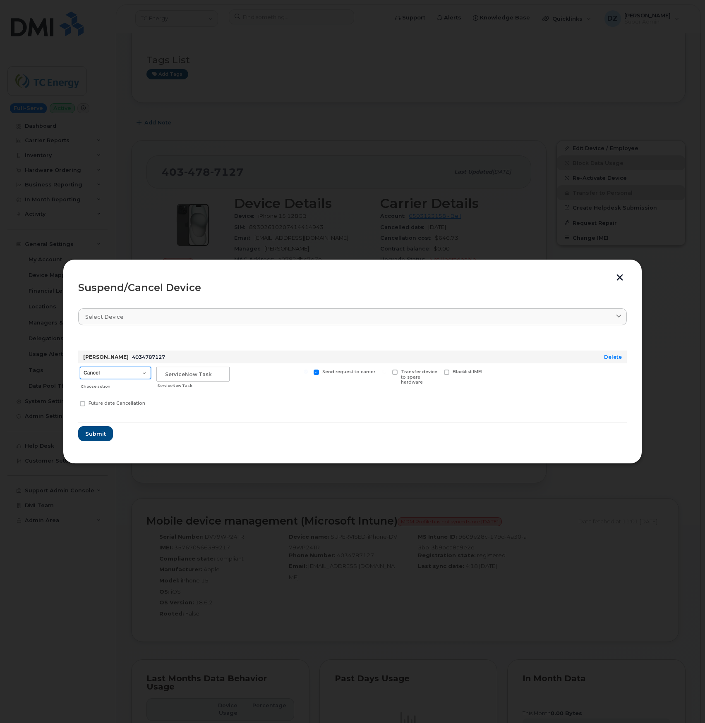
click at [137, 370] on select "Cancel Suspend - Extend Suspension Suspend - Reduced Rate Suspend - Full Rate S…" at bounding box center [115, 373] width 71 height 12
select select "[object Object]"
click at [80, 367] on select "Cancel Suspend - Extend Suspension Suspend - Reduced Rate Suspend - Full Rate S…" at bounding box center [115, 373] width 71 height 12
click at [201, 376] on input "text" at bounding box center [192, 374] width 73 height 15
paste input "INC3026870"
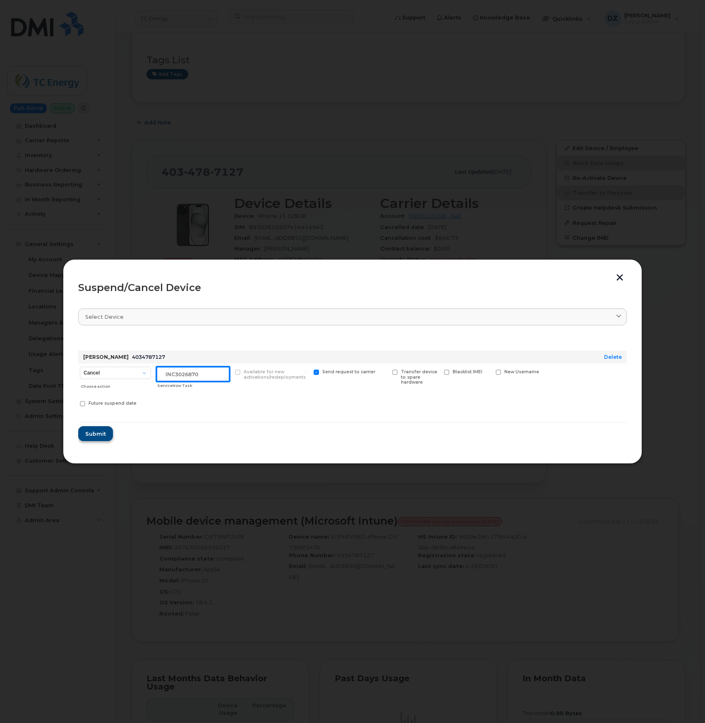
type input "INC3026870"
click at [100, 432] on span "Submit" at bounding box center [95, 434] width 21 height 8
click at [692, 13] on icon at bounding box center [692, 12] width 5 height 5
click at [624, 280] on button "button" at bounding box center [619, 278] width 12 height 9
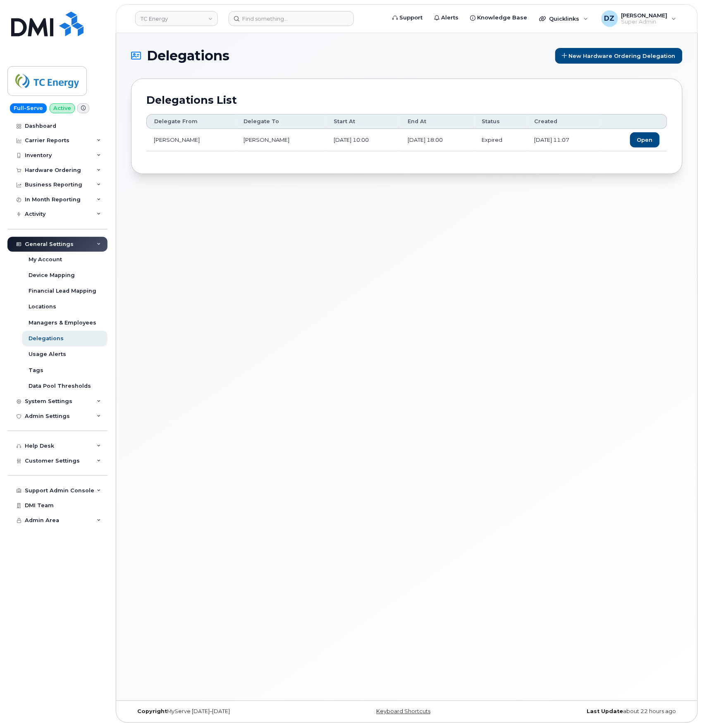
drag, startPoint x: 156, startPoint y: 141, endPoint x: 364, endPoint y: 141, distance: 208.1
click at [364, 141] on tr "Kelly Dunn Brittney Bright May 27, 2025 10:00 Jun 28, 2025 18:00 Expired May 28…" at bounding box center [406, 140] width 521 height 22
click at [364, 141] on td "May 27, 2025 10:00" at bounding box center [363, 140] width 74 height 22
click at [669, 20] on div "DZ Devon Zellars Super Admin" at bounding box center [639, 18] width 86 height 17
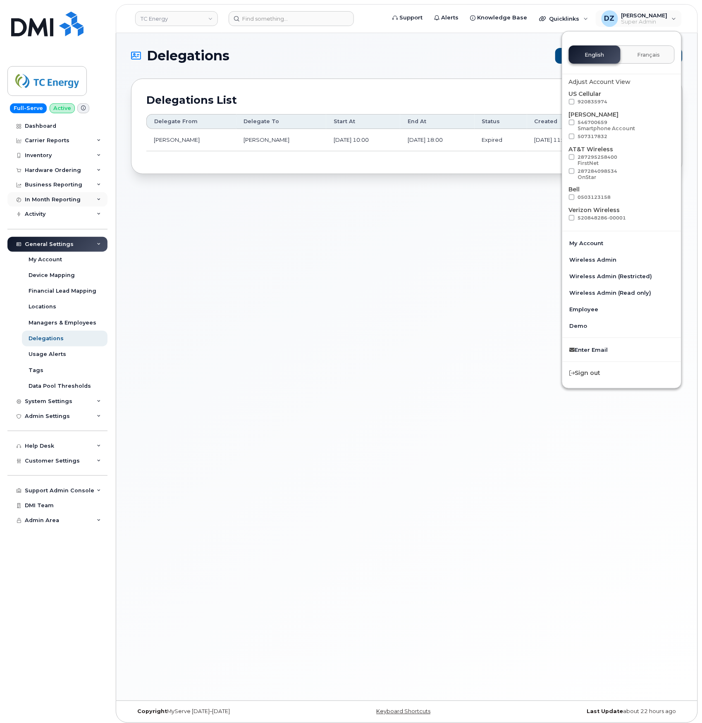
click at [73, 201] on div "In Month Reporting" at bounding box center [53, 199] width 56 height 7
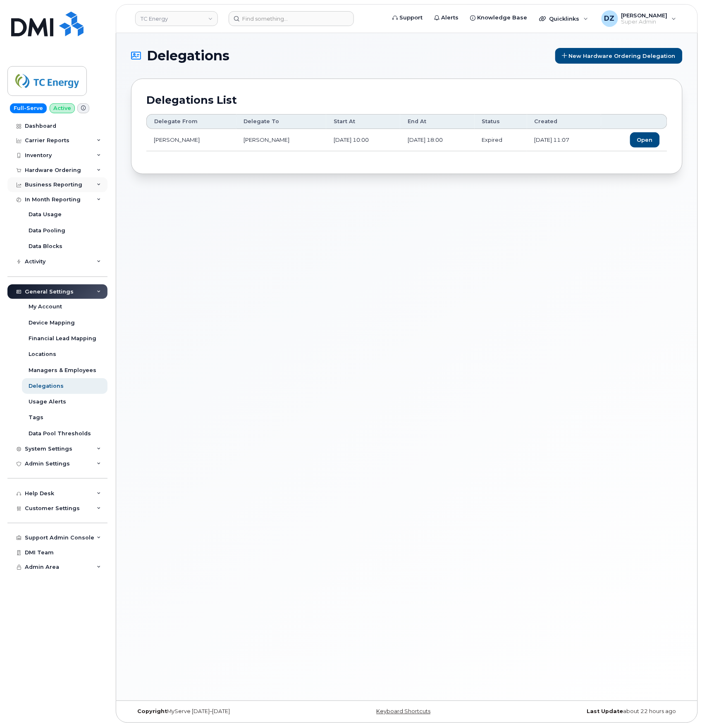
click at [78, 182] on div "Business Reporting" at bounding box center [53, 185] width 57 height 7
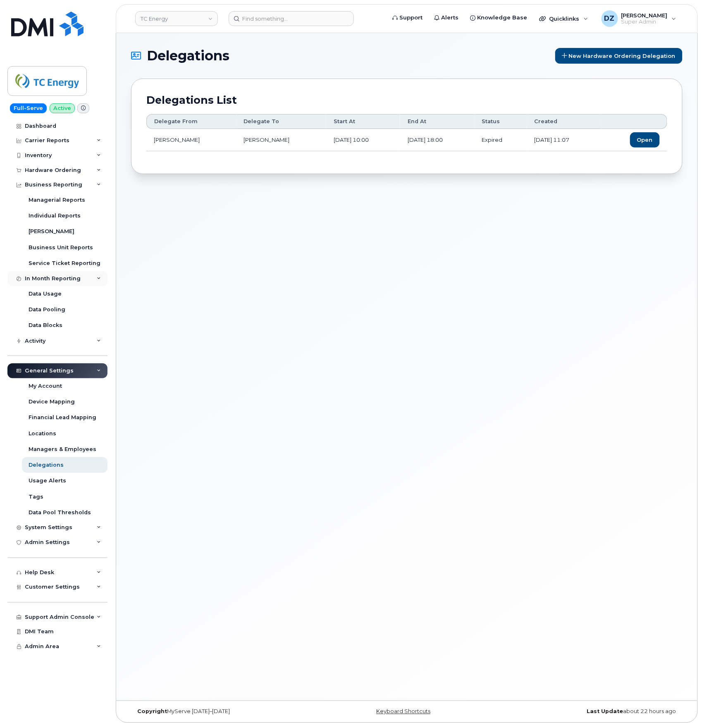
click at [75, 277] on div "In Month Reporting" at bounding box center [53, 278] width 56 height 7
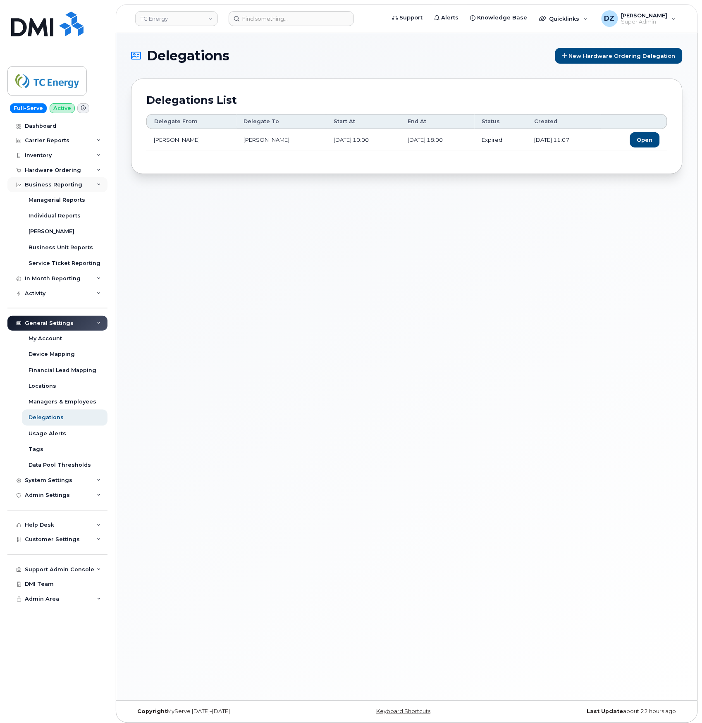
click at [95, 184] on div "Business Reporting" at bounding box center [57, 184] width 100 height 15
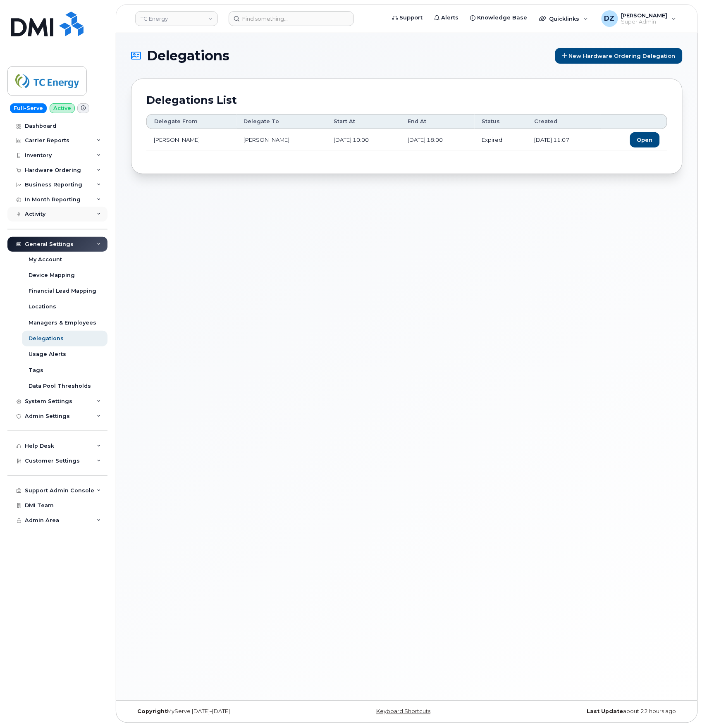
click at [70, 214] on div "Activity" at bounding box center [57, 214] width 100 height 15
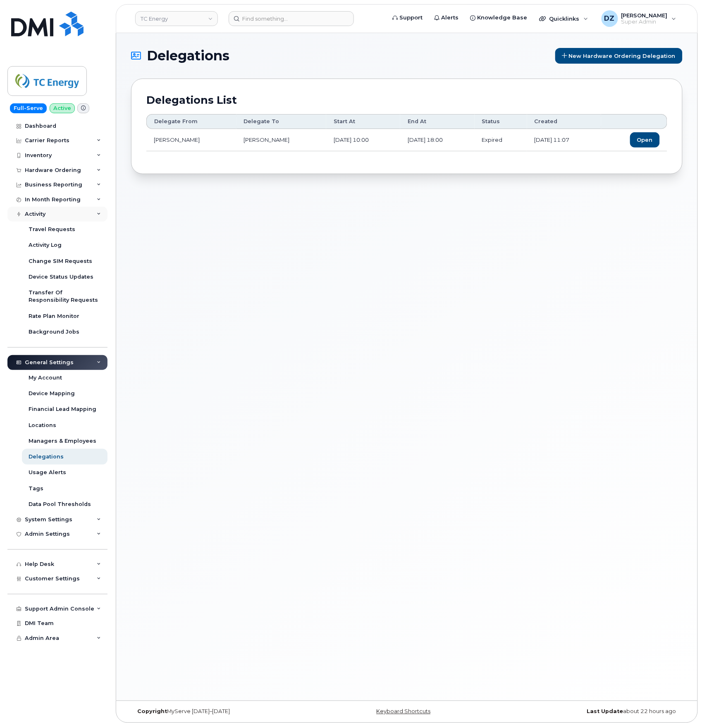
click at [83, 214] on div "Activity" at bounding box center [57, 214] width 100 height 15
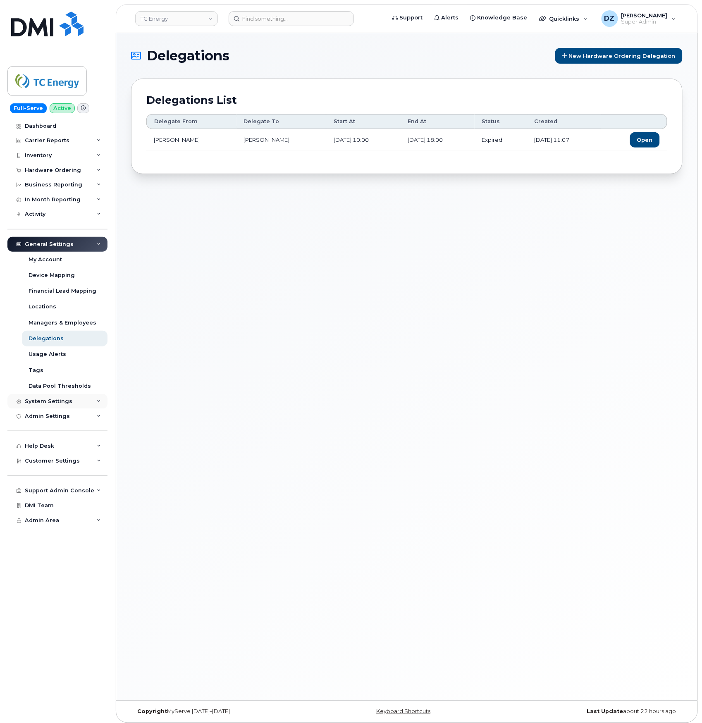
click at [80, 402] on div "System Settings" at bounding box center [57, 401] width 100 height 15
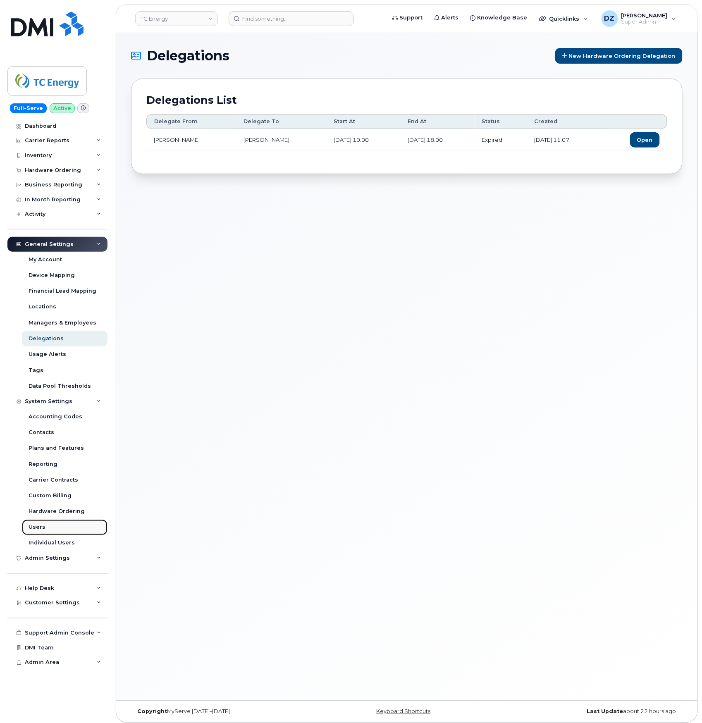
click at [45, 528] on link "Users" at bounding box center [65, 528] width 86 height 16
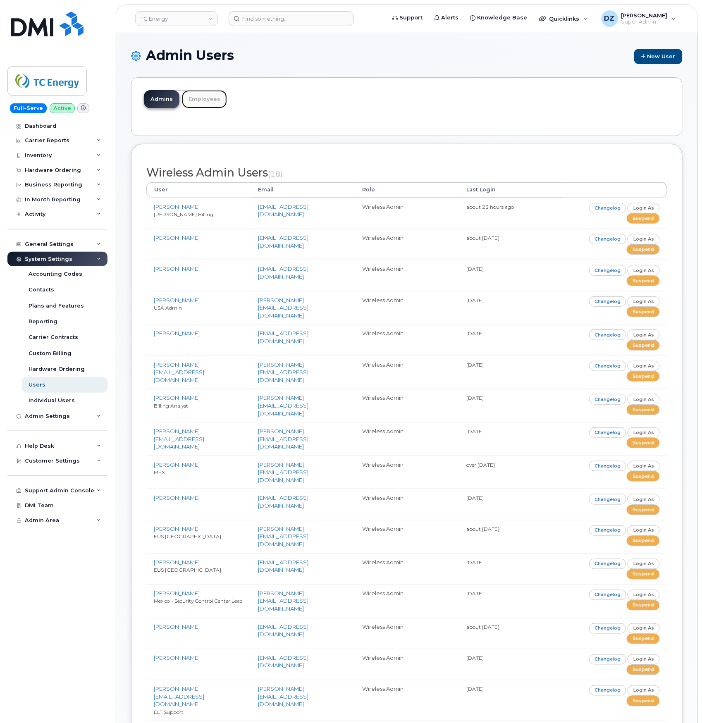
click at [207, 99] on link "Employees" at bounding box center [204, 99] width 45 height 18
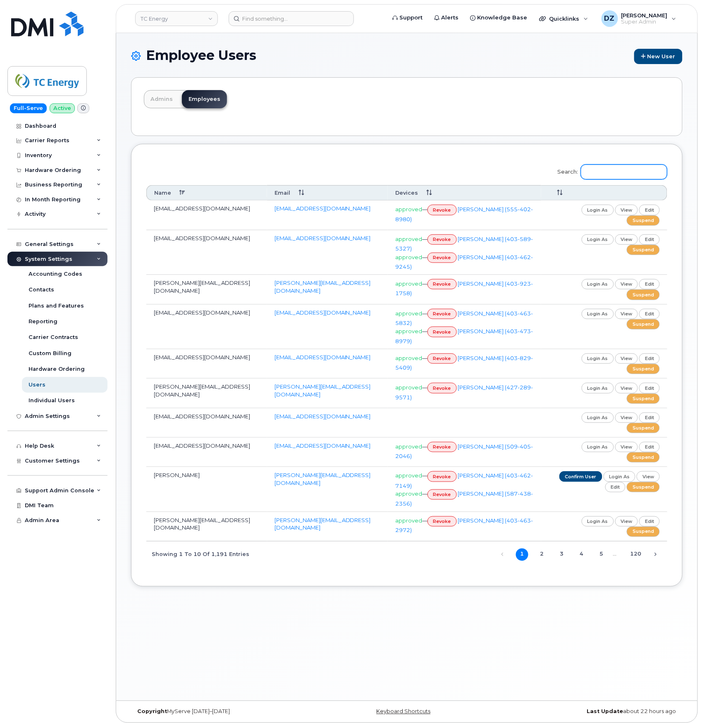
click at [613, 172] on input "Search:" at bounding box center [624, 172] width 86 height 15
click at [639, 170] on input "su" at bounding box center [624, 172] width 86 height 15
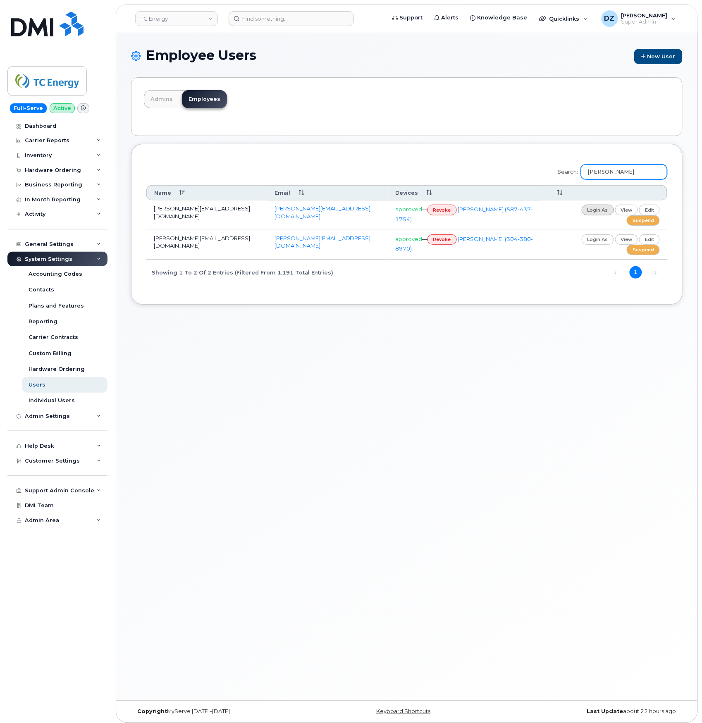
type input "[PERSON_NAME]"
click at [595, 211] on link "login as" at bounding box center [598, 210] width 32 height 10
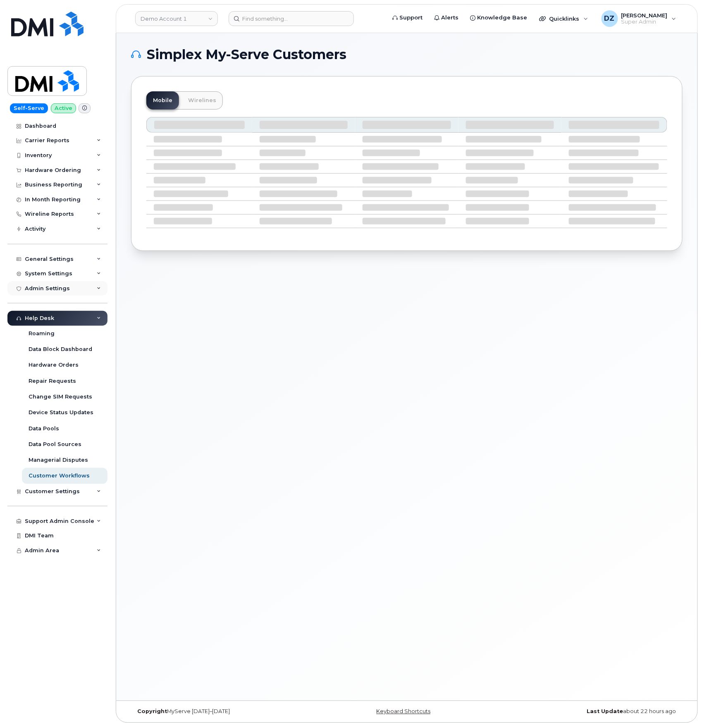
click at [72, 288] on div "Admin Settings" at bounding box center [57, 288] width 100 height 15
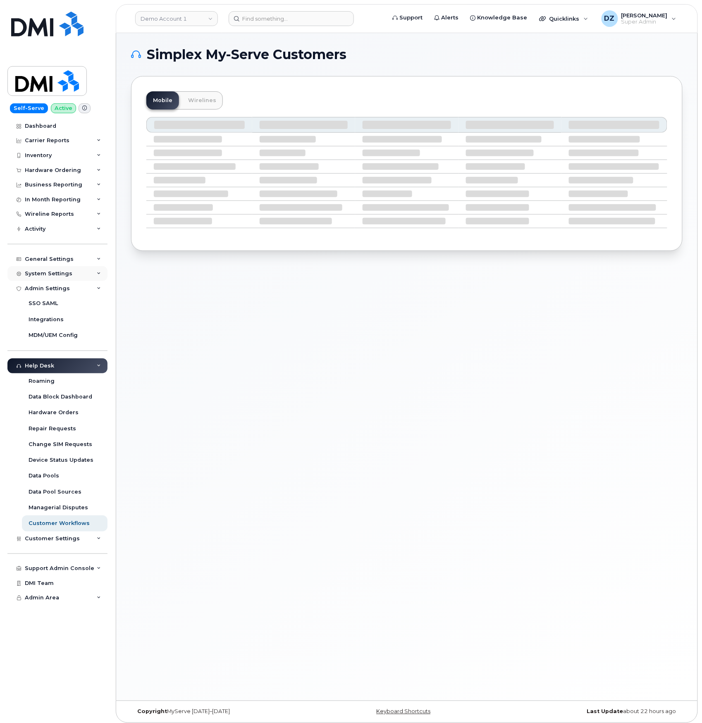
click at [79, 273] on div "System Settings" at bounding box center [57, 273] width 100 height 15
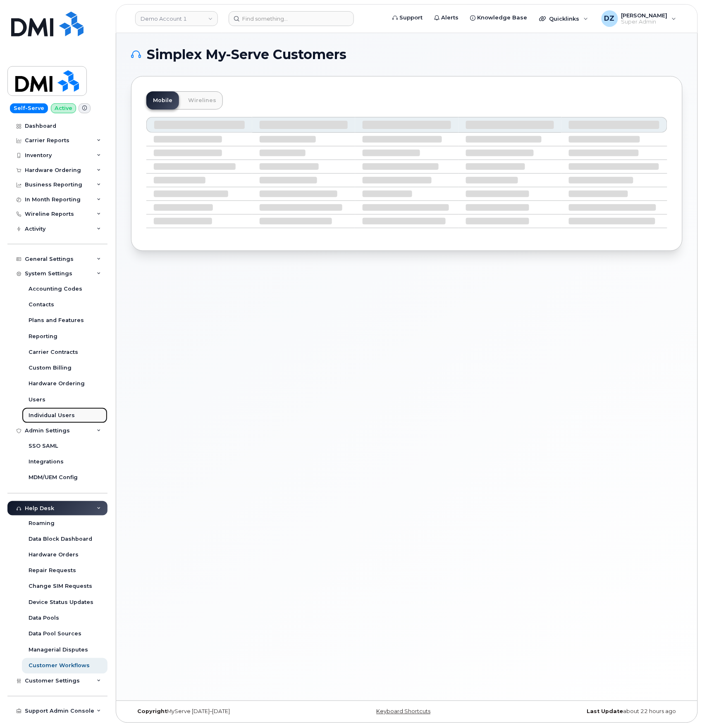
click at [49, 414] on div "Individual Users" at bounding box center [52, 415] width 46 height 7
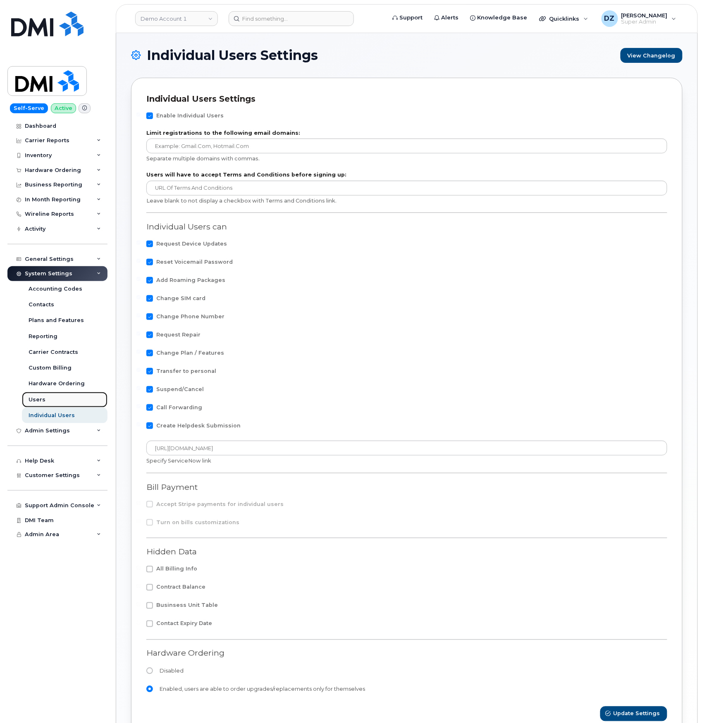
click at [48, 402] on link "Users" at bounding box center [65, 400] width 86 height 16
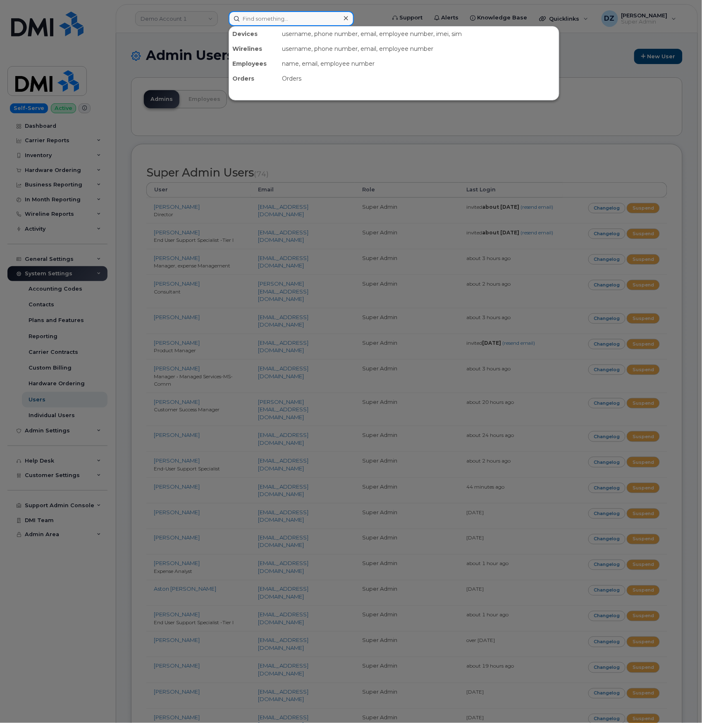
click at [265, 22] on input at bounding box center [291, 18] width 125 height 15
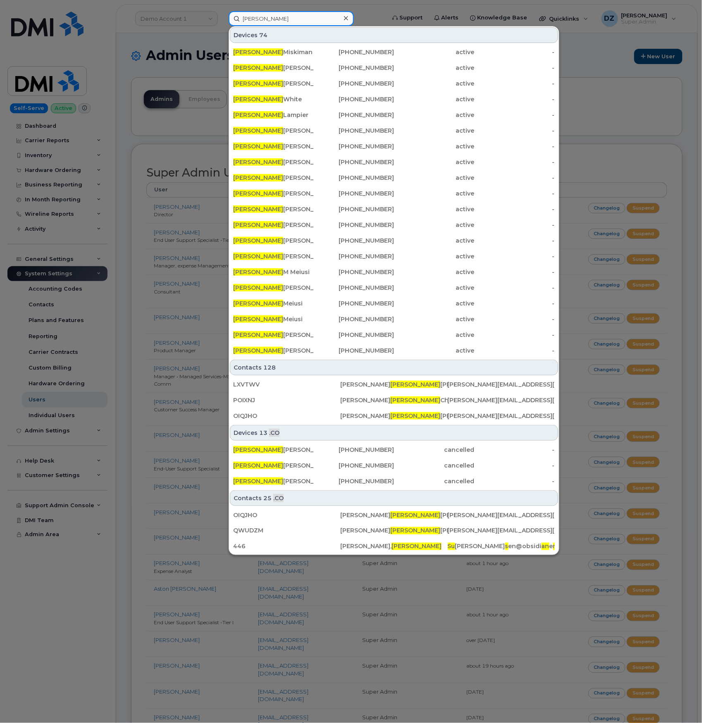
click at [289, 12] on input "susanne" at bounding box center [291, 18] width 125 height 15
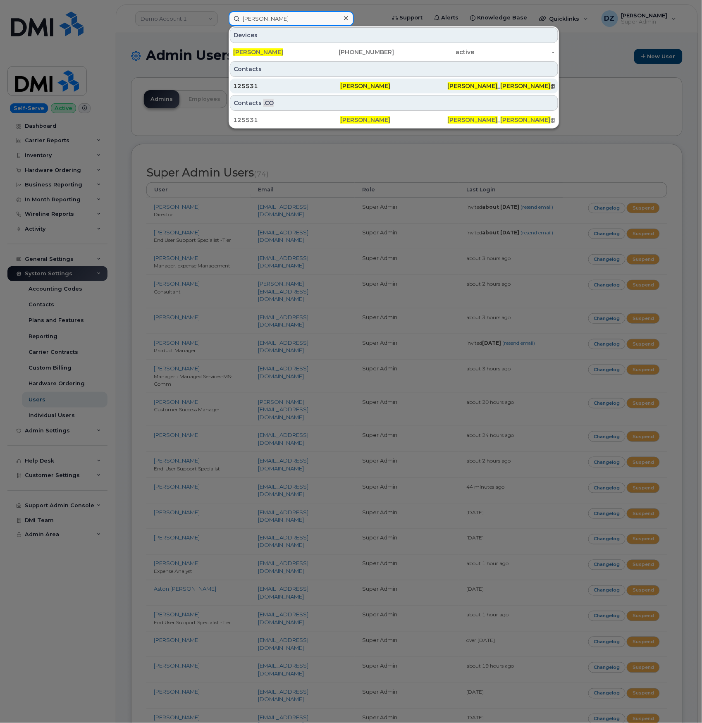
type input "susanne beaton"
click at [295, 86] on div "125531" at bounding box center [286, 86] width 107 height 8
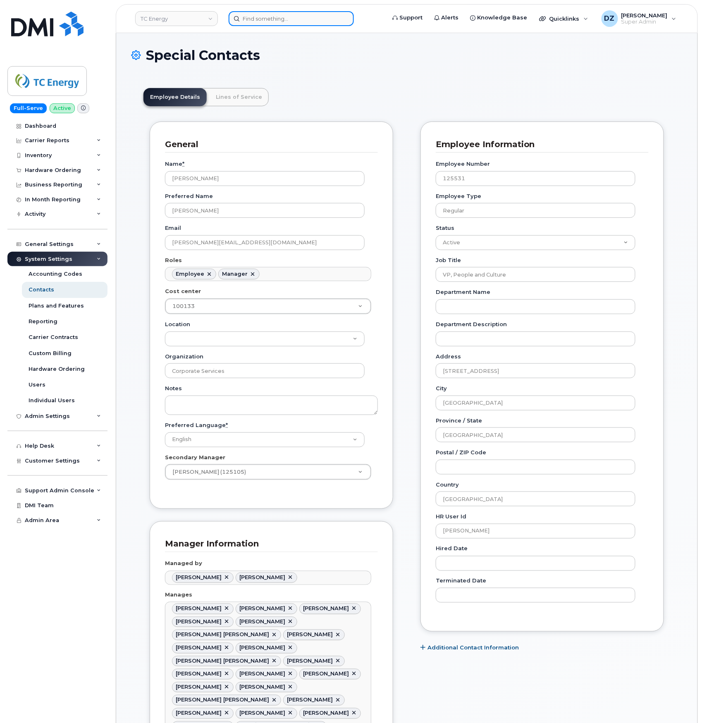
click at [308, 17] on input at bounding box center [291, 18] width 125 height 15
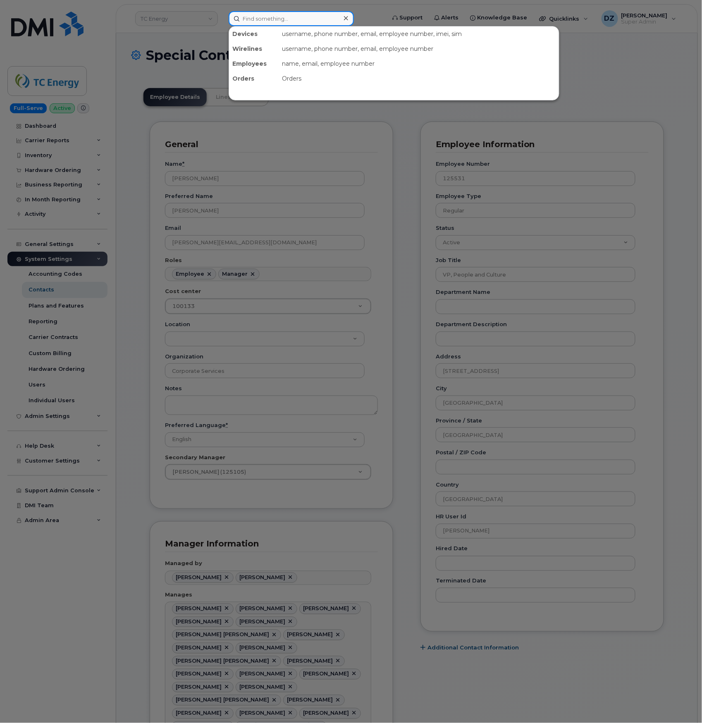
paste input "[PERSON_NAME]"
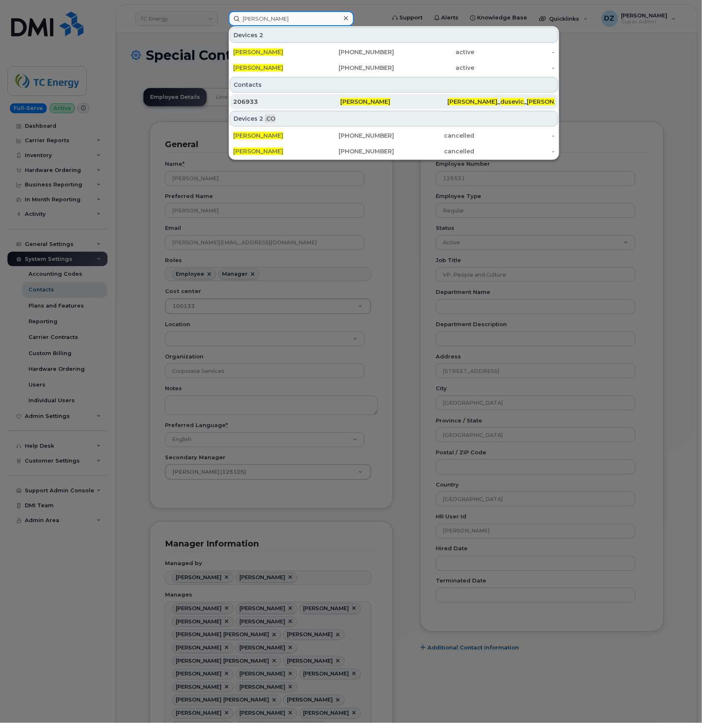
type input "[PERSON_NAME]"
click at [339, 102] on div "206933" at bounding box center [286, 102] width 107 height 8
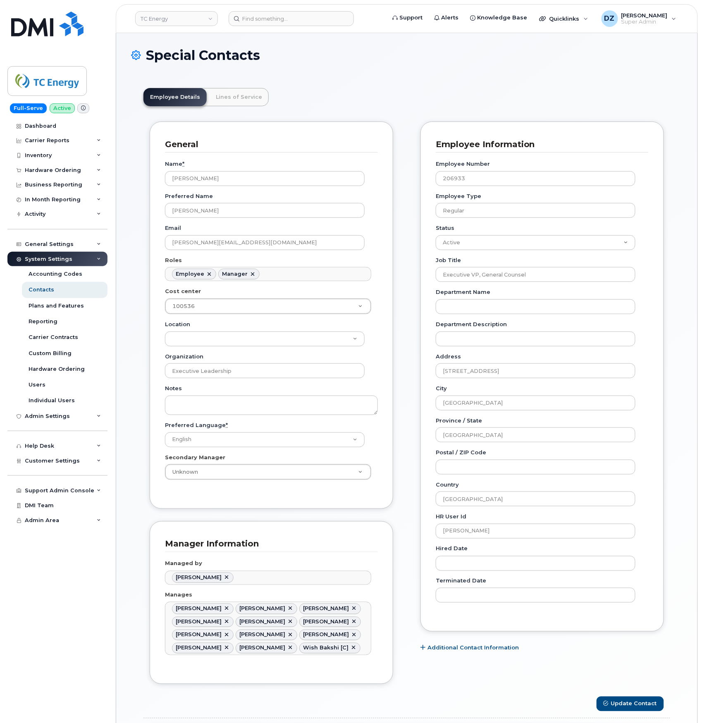
scroll to position [24, 0]
click at [233, 98] on link "Lines of Service" at bounding box center [239, 97] width 60 height 18
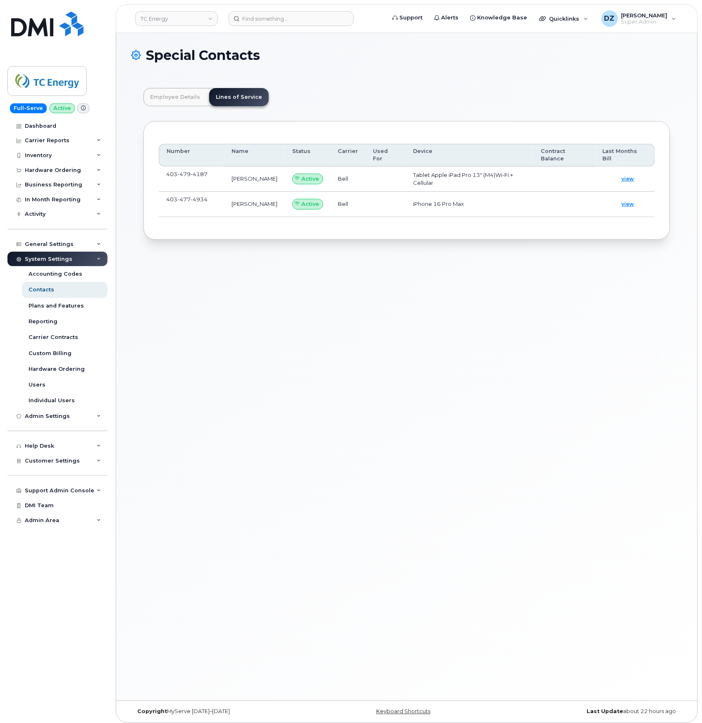
click at [194, 200] on span "4934" at bounding box center [199, 199] width 17 height 7
click at [193, 201] on span "4934" at bounding box center [199, 199] width 17 height 7
click at [201, 199] on span "4934" at bounding box center [199, 199] width 17 height 7
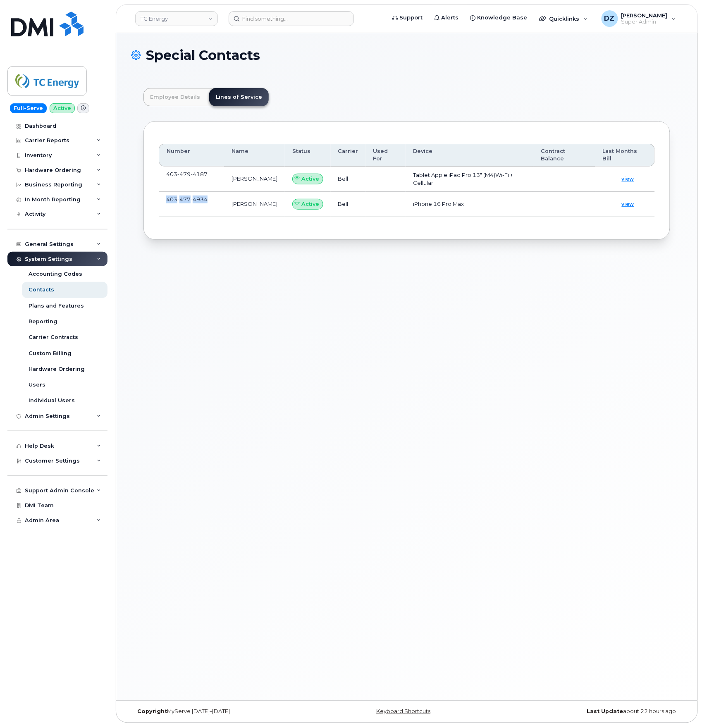
copy span "[PHONE_NUMBER]"
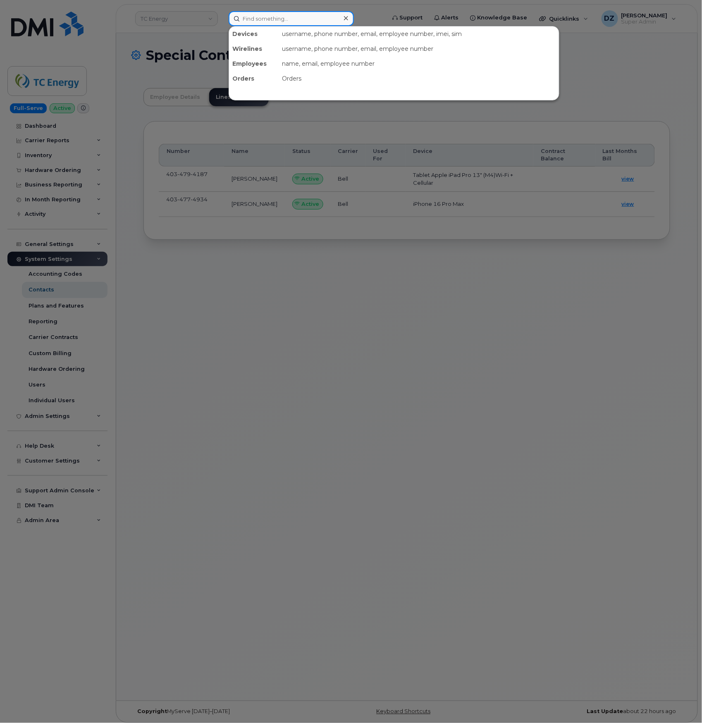
click at [270, 19] on input at bounding box center [291, 18] width 125 height 15
paste input "4034774934"
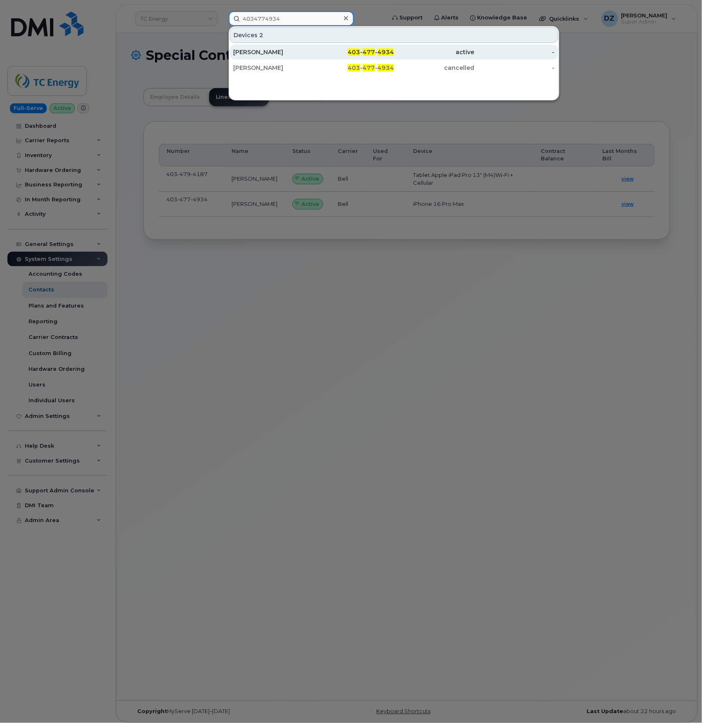
type input "4034774934"
click at [311, 50] on div "[PERSON_NAME]" at bounding box center [273, 52] width 81 height 8
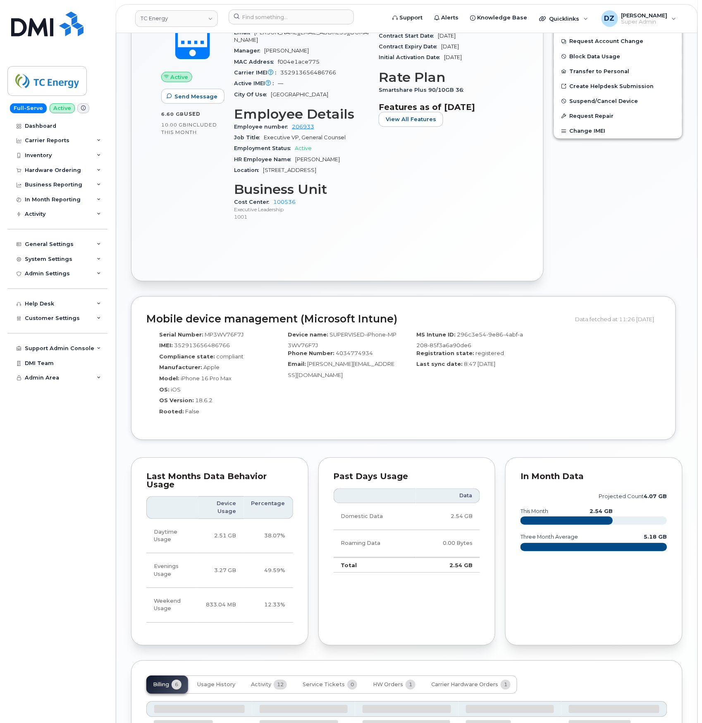
scroll to position [489, 0]
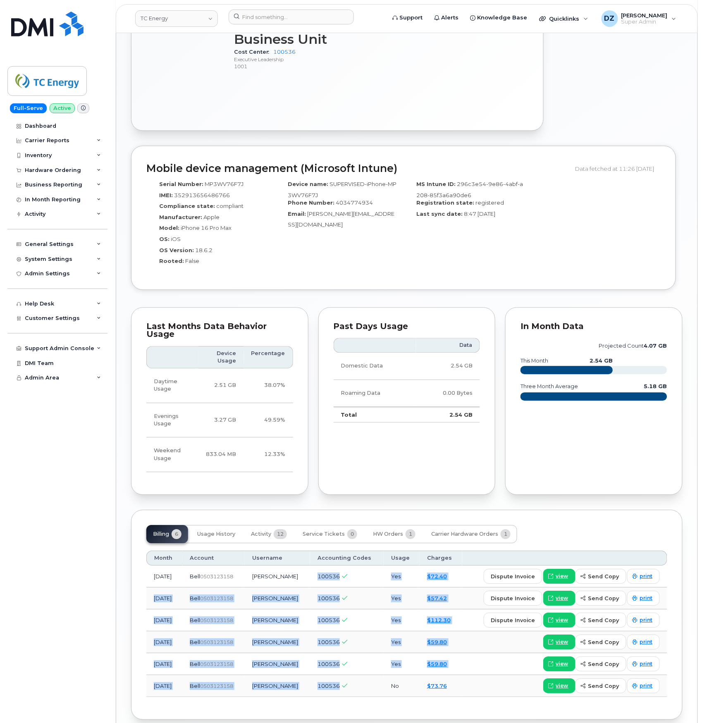
drag, startPoint x: 333, startPoint y: 572, endPoint x: 371, endPoint y: 682, distance: 116.7
click at [371, 682] on tbody "[DATE] Bell  0503123158 [PERSON_NAME] 100536 Yes $72.40 dispute invoice view se…" at bounding box center [406, 632] width 521 height 132
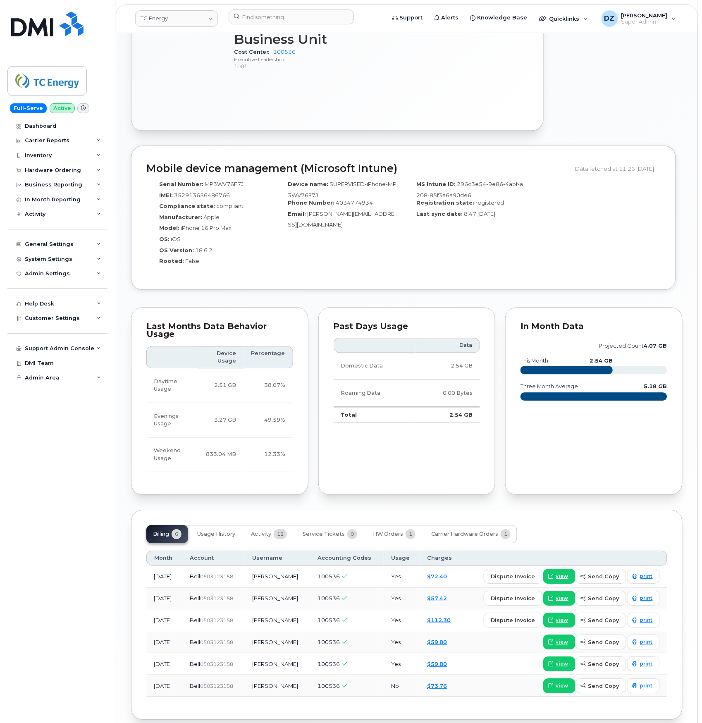
click at [371, 681] on td "100536" at bounding box center [347, 687] width 74 height 22
click at [358, 577] on td "100536" at bounding box center [347, 577] width 74 height 22
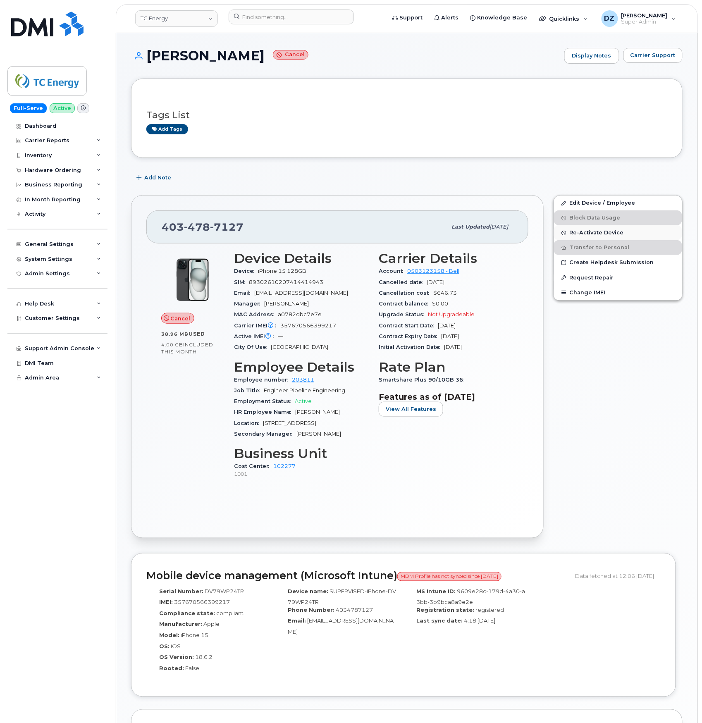
click at [600, 232] on span "Re-Activate Device" at bounding box center [597, 233] width 54 height 6
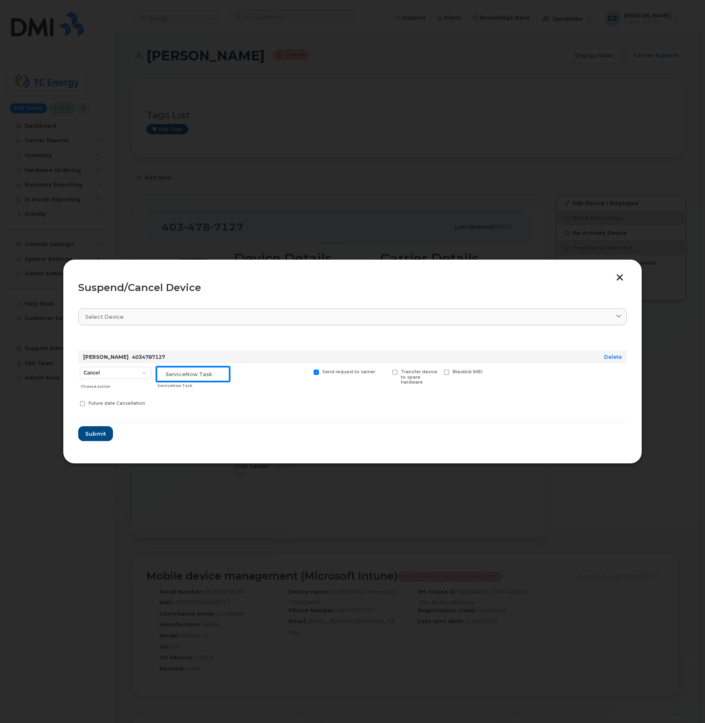
click at [180, 374] on input "text" at bounding box center [192, 374] width 73 height 15
paste input "INC3026870"
type input "INC3026870"
click at [141, 374] on select "Cancel Suspend - Extend Suspension Suspend - Reduced Rate Suspend - Full Rate S…" at bounding box center [115, 373] width 71 height 12
select select "[object Object]"
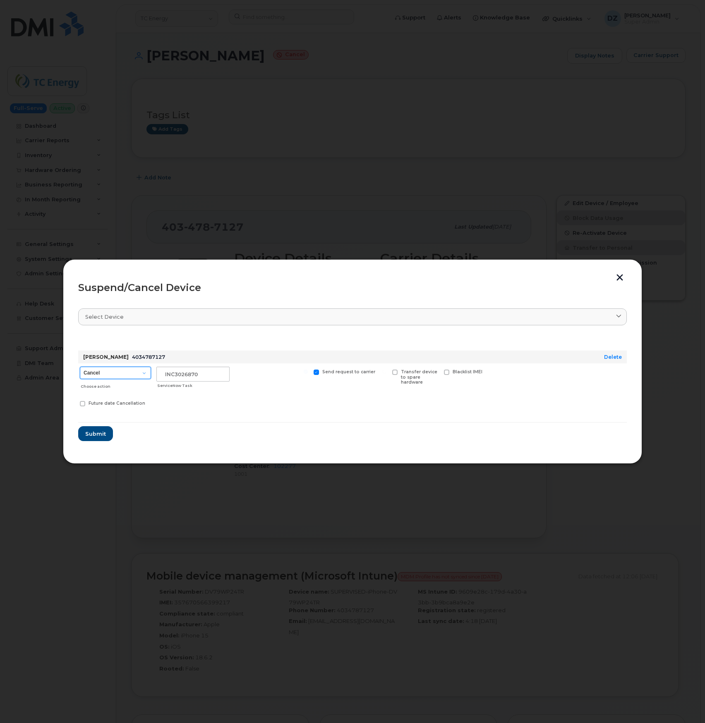
click at [80, 367] on select "Cancel Suspend - Extend Suspension Suspend - Reduced Rate Suspend - Full Rate S…" at bounding box center [115, 373] width 71 height 12
click at [98, 429] on button "Submit" at bounding box center [95, 433] width 34 height 15
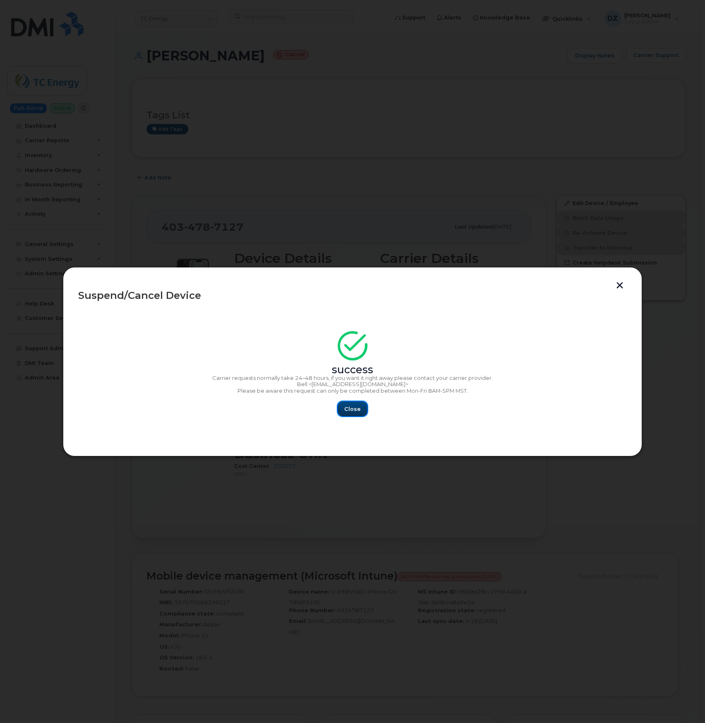
click at [361, 411] on button "Close" at bounding box center [353, 409] width 30 height 15
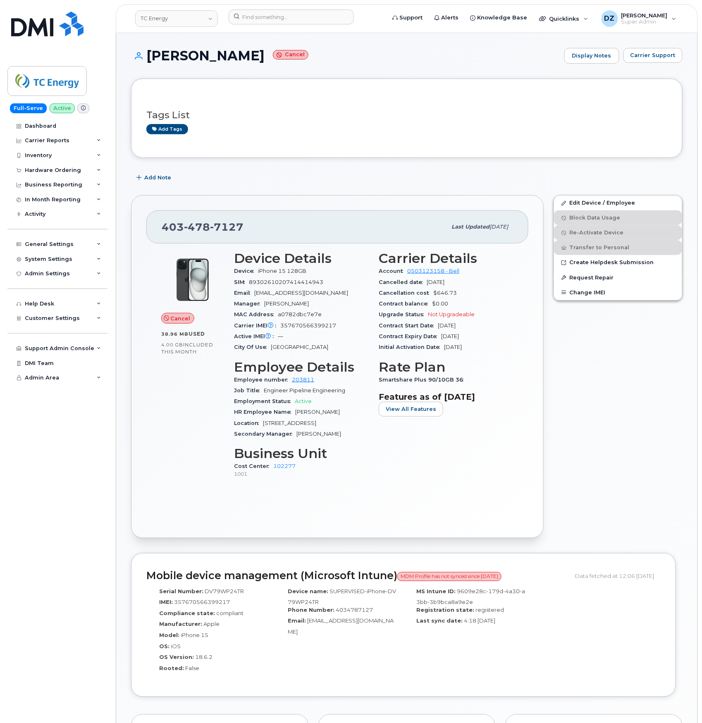
drag, startPoint x: 101, startPoint y: 207, endPoint x: 316, endPoint y: 194, distance: 215.5
click at [316, 194] on div "403 478 7127 Last updated Aug 25, 2025 Cancel 38.96 MB  used 4.00 GB  included …" at bounding box center [337, 366] width 423 height 353
drag, startPoint x: 288, startPoint y: 194, endPoint x: 250, endPoint y: 194, distance: 37.6
click at [250, 194] on div "403 478 7127 Last updated Aug 25, 2025 Cancel 38.96 MB  used 4.00 GB  included …" at bounding box center [337, 366] width 423 height 353
click at [255, 15] on input at bounding box center [291, 17] width 125 height 15
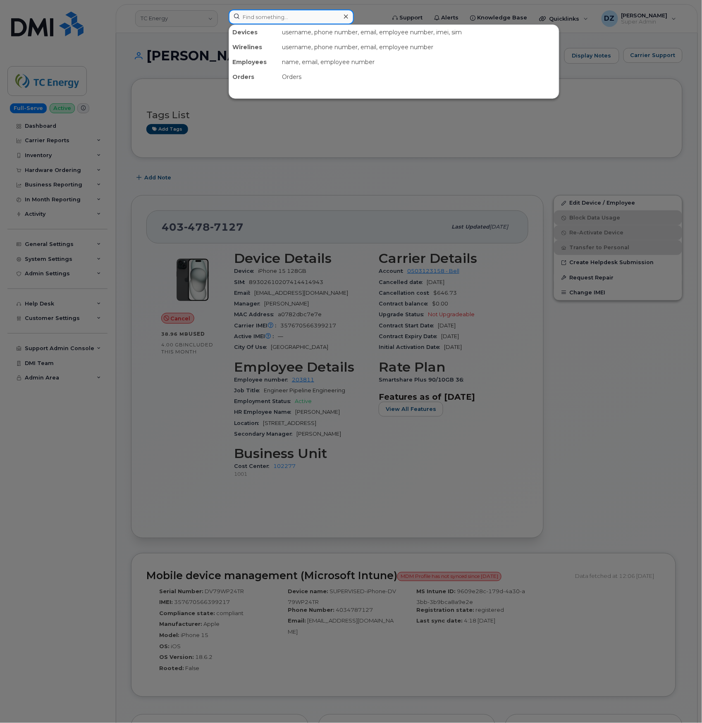
paste input "6068421552"
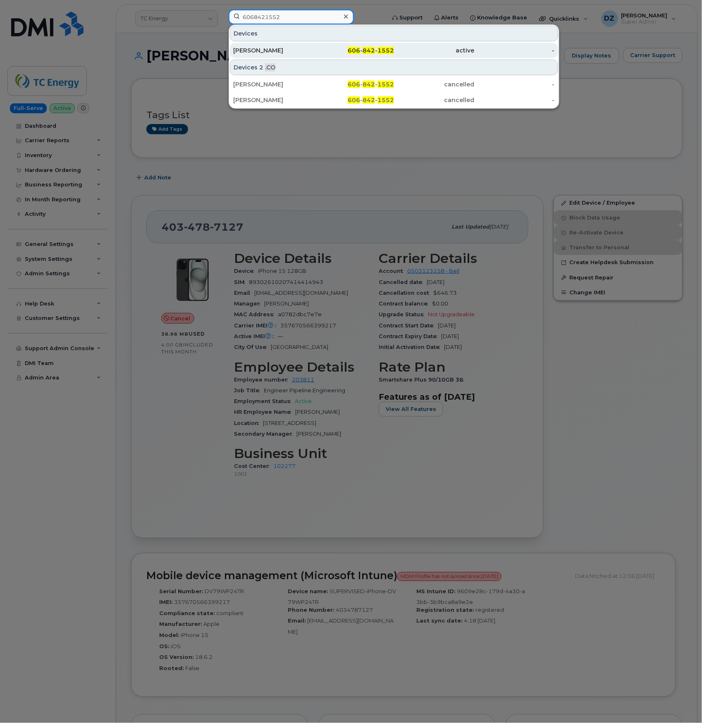
type input "6068421552"
click at [313, 47] on div "JORDAN EARLYWIN" at bounding box center [273, 50] width 81 height 15
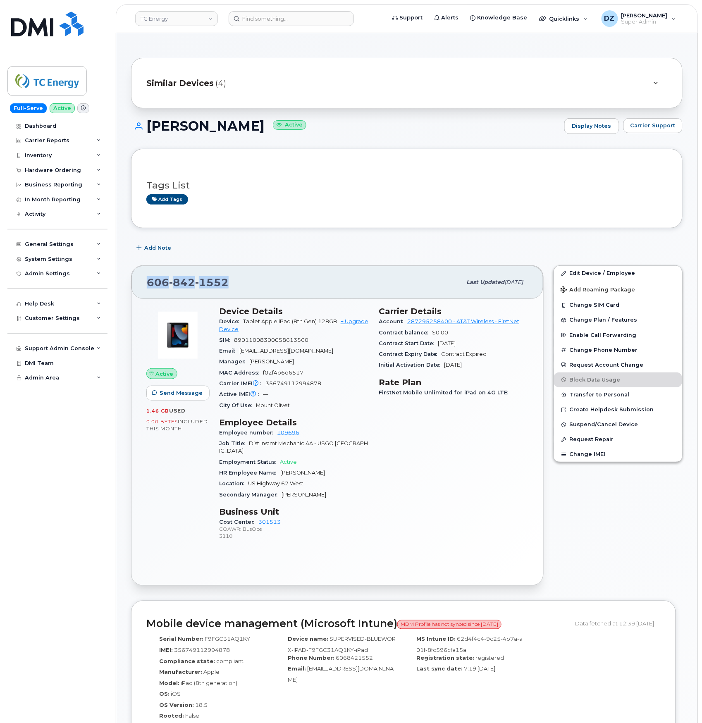
drag, startPoint x: 150, startPoint y: 284, endPoint x: 225, endPoint y: 288, distance: 75.8
click at [225, 288] on span "[PHONE_NUMBER]" at bounding box center [188, 282] width 82 height 12
copy span "[PHONE_NUMBER]"
drag, startPoint x: 246, startPoint y: 295, endPoint x: 213, endPoint y: 279, distance: 36.3
copy span "[PHONE_NUMBER]"
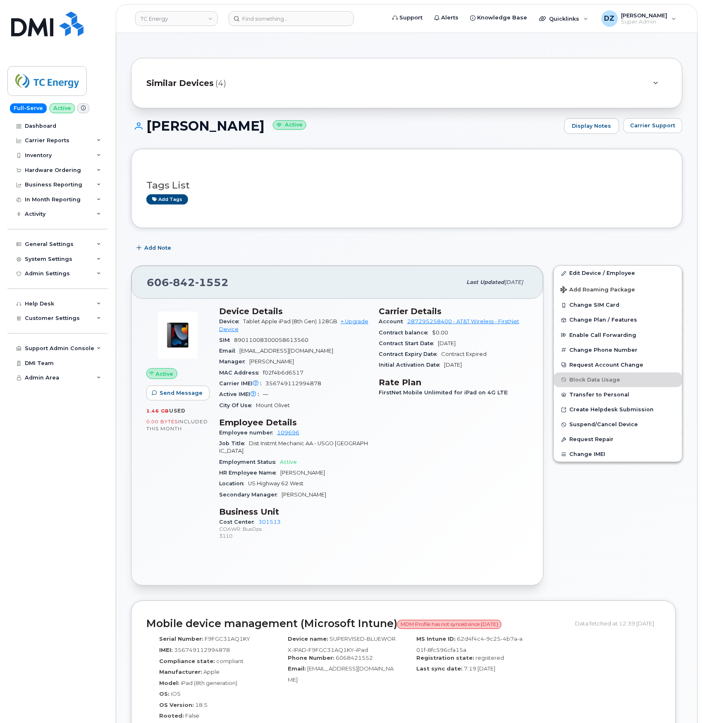
click at [149, 528] on div "Active Send Message 1.46 GB  used 0.00 Bytes  included this month" at bounding box center [177, 428] width 73 height 252
click at [156, 285] on span "606 842 1552" at bounding box center [188, 282] width 82 height 12
copy span "606 842 1552"
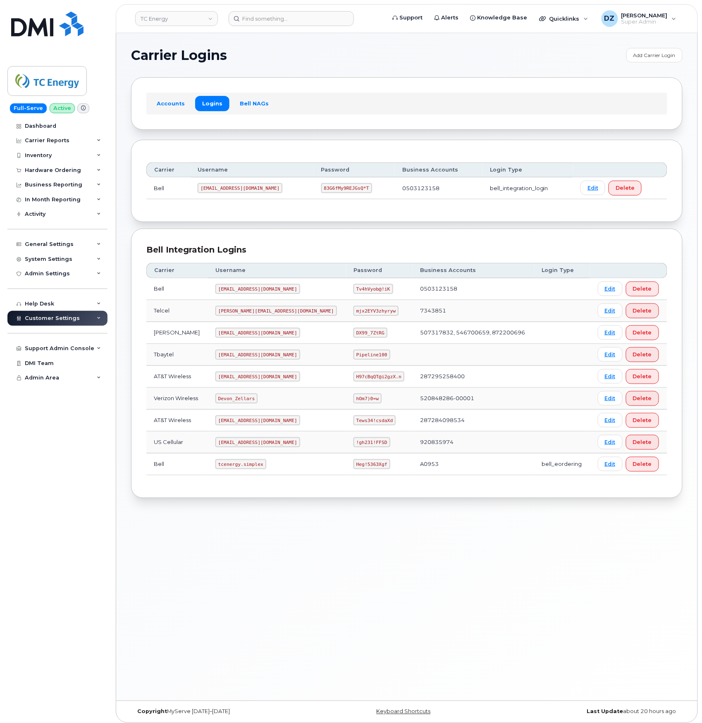
click at [224, 426] on code "[EMAIL_ADDRESS][DOMAIN_NAME]" at bounding box center [258, 421] width 85 height 10
click at [223, 422] on code "[EMAIL_ADDRESS][DOMAIN_NAME]" at bounding box center [258, 421] width 85 height 10
click at [228, 376] on code "[EMAIL_ADDRESS][DOMAIN_NAME]" at bounding box center [258, 377] width 85 height 10
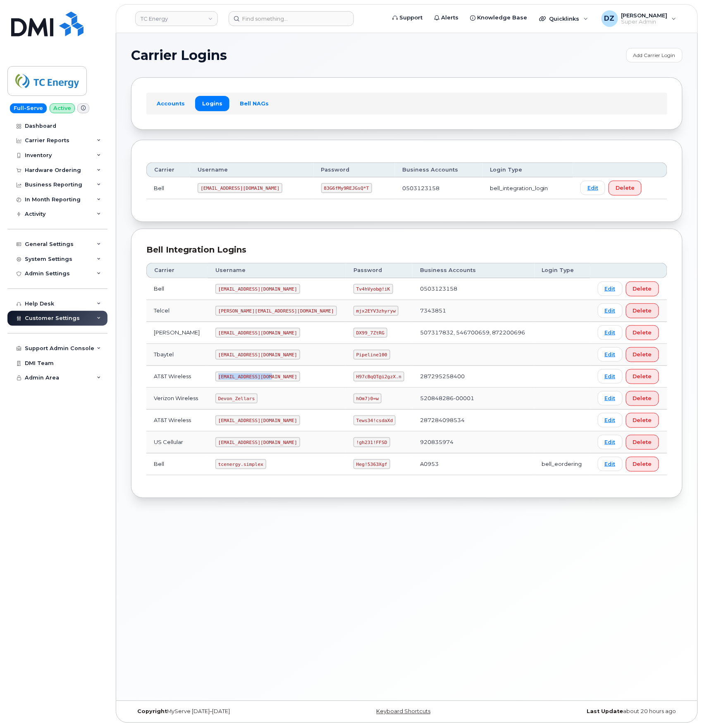
click at [270, 379] on code "[EMAIL_ADDRESS][DOMAIN_NAME]" at bounding box center [258, 377] width 85 height 10
copy code "[EMAIL_ADDRESS][DOMAIN_NAME]"
click at [354, 378] on code "H97cBqQT@i2gzX.n" at bounding box center [379, 377] width 51 height 10
click at [374, 381] on code "H97cBqQT@i2gzX.n" at bounding box center [379, 377] width 51 height 10
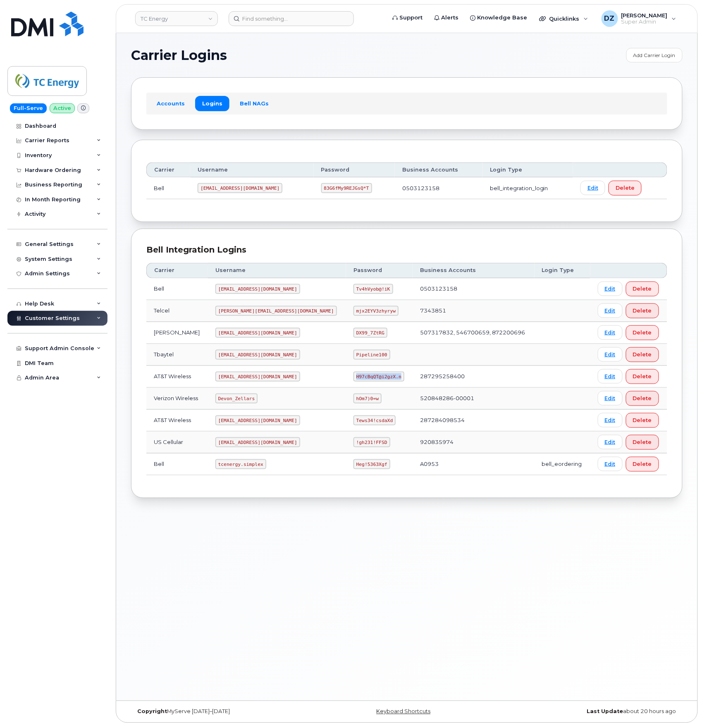
copy code "H97cBqQT@i2gzX.n"
click at [235, 379] on code "[EMAIL_ADDRESS][DOMAIN_NAME]" at bounding box center [258, 377] width 85 height 10
